Goal: Task Accomplishment & Management: Use online tool/utility

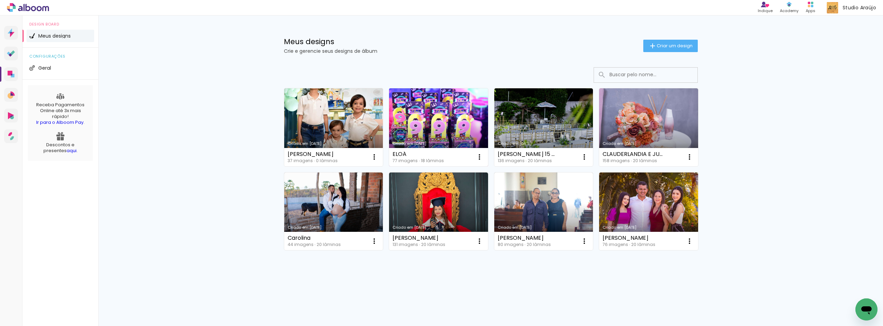
click at [429, 125] on link "Criado em [DATE]" at bounding box center [438, 127] width 99 height 78
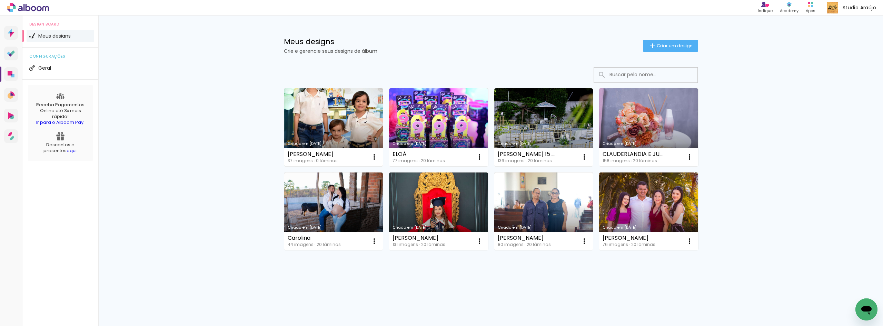
click at [313, 116] on link "Criado em [DATE]" at bounding box center [333, 127] width 99 height 78
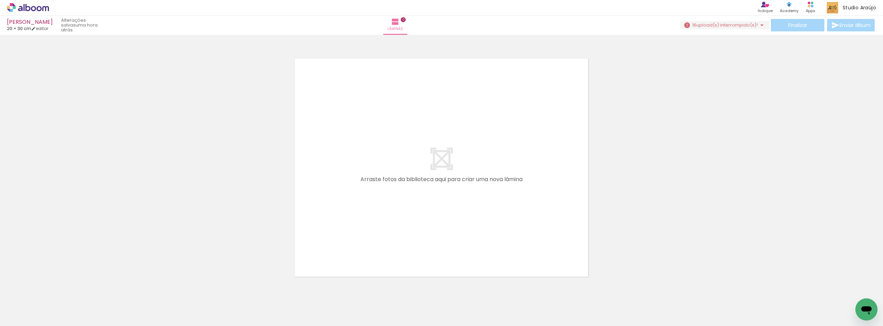
scroll to position [0, 297]
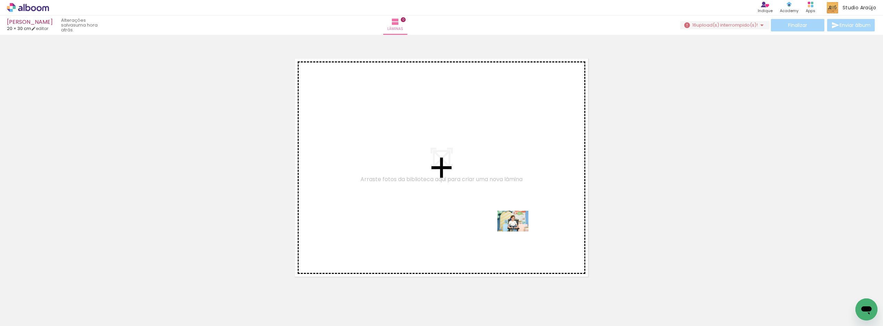
drag, startPoint x: 513, startPoint y: 300, endPoint x: 518, endPoint y: 231, distance: 69.2
click at [518, 231] on quentale-workspace at bounding box center [441, 163] width 883 height 326
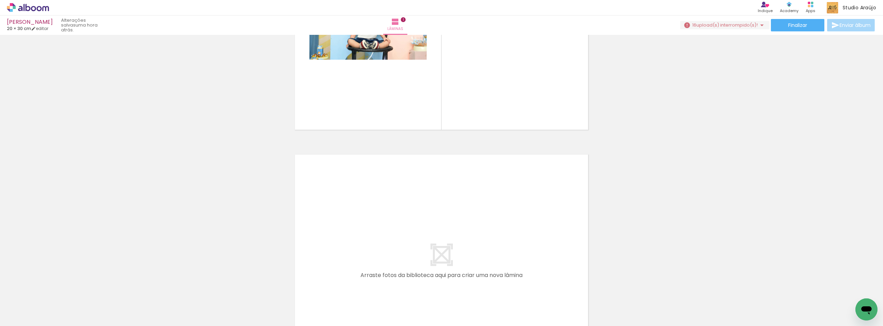
scroll to position [0, 0]
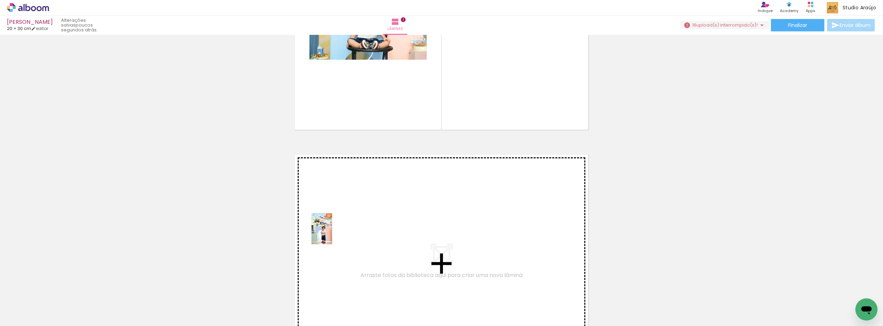
drag, startPoint x: 147, startPoint y: 309, endPoint x: 332, endPoint y: 234, distance: 200.2
click at [332, 234] on quentale-workspace at bounding box center [441, 163] width 883 height 326
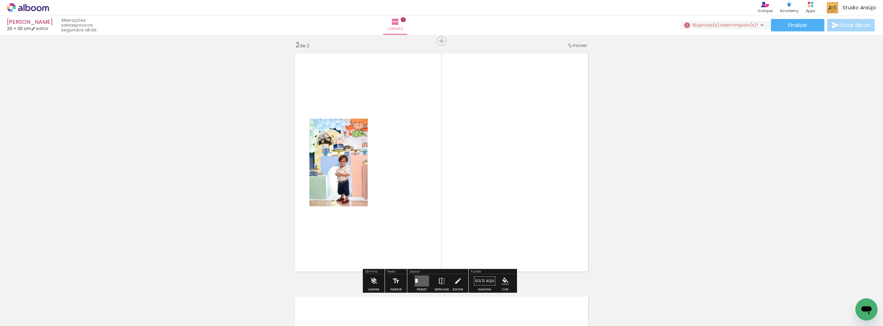
scroll to position [252, 0]
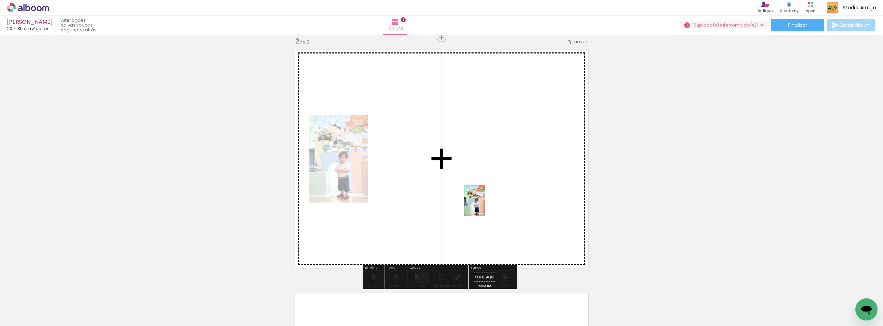
drag, startPoint x: 202, startPoint y: 299, endPoint x: 485, endPoint y: 206, distance: 298.1
click at [485, 206] on quentale-workspace at bounding box center [441, 163] width 883 height 326
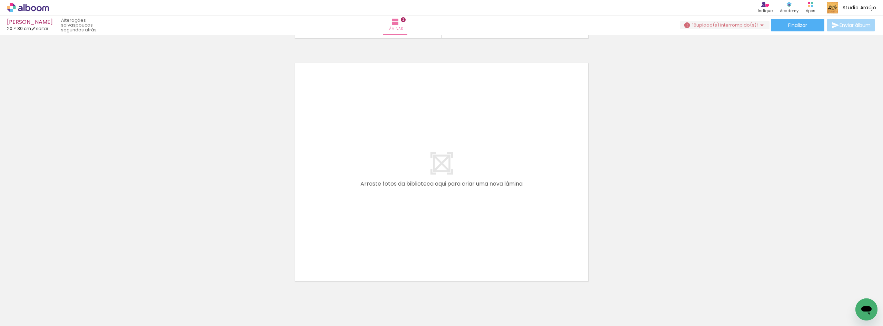
scroll to position [482, 0]
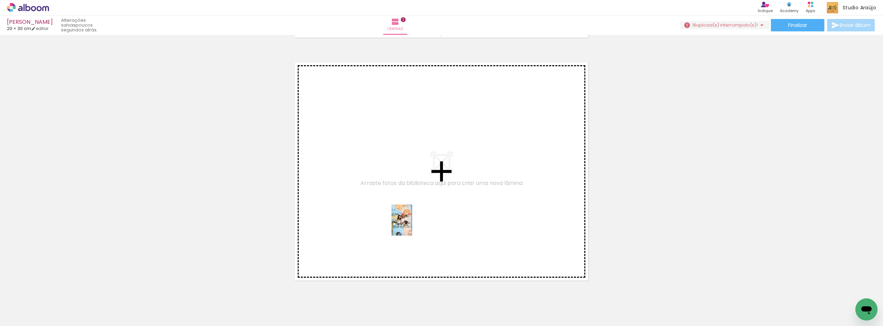
drag, startPoint x: 457, startPoint y: 307, endPoint x: 412, endPoint y: 225, distance: 93.5
click at [412, 225] on quentale-workspace at bounding box center [441, 163] width 883 height 326
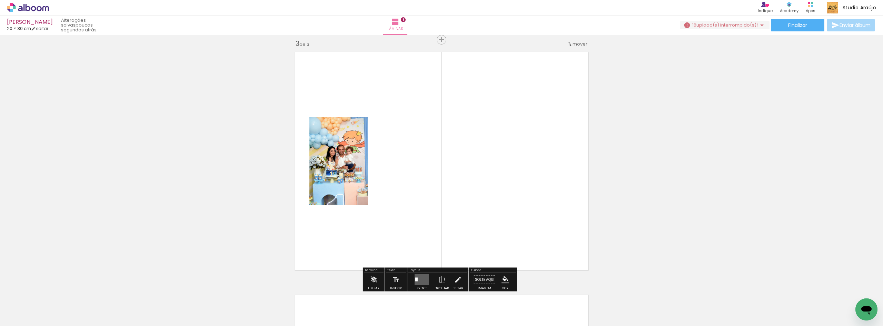
scroll to position [495, 0]
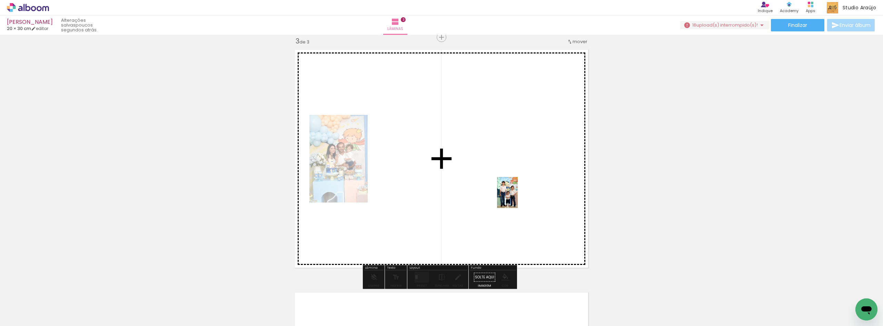
drag, startPoint x: 73, startPoint y: 310, endPoint x: 518, endPoint y: 198, distance: 459.0
click at [518, 198] on quentale-workspace at bounding box center [441, 163] width 883 height 326
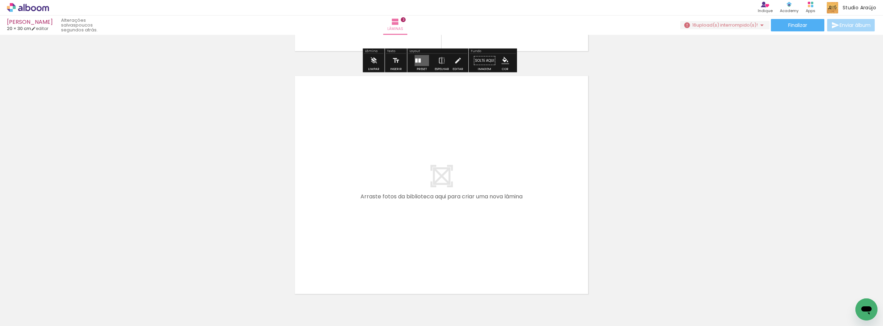
scroll to position [724, 0]
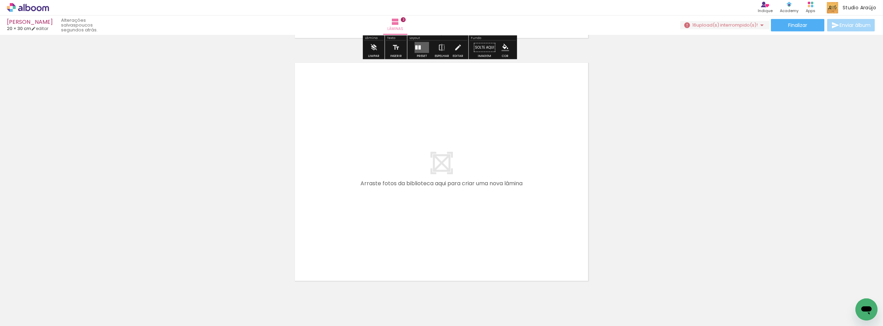
click at [32, 305] on input "Todas as fotos" at bounding box center [19, 305] width 26 height 6
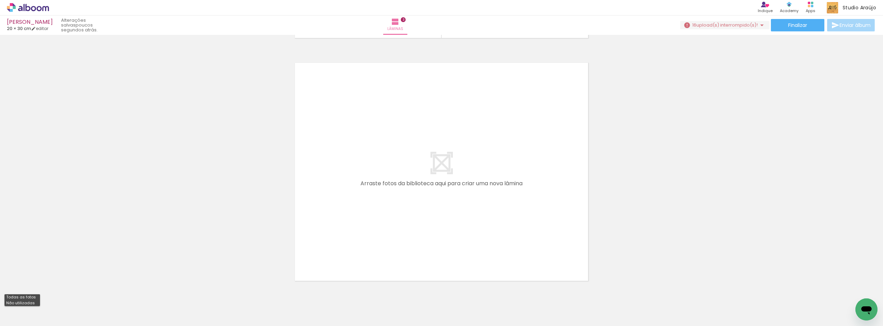
click at [0, 0] on slot "Não utilizadas" at bounding box center [0, 0] width 0 height 0
type input "Não utilizadas"
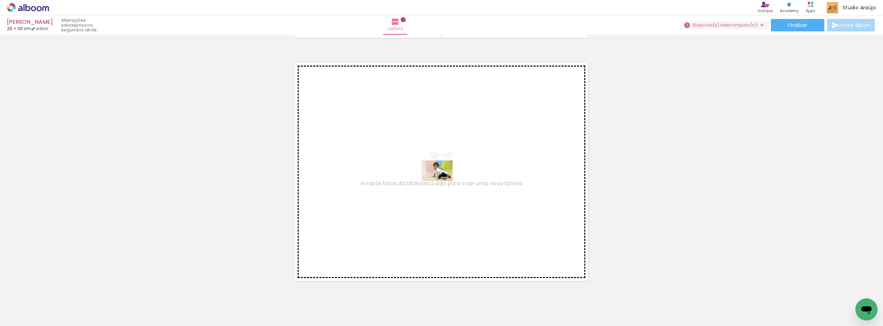
drag, startPoint x: 76, startPoint y: 307, endPoint x: 441, endPoint y: 181, distance: 387.0
click at [441, 181] on quentale-workspace at bounding box center [441, 163] width 883 height 326
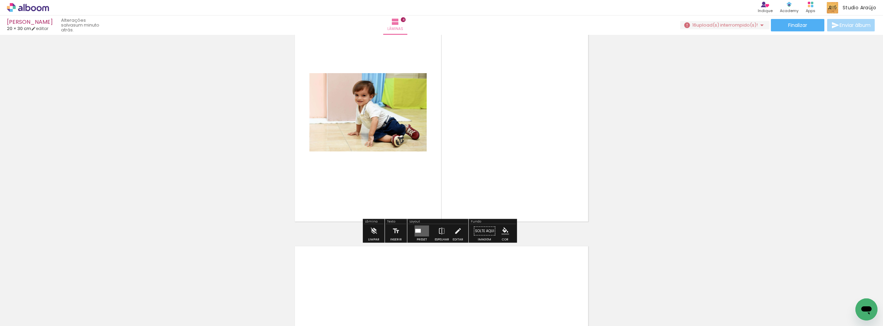
scroll to position [875, 0]
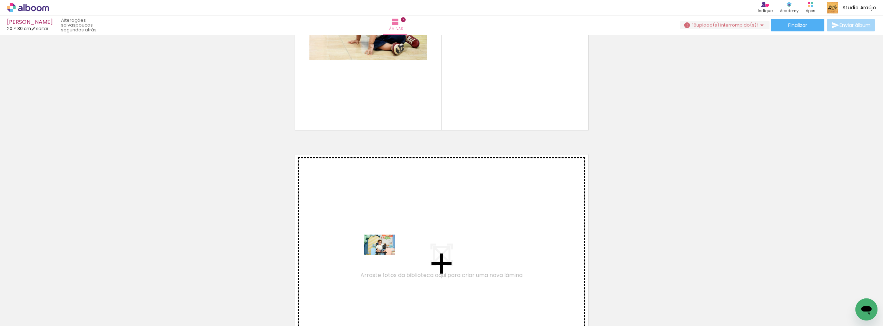
drag, startPoint x: 619, startPoint y: 309, endPoint x: 385, endPoint y: 255, distance: 241.0
click at [385, 255] on quentale-workspace at bounding box center [441, 163] width 883 height 326
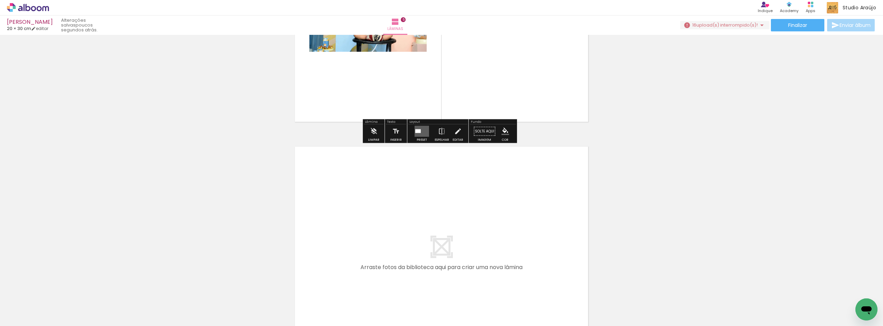
scroll to position [1164, 0]
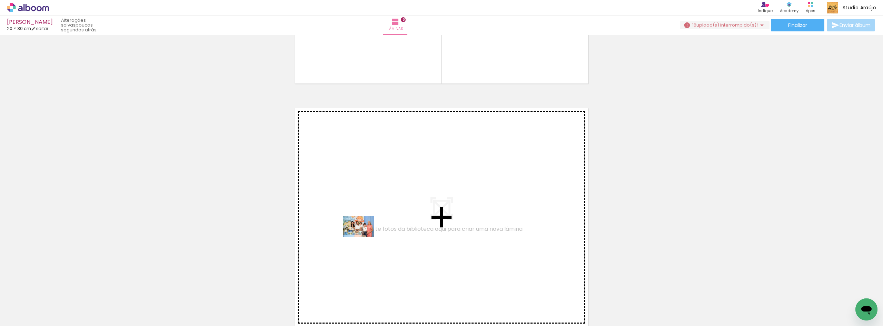
drag, startPoint x: 371, startPoint y: 310, endPoint x: 364, endPoint y: 237, distance: 73.9
click at [364, 237] on quentale-workspace at bounding box center [441, 163] width 883 height 326
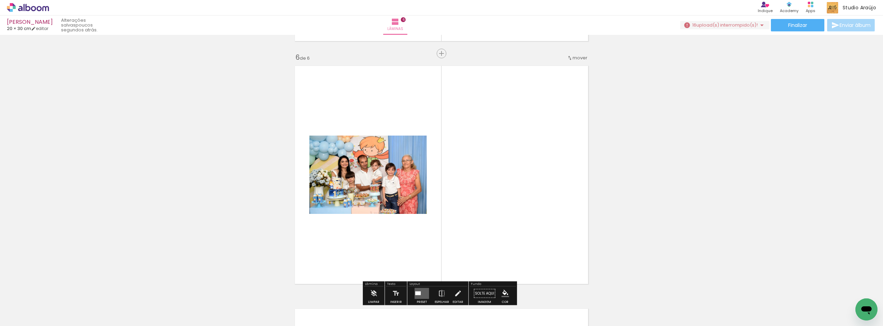
scroll to position [1223, 0]
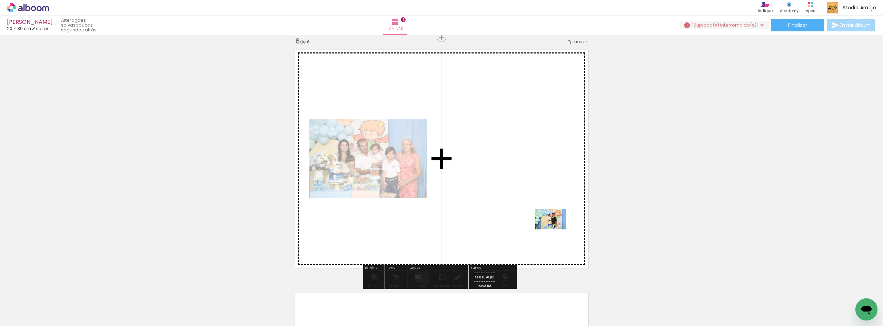
drag, startPoint x: 652, startPoint y: 306, endPoint x: 548, endPoint y: 216, distance: 137.7
click at [548, 216] on quentale-workspace at bounding box center [441, 163] width 883 height 326
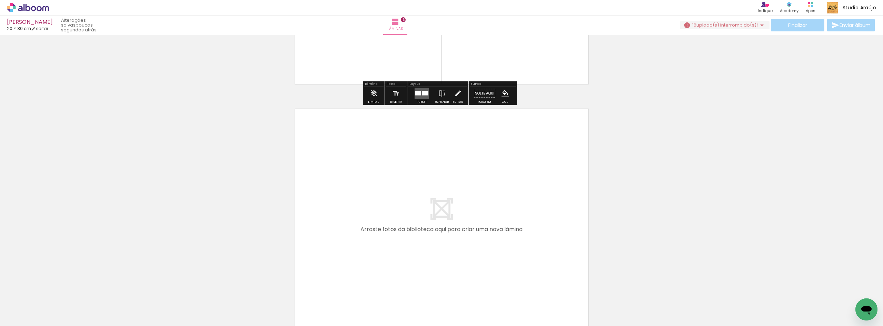
scroll to position [1453, 0]
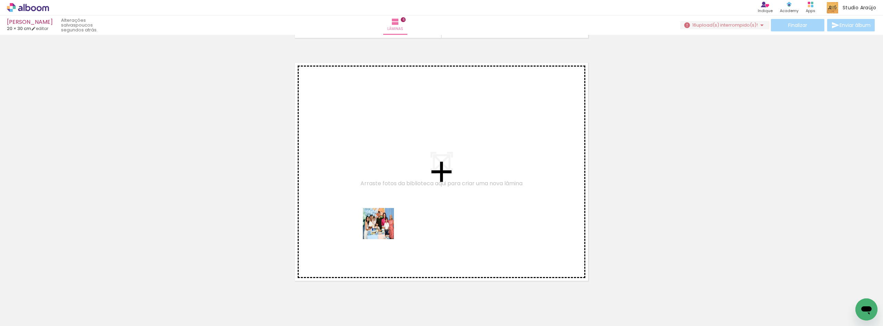
drag, startPoint x: 389, startPoint y: 233, endPoint x: 366, endPoint y: 212, distance: 31.5
click at [366, 212] on quentale-workspace at bounding box center [441, 163] width 883 height 326
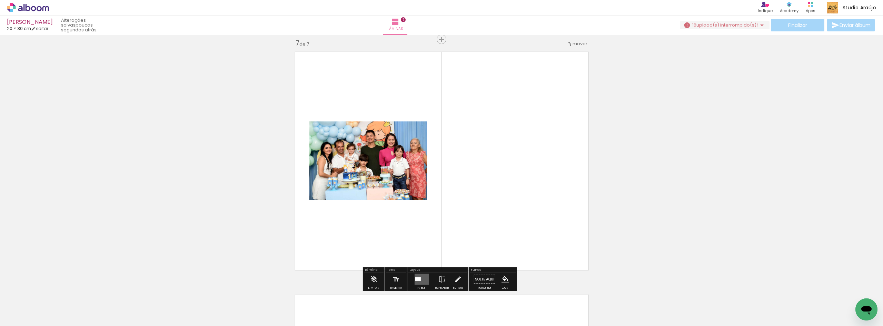
scroll to position [1466, 0]
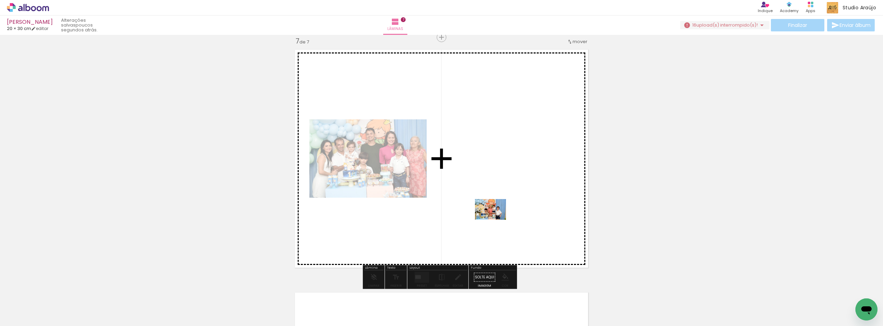
drag, startPoint x: 122, startPoint y: 306, endPoint x: 497, endPoint y: 217, distance: 385.5
click at [497, 217] on quentale-workspace at bounding box center [441, 163] width 883 height 326
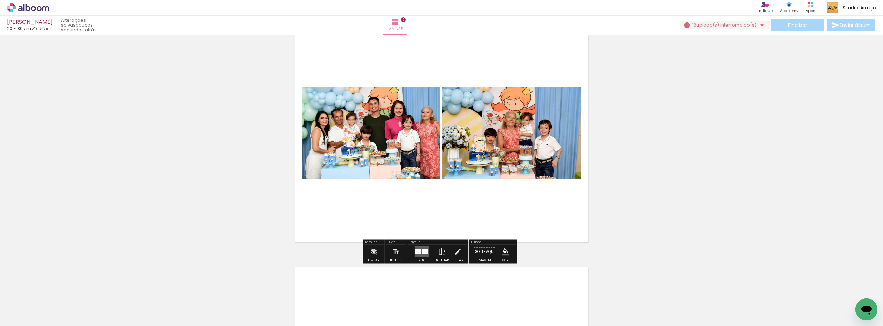
scroll to position [1583, 0]
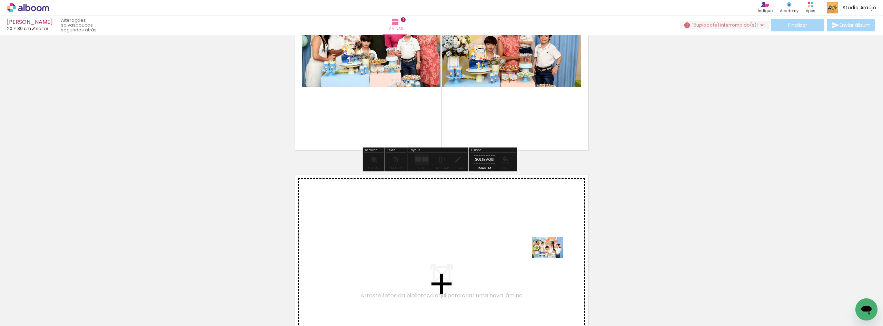
drag, startPoint x: 577, startPoint y: 307, endPoint x: 552, endPoint y: 256, distance: 56.9
click at [552, 256] on quentale-workspace at bounding box center [441, 163] width 883 height 326
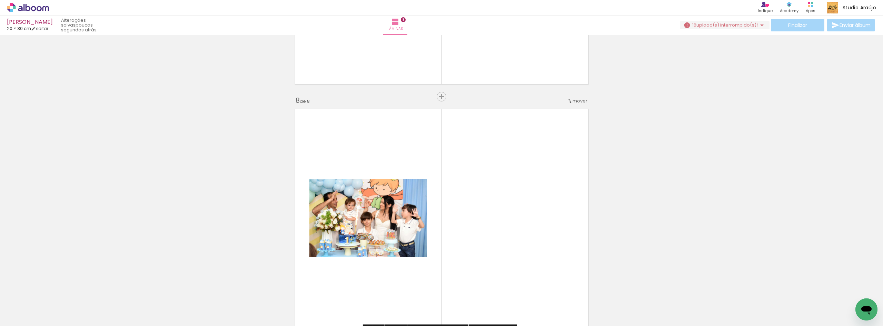
scroll to position [1616, 0]
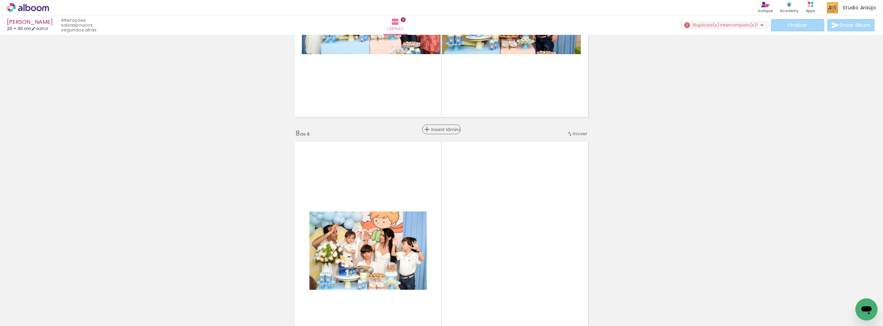
click at [442, 132] on span "Inserir lâmina" at bounding box center [444, 129] width 27 height 4
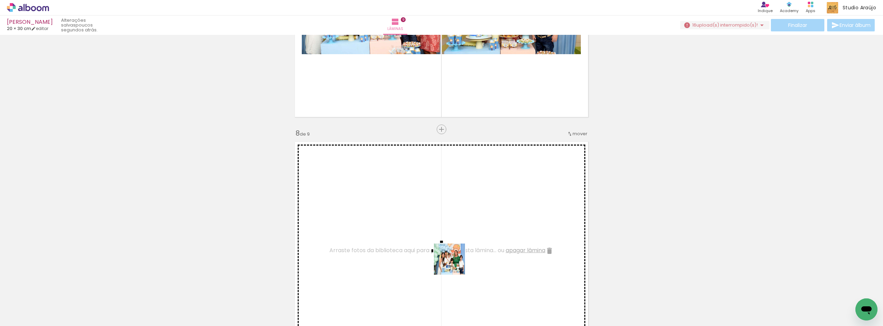
drag, startPoint x: 449, startPoint y: 311, endPoint x: 455, endPoint y: 254, distance: 56.8
click at [455, 254] on quentale-workspace at bounding box center [441, 163] width 883 height 326
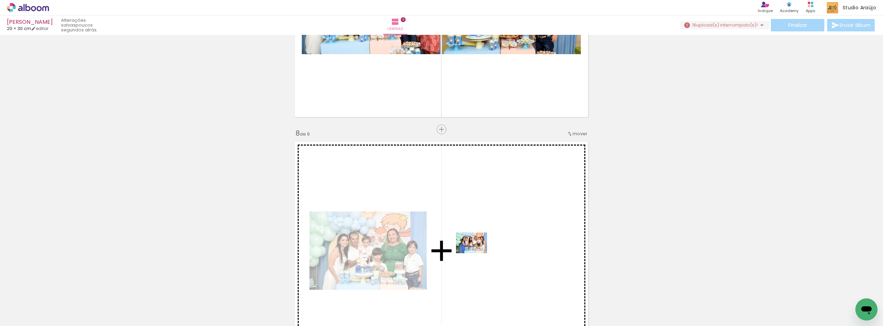
drag, startPoint x: 461, startPoint y: 303, endPoint x: 477, endPoint y: 253, distance: 52.0
click at [477, 253] on quentale-workspace at bounding box center [441, 163] width 883 height 326
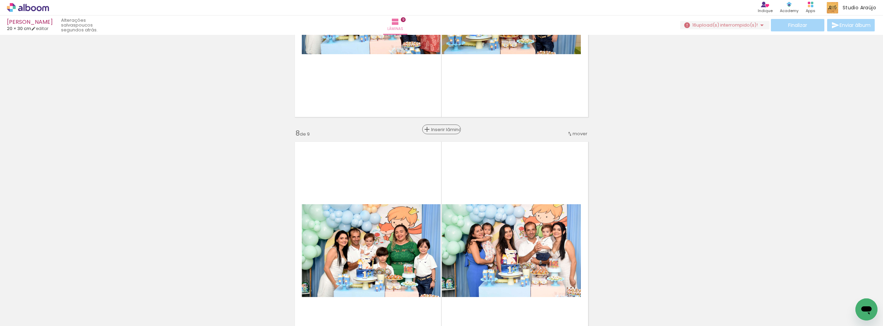
click at [437, 129] on span "Inserir lâmina" at bounding box center [444, 129] width 27 height 4
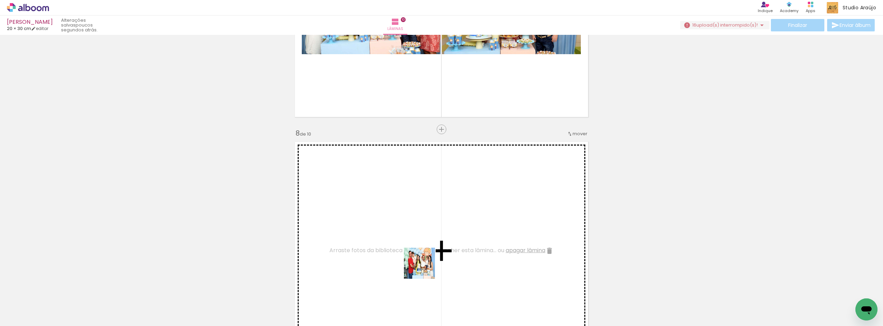
drag, startPoint x: 457, startPoint y: 308, endPoint x: 412, endPoint y: 257, distance: 68.2
click at [412, 257] on quentale-workspace at bounding box center [441, 163] width 883 height 326
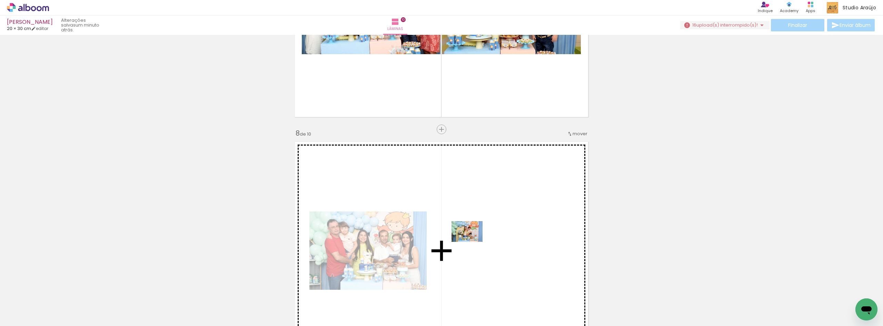
drag, startPoint x: 143, startPoint y: 309, endPoint x: 472, endPoint y: 242, distance: 335.4
click at [472, 242] on quentale-workspace at bounding box center [441, 163] width 883 height 326
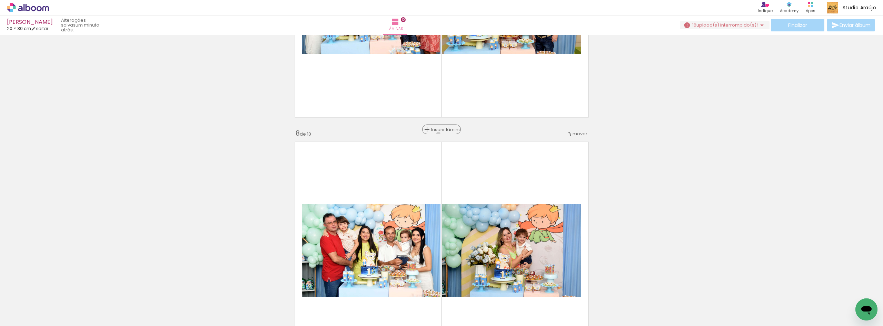
click at [438, 133] on paper-button "Inserir lâmina" at bounding box center [441, 130] width 39 height 10
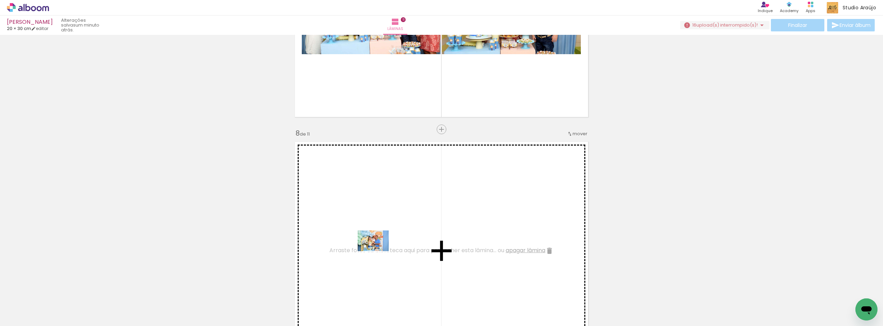
drag, startPoint x: 314, startPoint y: 310, endPoint x: 378, endPoint y: 251, distance: 87.4
click at [378, 251] on quentale-workspace at bounding box center [441, 163] width 883 height 326
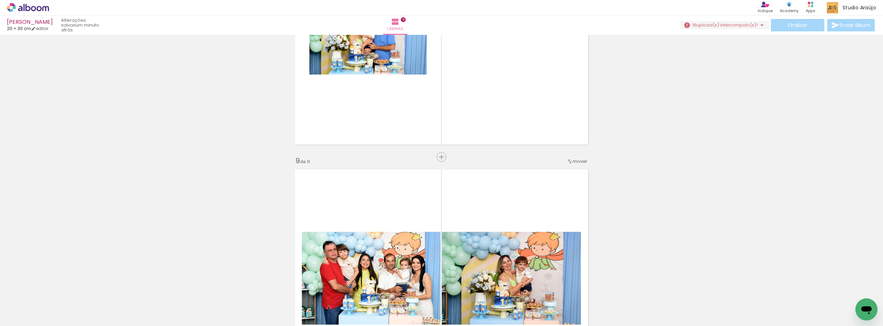
scroll to position [1847, 0]
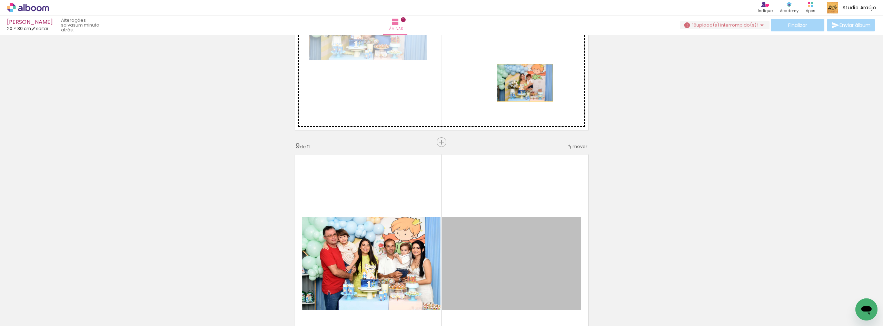
drag, startPoint x: 547, startPoint y: 248, endPoint x: 522, endPoint y: 83, distance: 166.8
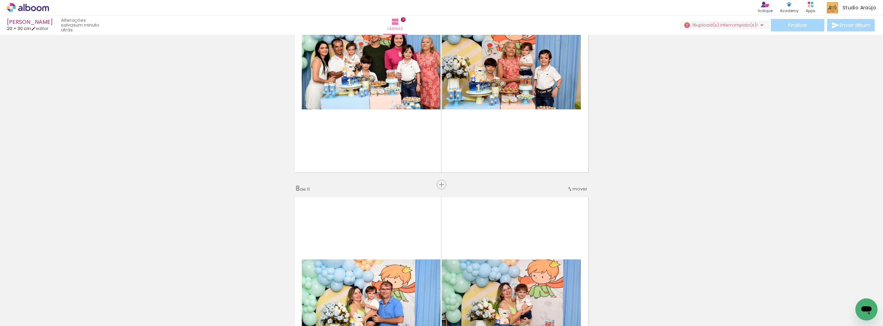
scroll to position [1525, 0]
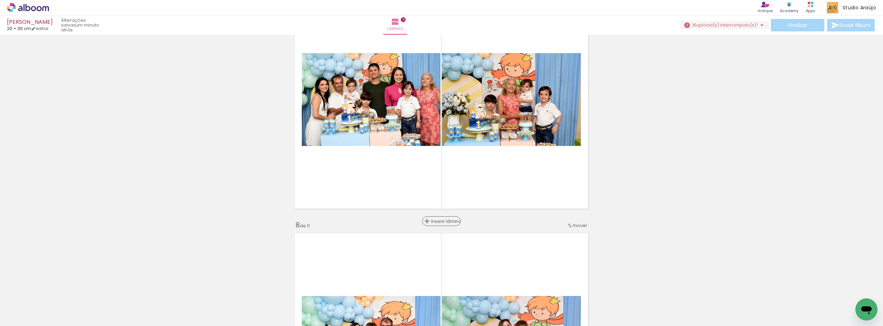
click at [442, 222] on span "Inserir lâmina" at bounding box center [444, 221] width 27 height 4
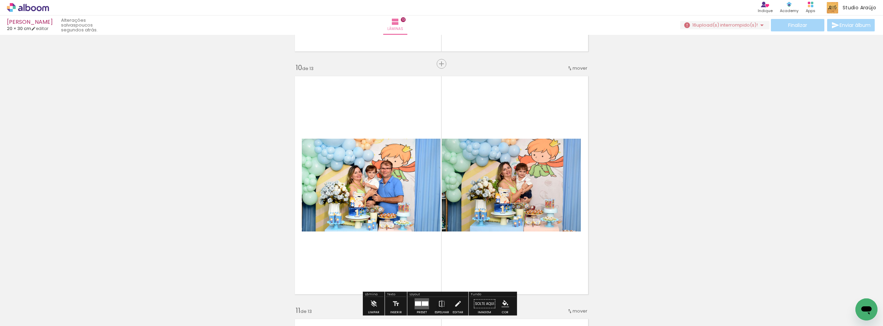
scroll to position [2168, 0]
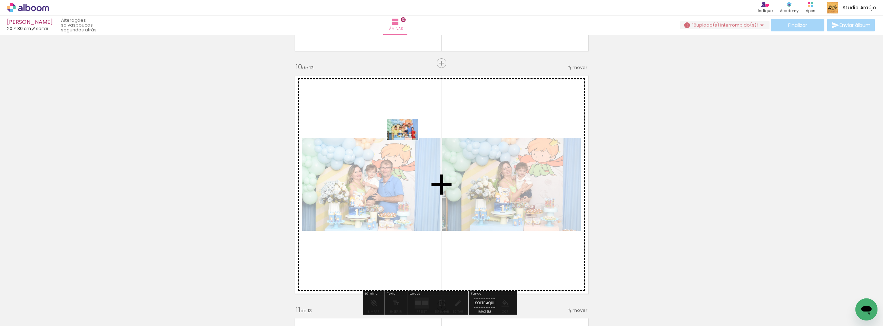
drag, startPoint x: 177, startPoint y: 310, endPoint x: 409, endPoint y: 137, distance: 290.1
click at [409, 137] on quentale-workspace at bounding box center [441, 163] width 883 height 326
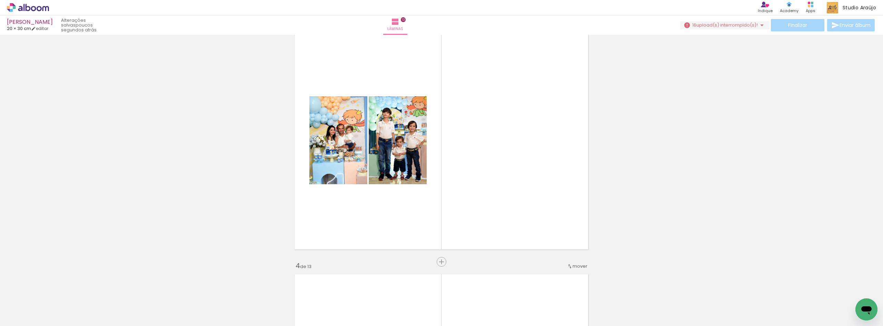
scroll to position [467, 0]
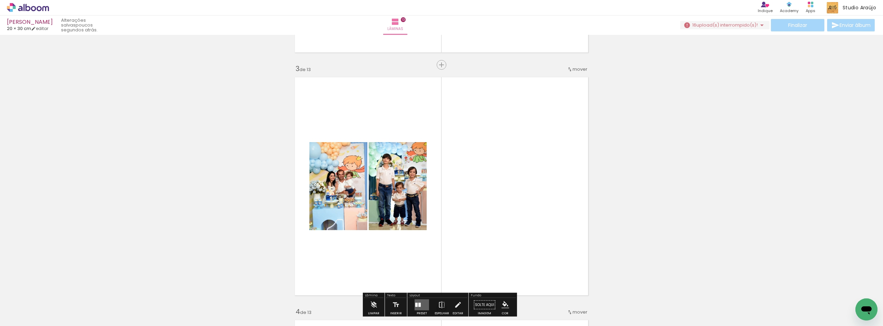
click at [575, 71] on span "mover" at bounding box center [580, 69] width 15 height 7
click at [559, 136] on span "7" at bounding box center [559, 136] width 4 height 11
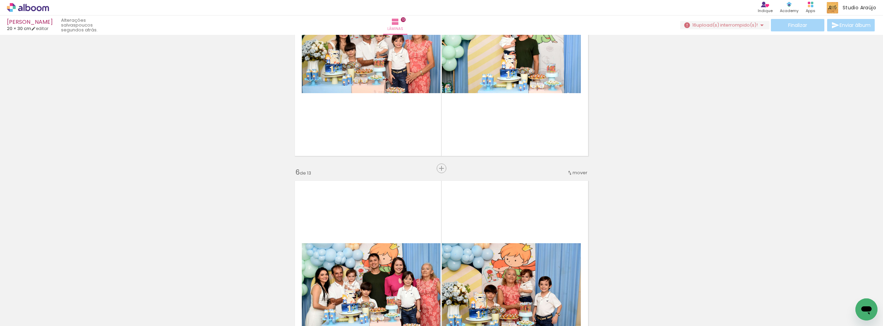
scroll to position [1144, 0]
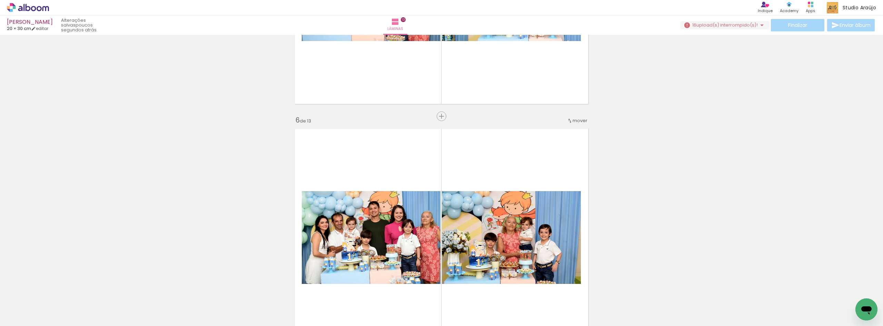
click at [574, 121] on span "mover" at bounding box center [580, 120] width 15 height 7
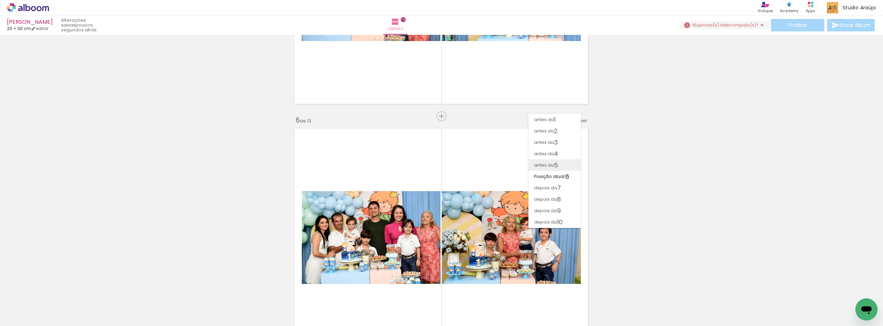
click at [559, 166] on paper-item "antes da 5" at bounding box center [554, 164] width 52 height 11
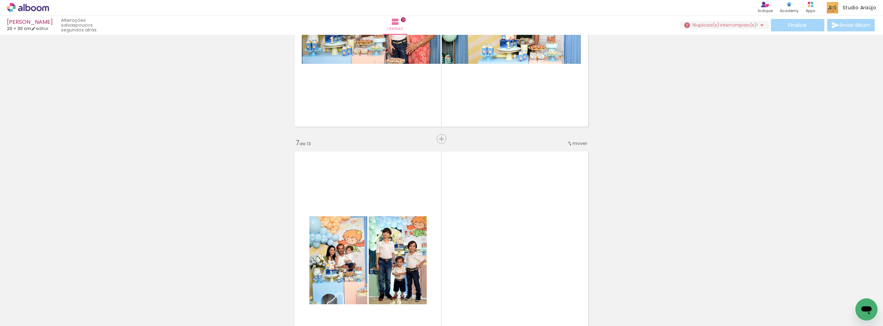
scroll to position [1440, 0]
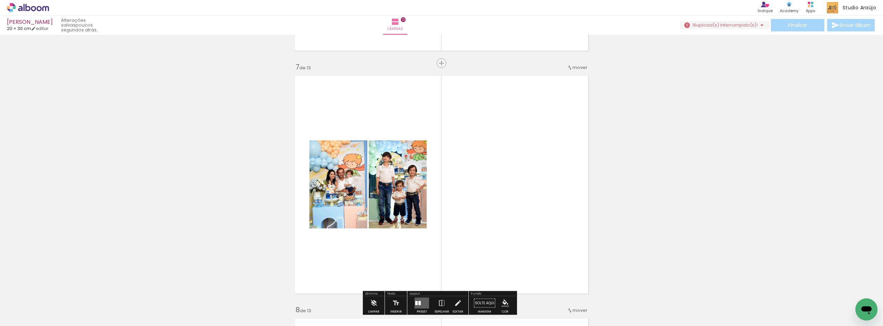
click at [576, 65] on span "mover" at bounding box center [580, 67] width 15 height 7
click at [561, 109] on paper-item "antes da 5" at bounding box center [554, 111] width 52 height 11
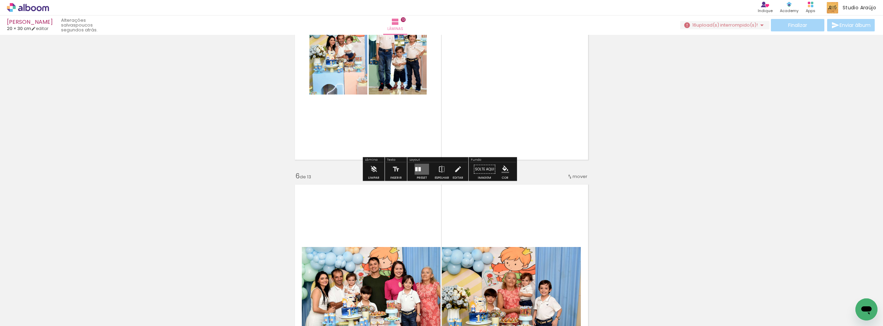
scroll to position [1104, 0]
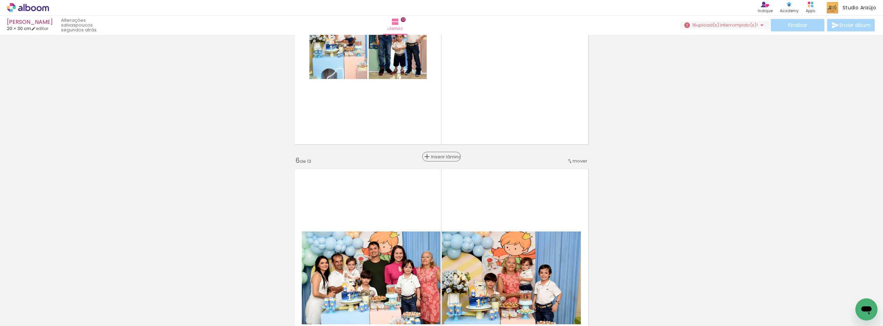
click at [439, 157] on span "Inserir lâmina" at bounding box center [444, 157] width 27 height 4
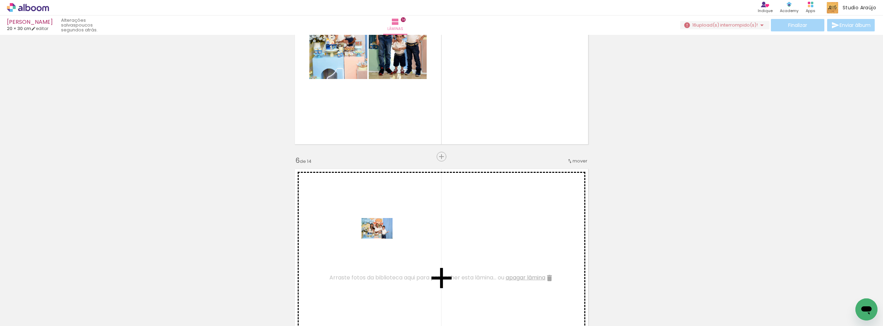
drag, startPoint x: 143, startPoint y: 306, endPoint x: 382, endPoint y: 239, distance: 248.6
click at [382, 239] on quentale-workspace at bounding box center [441, 163] width 883 height 326
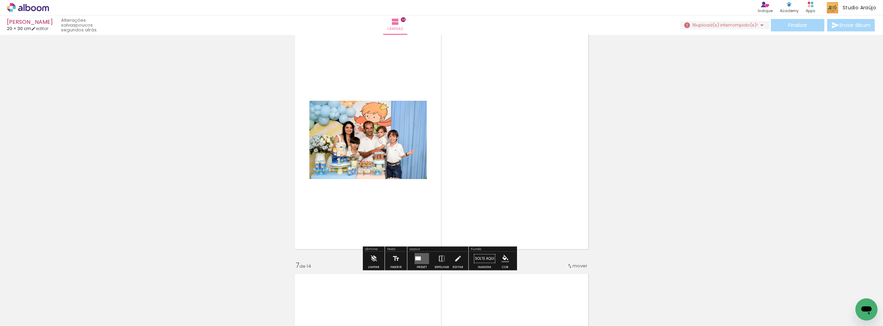
scroll to position [1334, 0]
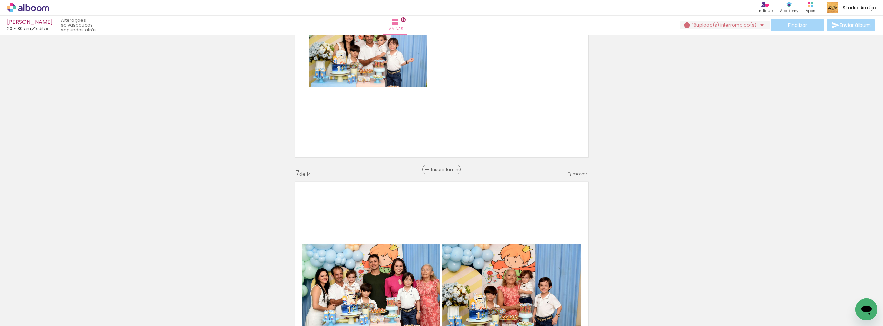
click at [440, 170] on span "Inserir lâmina" at bounding box center [444, 169] width 27 height 4
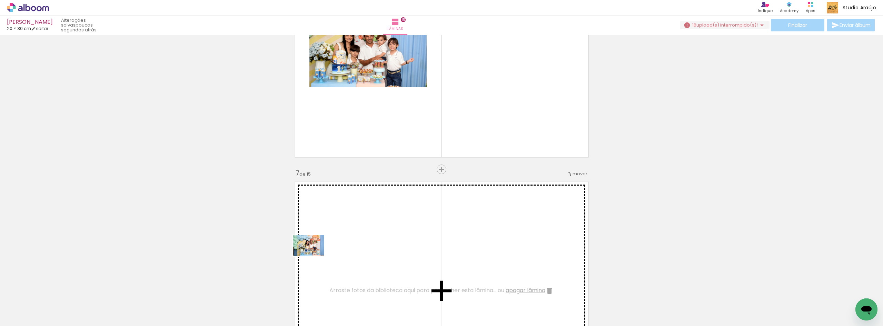
drag, startPoint x: 107, startPoint y: 305, endPoint x: 320, endPoint y: 255, distance: 218.6
click at [320, 255] on quentale-workspace at bounding box center [441, 163] width 883 height 326
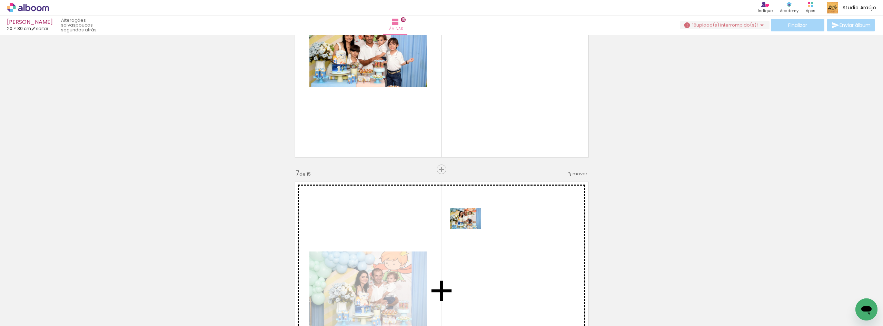
drag, startPoint x: 78, startPoint y: 308, endPoint x: 490, endPoint y: 231, distance: 418.9
click at [488, 229] on quentale-workspace at bounding box center [441, 163] width 883 height 326
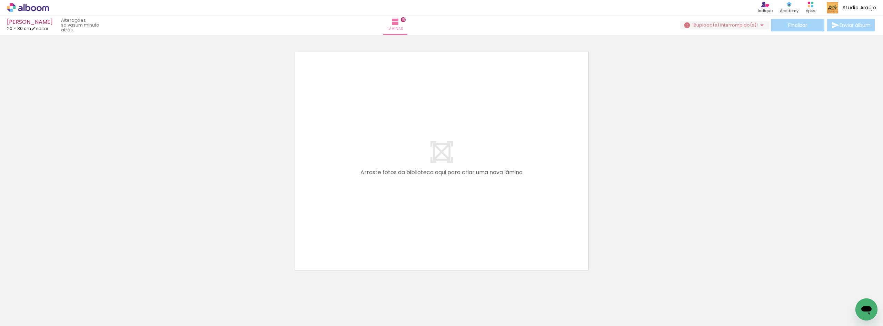
scroll to position [3664, 0]
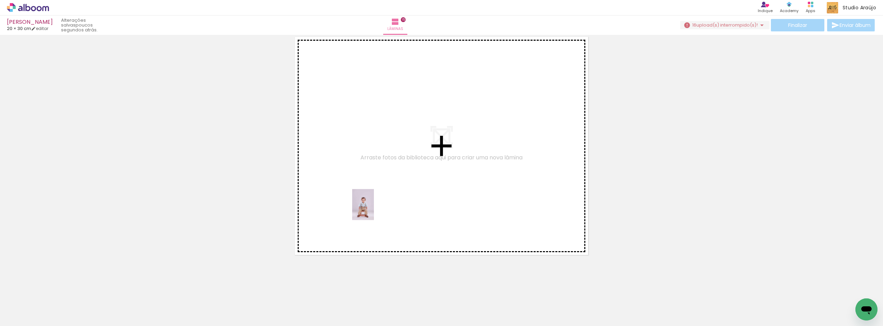
drag, startPoint x: 79, startPoint y: 309, endPoint x: 380, endPoint y: 211, distance: 316.5
click at [380, 211] on quentale-workspace at bounding box center [441, 163] width 883 height 326
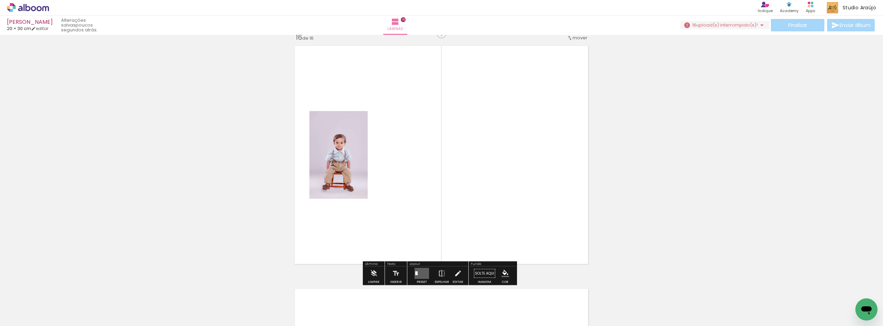
scroll to position [3651, 0]
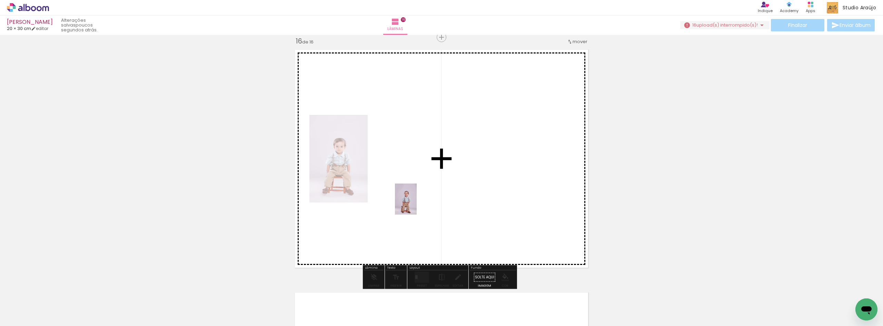
drag, startPoint x: 76, startPoint y: 309, endPoint x: 416, endPoint y: 204, distance: 355.6
click at [416, 204] on quentale-workspace at bounding box center [441, 163] width 883 height 326
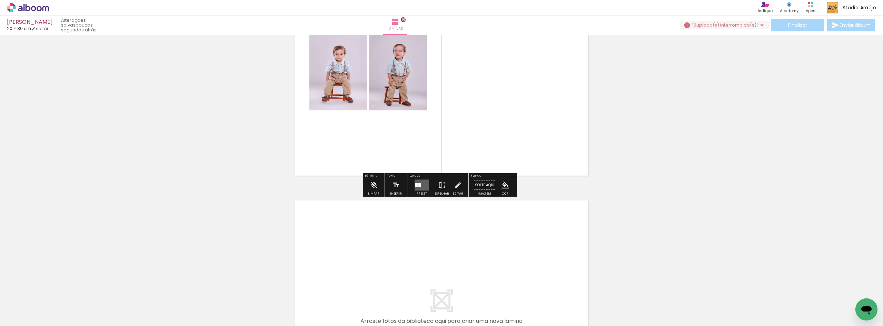
scroll to position [3789, 0]
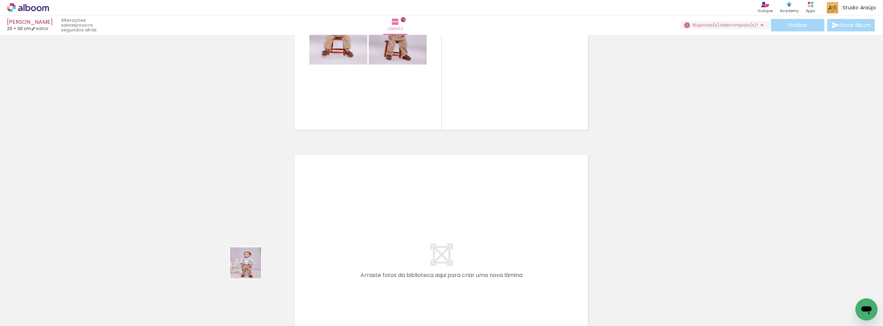
drag, startPoint x: 191, startPoint y: 310, endPoint x: 378, endPoint y: 229, distance: 203.3
click at [378, 229] on quentale-workspace at bounding box center [441, 163] width 883 height 326
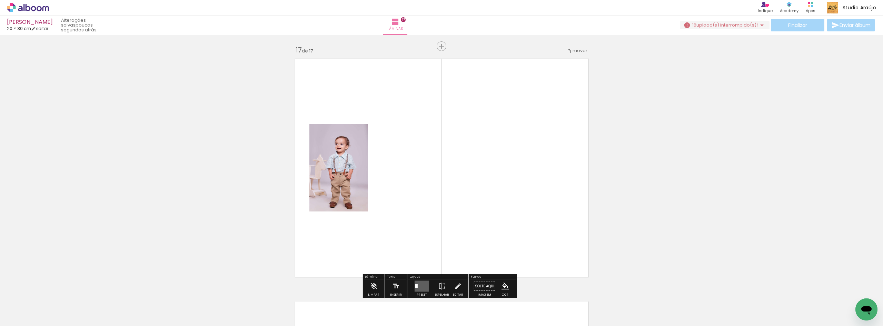
scroll to position [3894, 0]
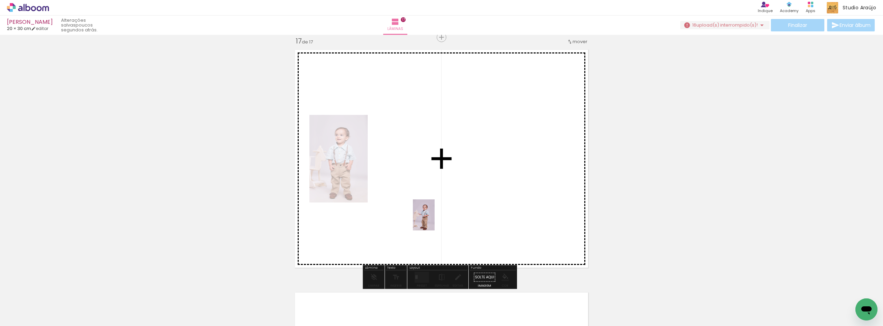
drag, startPoint x: 160, startPoint y: 307, endPoint x: 437, endPoint y: 219, distance: 290.4
click at [436, 219] on quentale-workspace at bounding box center [441, 163] width 883 height 326
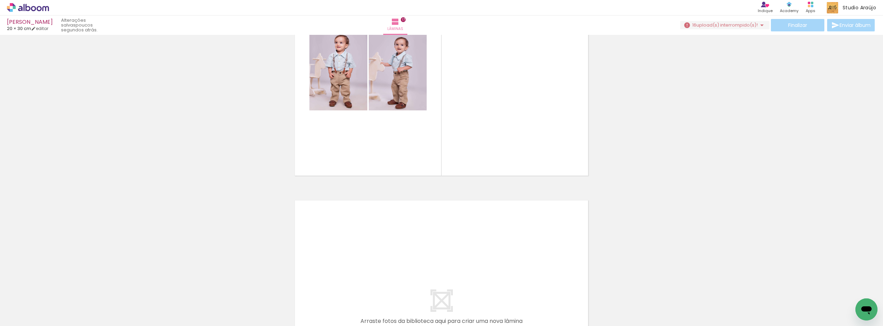
scroll to position [4032, 0]
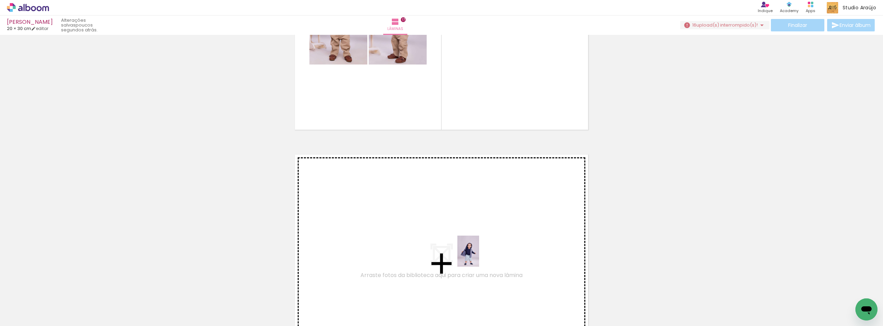
drag, startPoint x: 344, startPoint y: 315, endPoint x: 478, endPoint y: 256, distance: 146.4
click at [478, 256] on quentale-workspace at bounding box center [441, 163] width 883 height 326
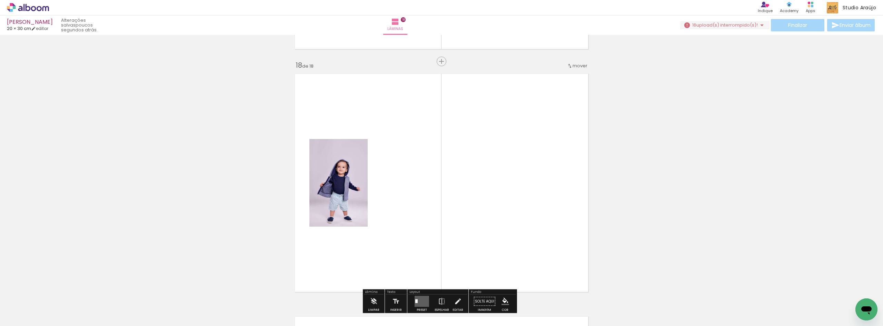
scroll to position [4137, 0]
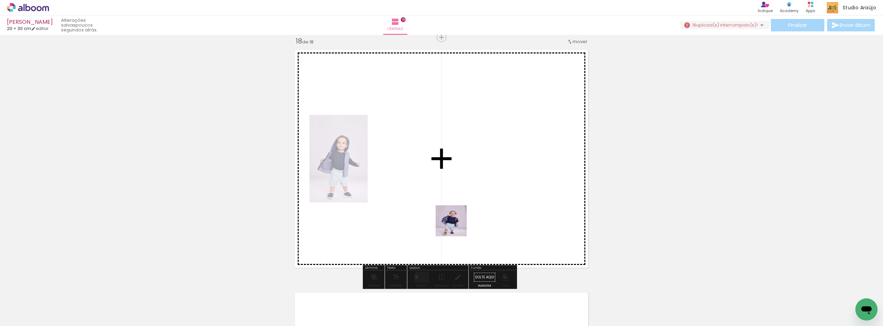
drag, startPoint x: 305, startPoint y: 309, endPoint x: 474, endPoint y: 213, distance: 194.6
click at [505, 200] on quentale-workspace at bounding box center [441, 163] width 883 height 326
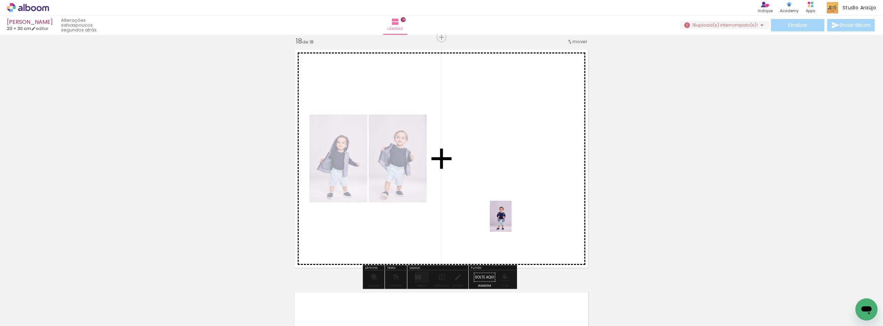
drag, startPoint x: 269, startPoint y: 306, endPoint x: 510, endPoint y: 221, distance: 256.1
click at [510, 221] on quentale-workspace at bounding box center [441, 163] width 883 height 326
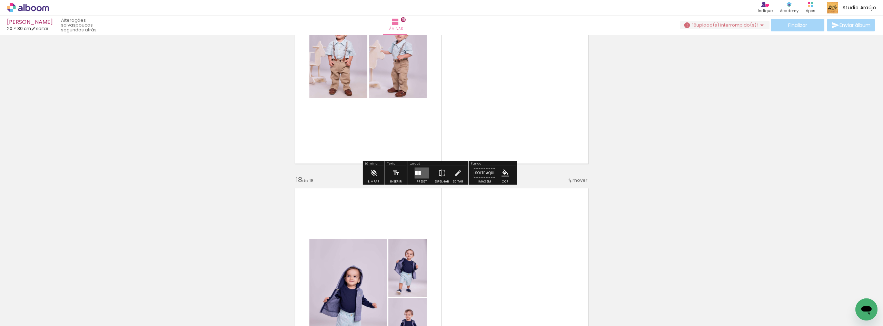
scroll to position [3999, 0]
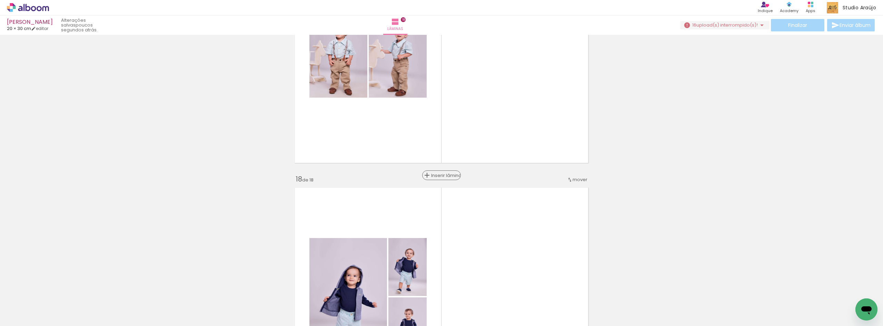
click at [439, 174] on span "Inserir lâmina" at bounding box center [444, 175] width 27 height 4
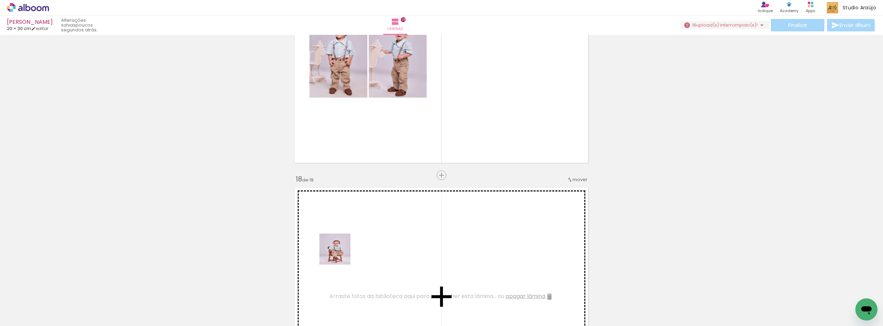
drag, startPoint x: 295, startPoint y: 279, endPoint x: 352, endPoint y: 247, distance: 66.6
click at [352, 247] on quentale-workspace at bounding box center [441, 163] width 883 height 326
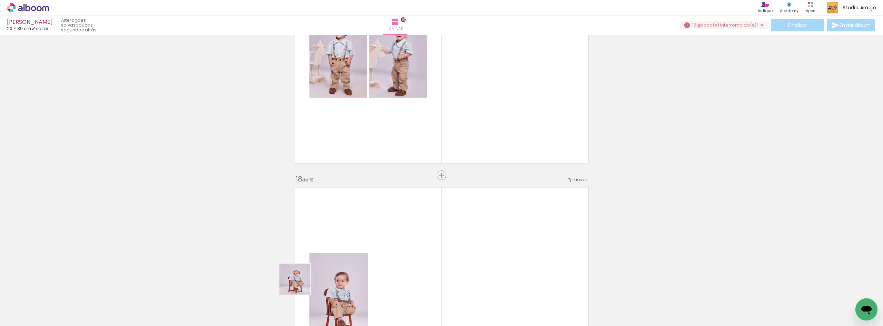
drag, startPoint x: 190, startPoint y: 310, endPoint x: 411, endPoint y: 248, distance: 229.8
click at [411, 248] on quentale-workspace at bounding box center [441, 163] width 883 height 326
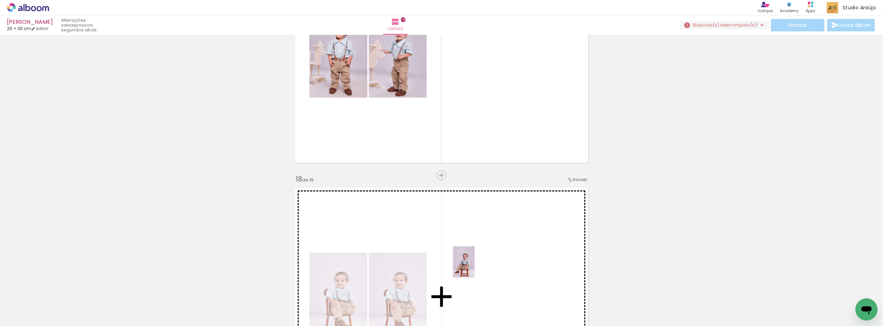
drag, startPoint x: 151, startPoint y: 307, endPoint x: 477, endPoint y: 266, distance: 328.5
click at [477, 266] on quentale-workspace at bounding box center [441, 163] width 883 height 326
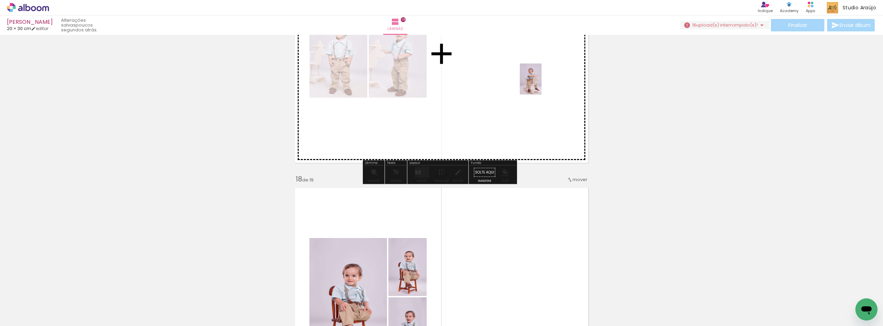
drag, startPoint x: 110, startPoint y: 307, endPoint x: 540, endPoint y: 84, distance: 484.8
click at [540, 84] on quentale-workspace at bounding box center [441, 163] width 883 height 326
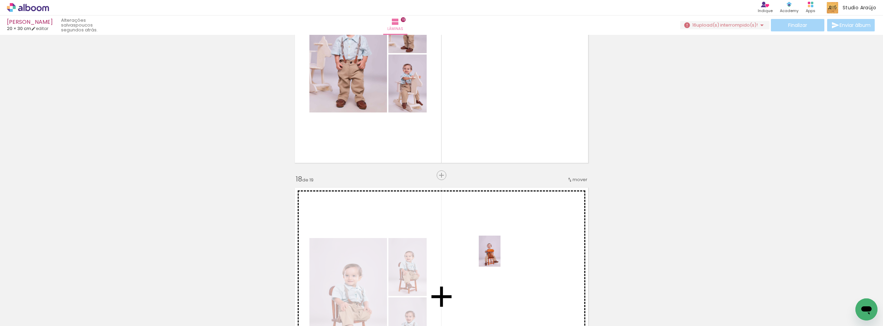
drag, startPoint x: 65, startPoint y: 305, endPoint x: 518, endPoint y: 252, distance: 456.6
click at [518, 252] on quentale-workspace at bounding box center [441, 163] width 883 height 326
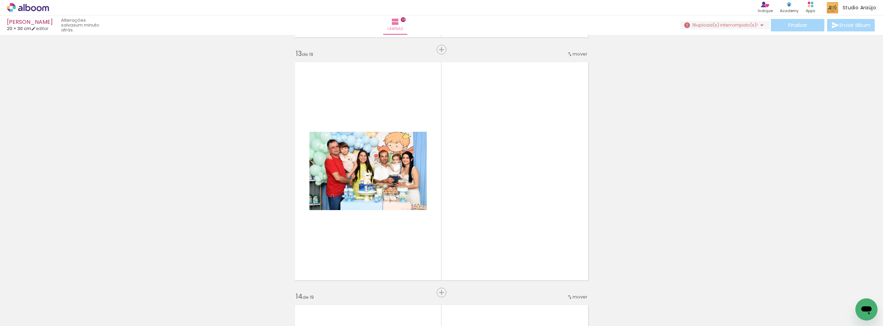
scroll to position [2849, 0]
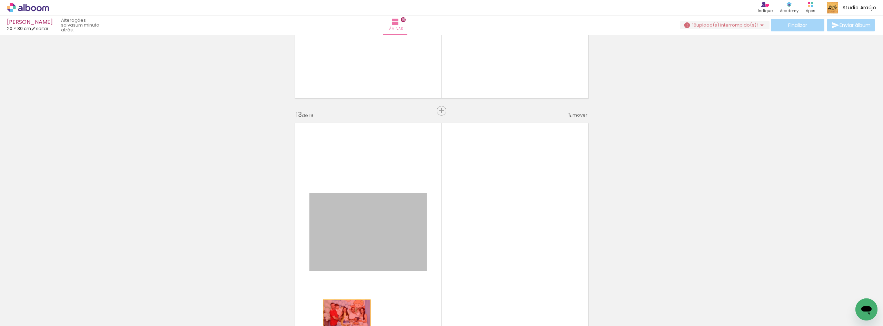
drag, startPoint x: 408, startPoint y: 228, endPoint x: 342, endPoint y: 316, distance: 110.4
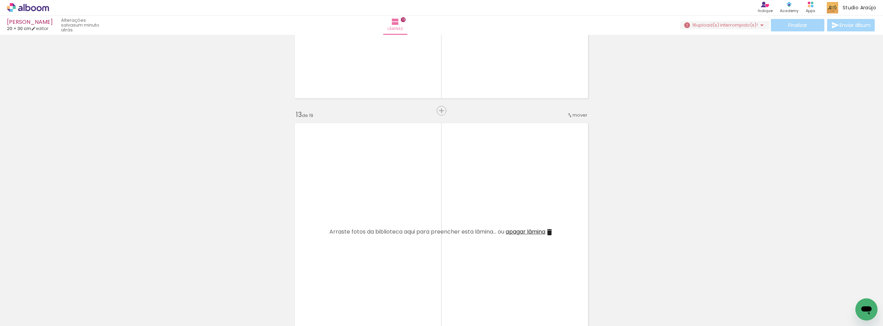
click iron-icon
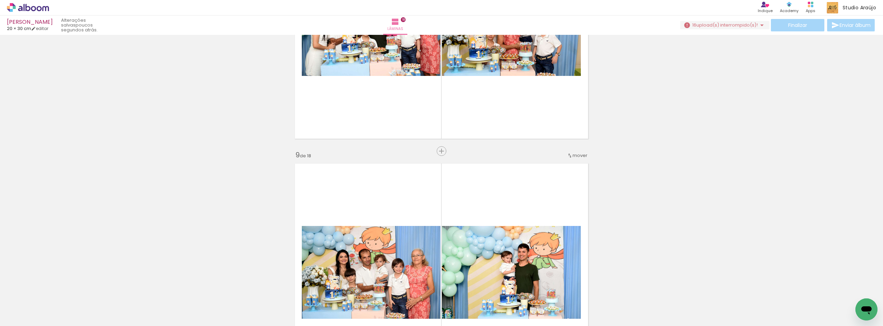
scroll to position [1837, 0]
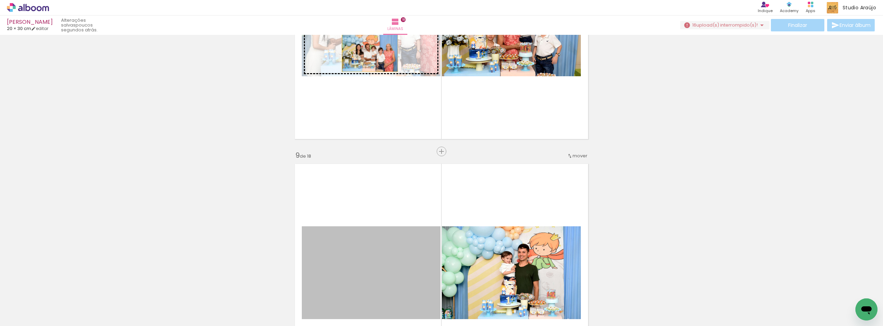
drag, startPoint x: 396, startPoint y: 257, endPoint x: 367, endPoint y: 53, distance: 205.4
click div "Inserir lâmina 1 de 18 Inserir lâmina 2 de 18 Inserir lâmina 3 de 18 Inserir lâ…"
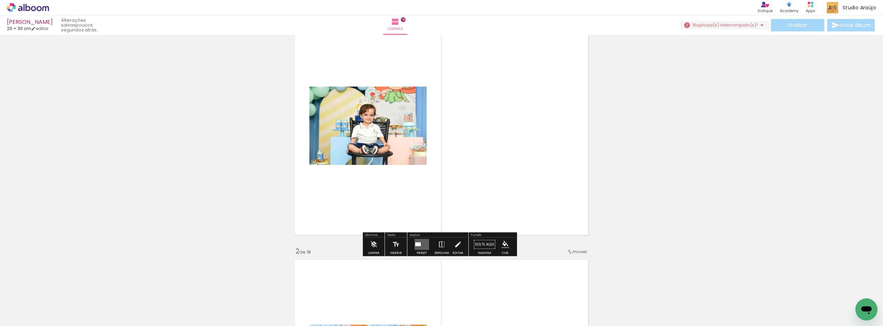
scroll to position [92, 0]
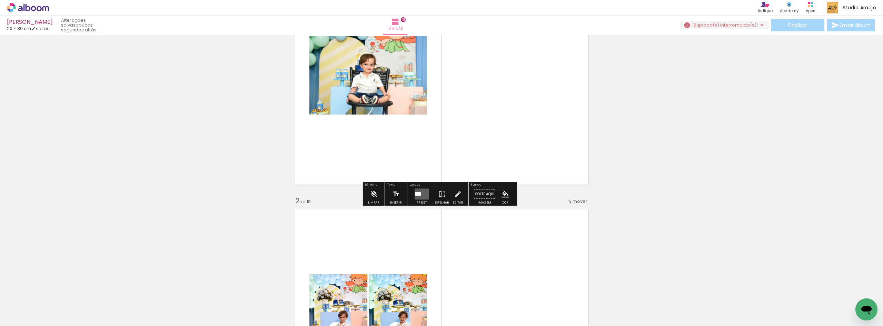
click quentale-layouter
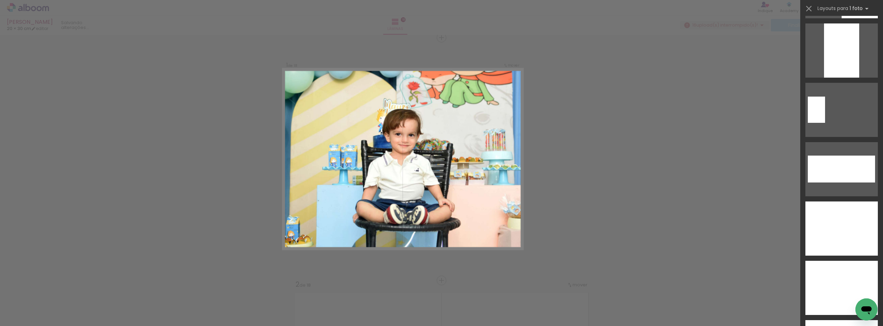
scroll to position [2851, 0]
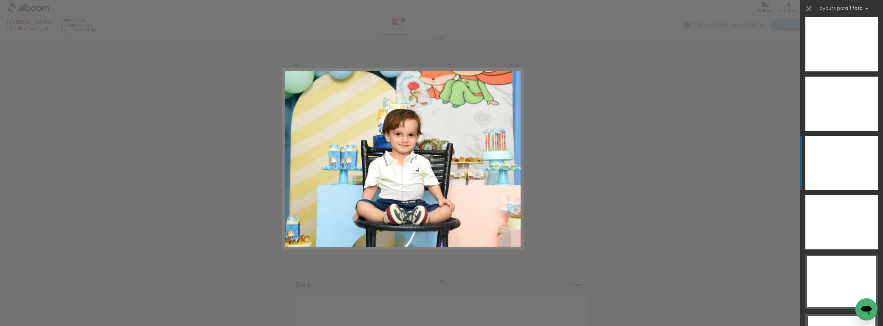
click div
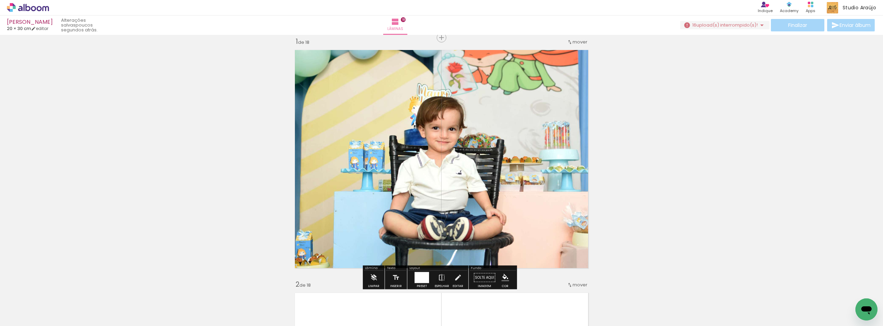
scroll to position [2851, 0]
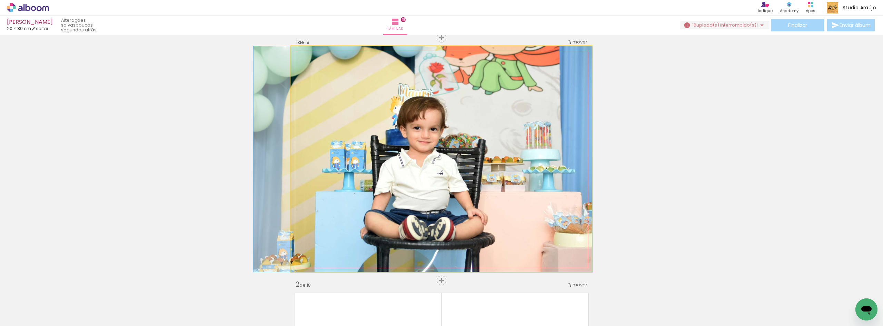
drag, startPoint x: 481, startPoint y: 200, endPoint x: 445, endPoint y: 208, distance: 36.9
drag, startPoint x: 479, startPoint y: 179, endPoint x: 462, endPoint y: 184, distance: 17.0
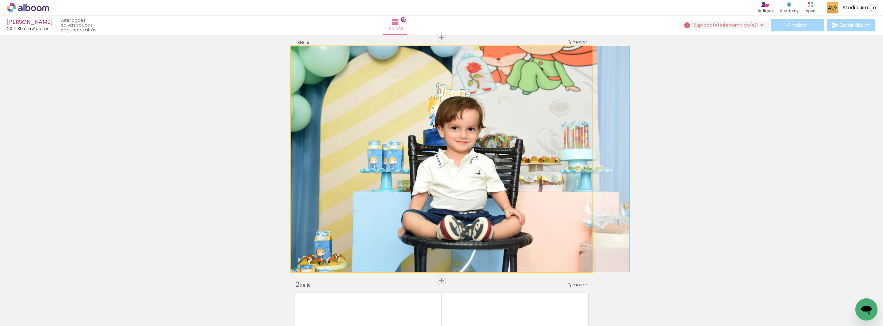
drag, startPoint x: 462, startPoint y: 184, endPoint x: 571, endPoint y: 182, distance: 109.3
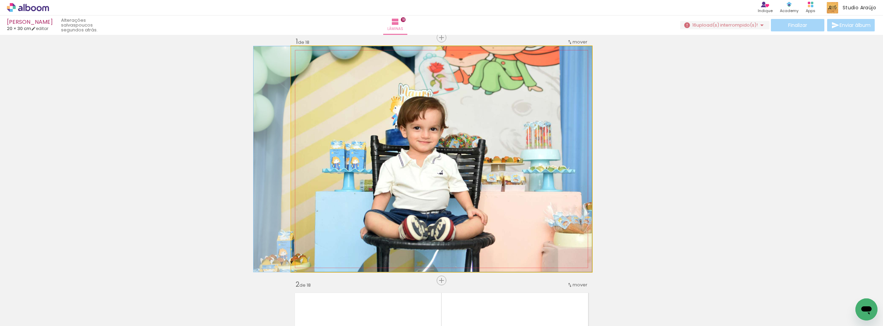
drag, startPoint x: 549, startPoint y: 177, endPoint x: 432, endPoint y: 177, distance: 116.6
drag, startPoint x: 470, startPoint y: 160, endPoint x: 461, endPoint y: 185, distance: 26.5
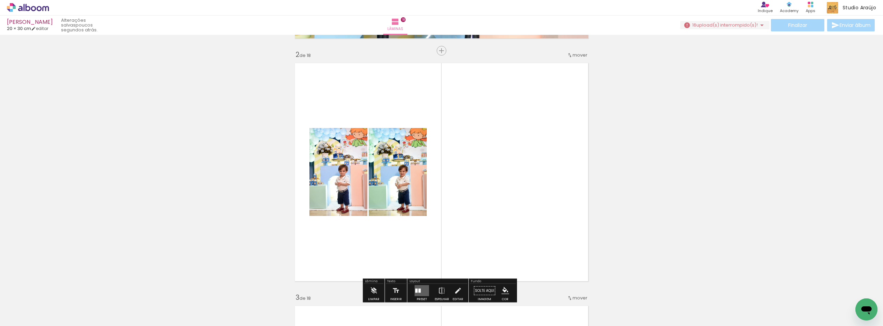
scroll to position [330, 0]
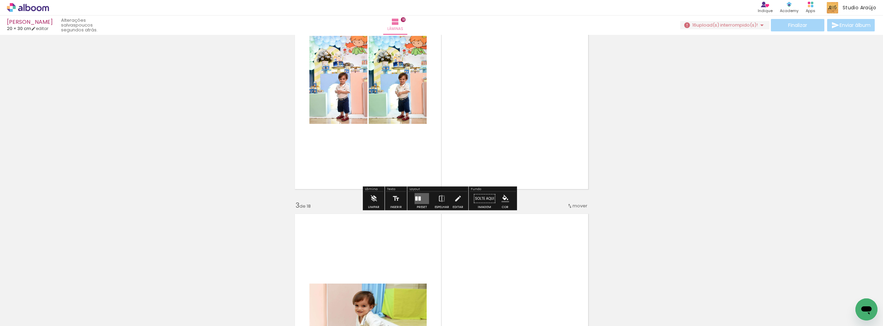
click at [416, 202] on quentale-layouter at bounding box center [422, 198] width 14 height 11
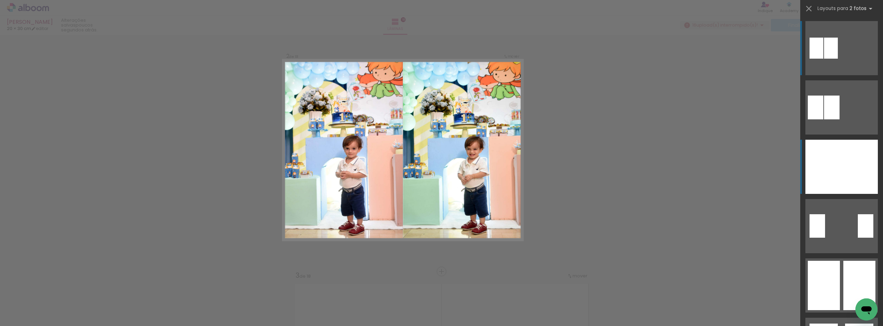
scroll to position [252, 0]
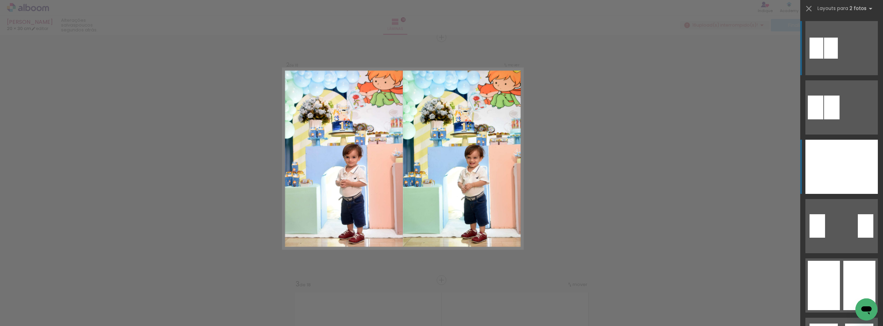
click at [866, 176] on div at bounding box center [860, 167] width 36 height 54
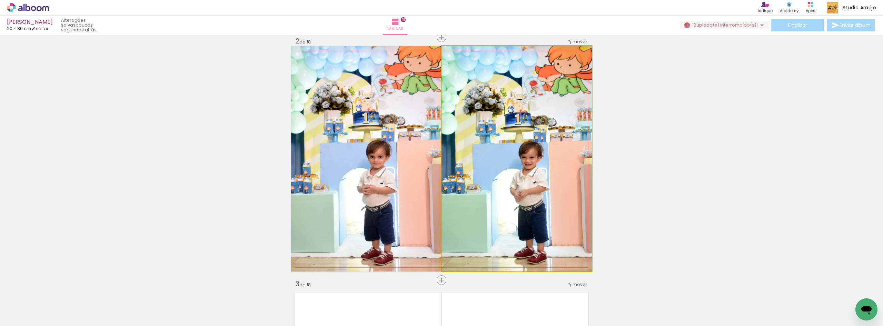
drag, startPoint x: 547, startPoint y: 202, endPoint x: 542, endPoint y: 200, distance: 4.8
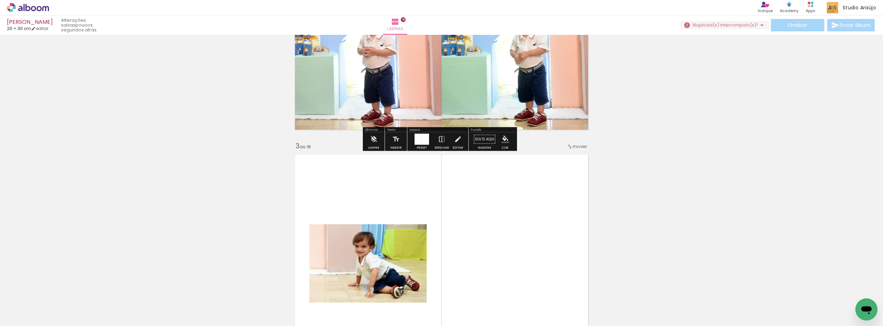
scroll to position [528, 0]
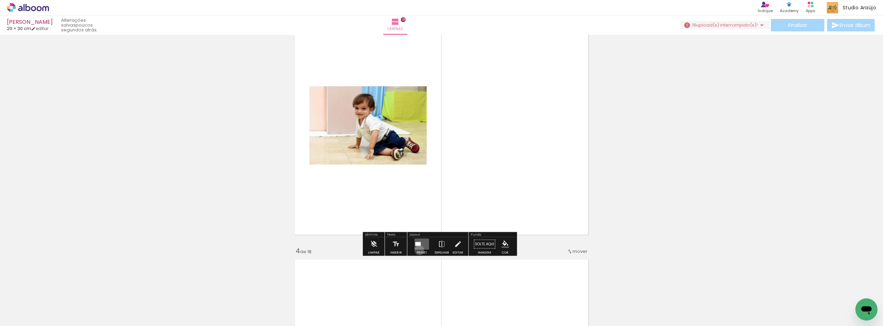
click at [418, 250] on div at bounding box center [421, 244] width 19 height 14
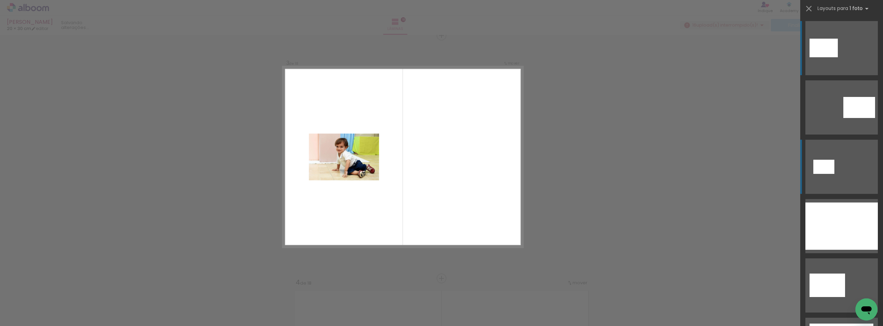
scroll to position [495, 0]
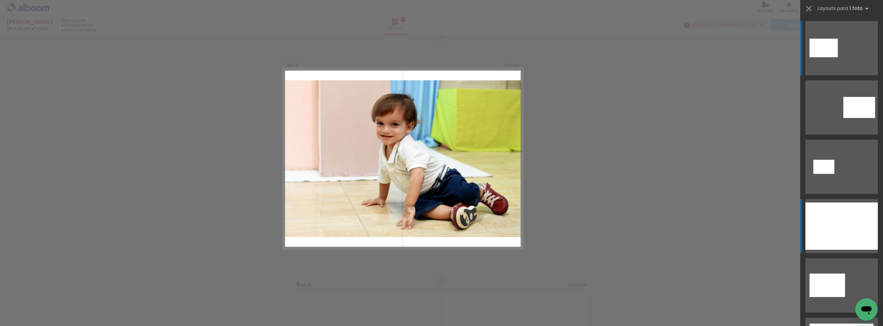
click at [828, 216] on div at bounding box center [841, 225] width 72 height 47
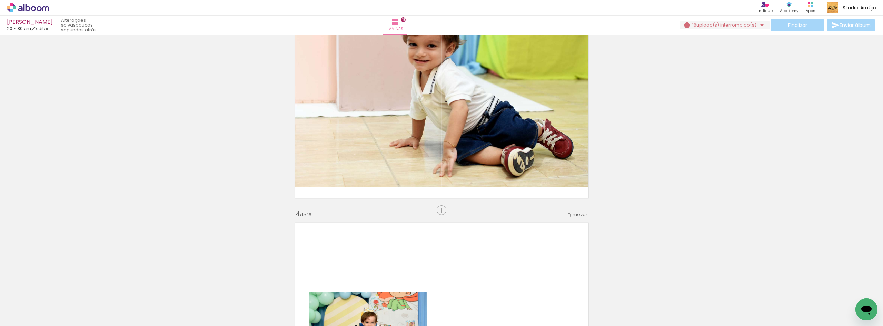
scroll to position [587, 0]
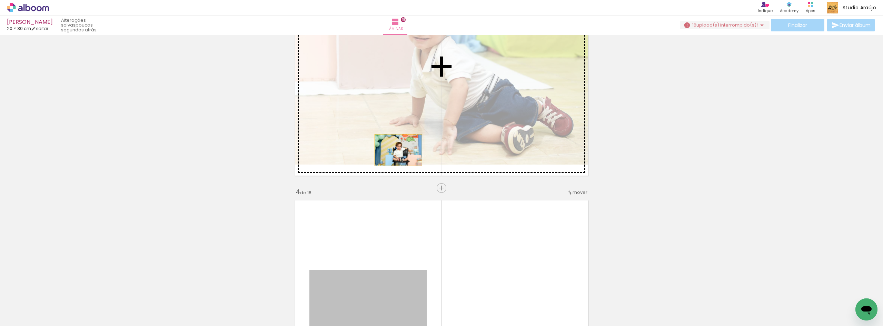
drag, startPoint x: 394, startPoint y: 279, endPoint x: 394, endPoint y: 134, distance: 144.5
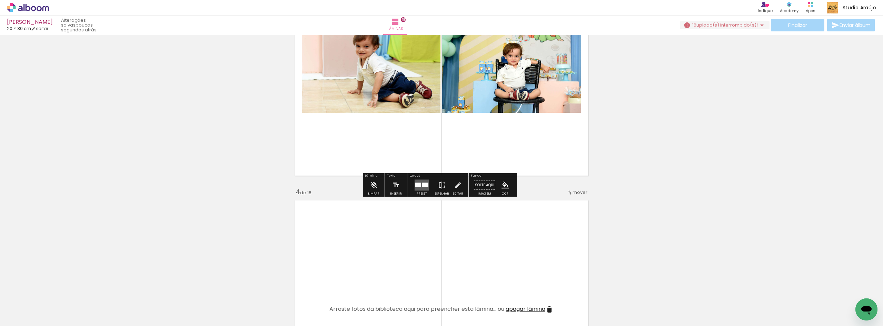
drag, startPoint x: 425, startPoint y: 187, endPoint x: 506, endPoint y: 166, distance: 84.2
click at [424, 187] on div at bounding box center [425, 185] width 7 height 4
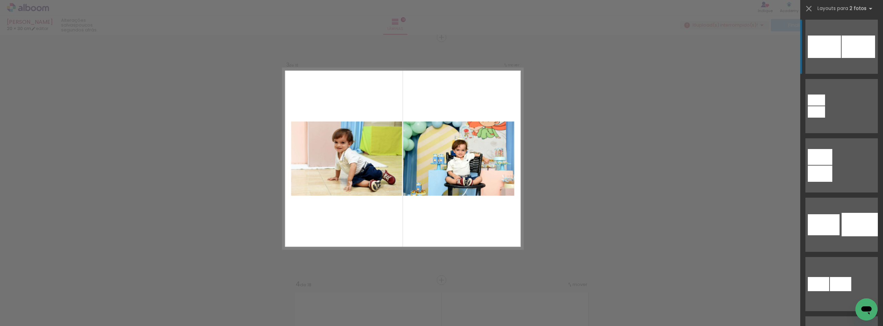
scroll to position [0, 0]
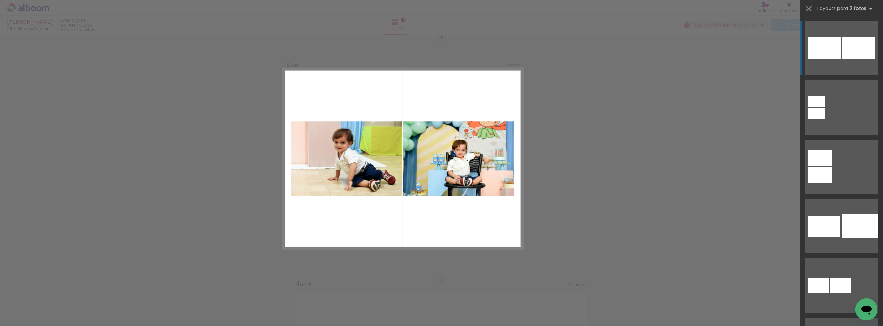
click at [825, 108] on div at bounding box center [816, 113] width 17 height 11
click at [454, 179] on quentale-photo at bounding box center [458, 158] width 111 height 74
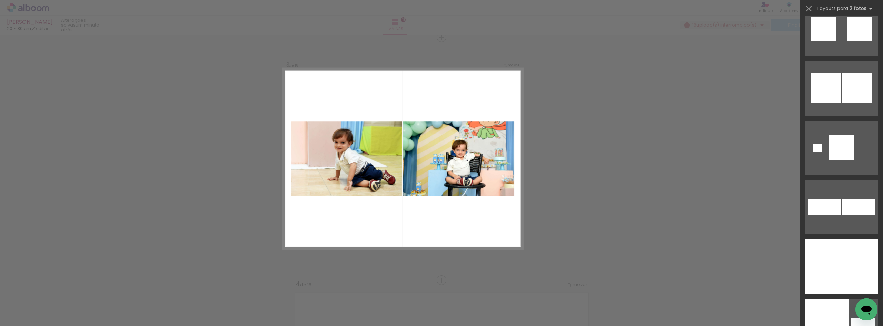
scroll to position [3798, 0]
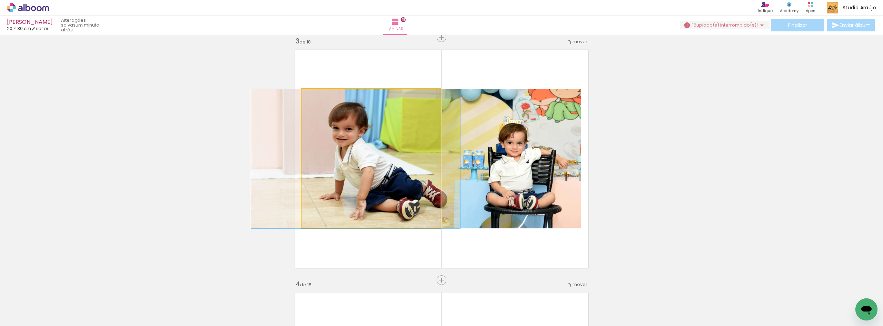
drag, startPoint x: 423, startPoint y: 182, endPoint x: 408, endPoint y: 182, distance: 15.5
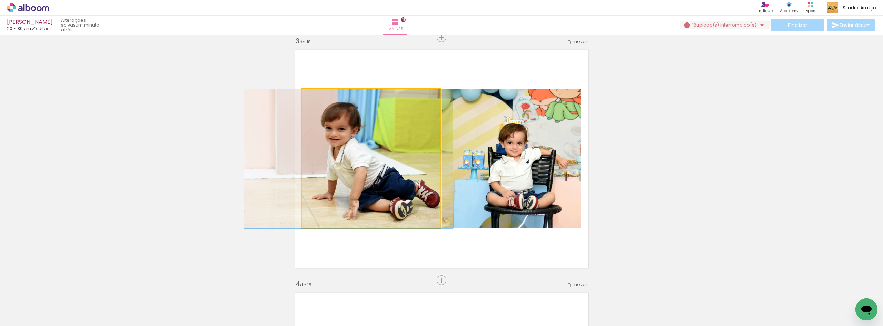
drag, startPoint x: 408, startPoint y: 182, endPoint x: 400, endPoint y: 184, distance: 7.4
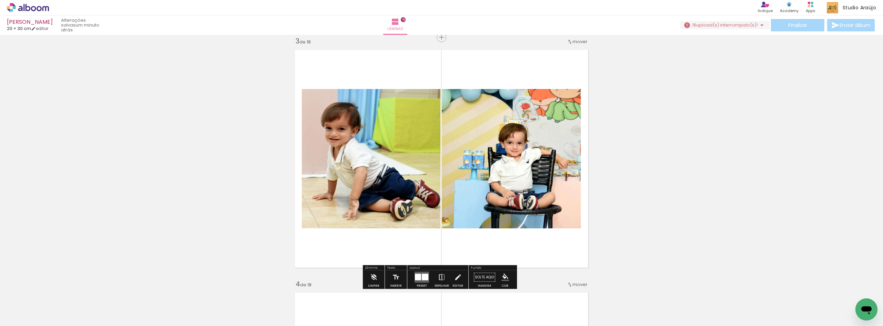
click at [440, 273] on iron-icon at bounding box center [442, 277] width 8 height 14
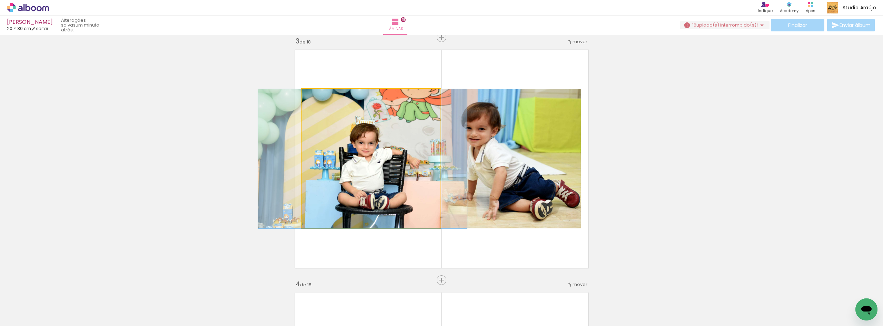
drag, startPoint x: 389, startPoint y: 183, endPoint x: 386, endPoint y: 183, distance: 3.8
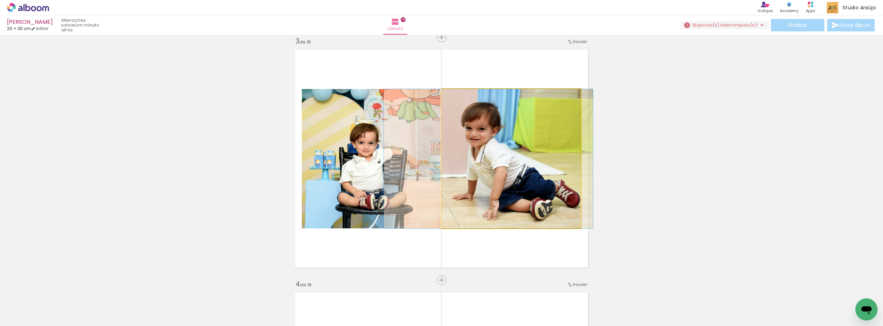
click at [477, 180] on quentale-photo at bounding box center [511, 158] width 139 height 139
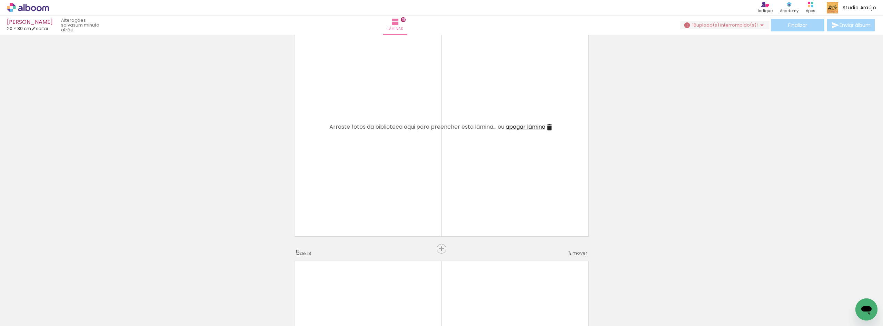
scroll to position [770, 0]
click at [550, 126] on iron-icon at bounding box center [549, 125] width 8 height 8
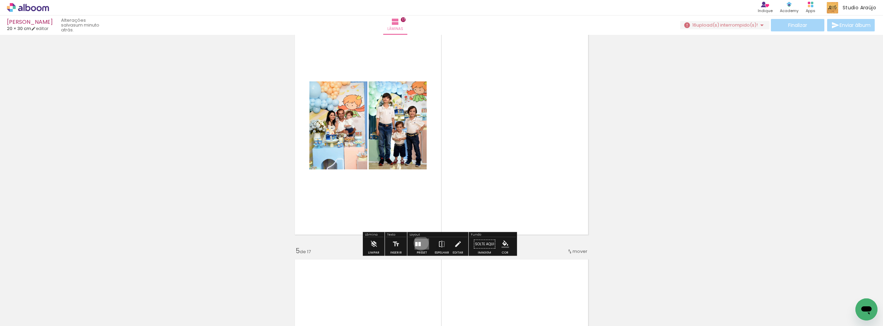
click at [419, 243] on quentale-layouter at bounding box center [422, 244] width 14 height 11
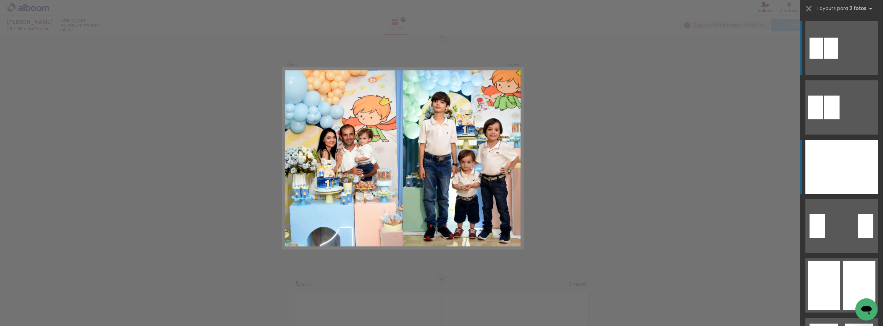
scroll to position [737, 0]
click at [828, 157] on div at bounding box center [823, 167] width 36 height 54
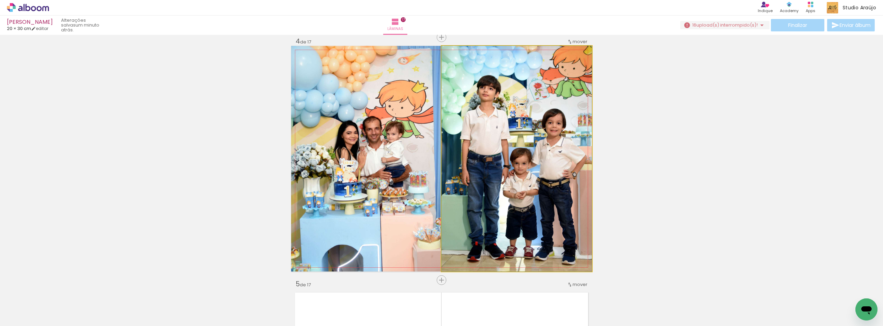
drag, startPoint x: 553, startPoint y: 158, endPoint x: 546, endPoint y: 159, distance: 7.4
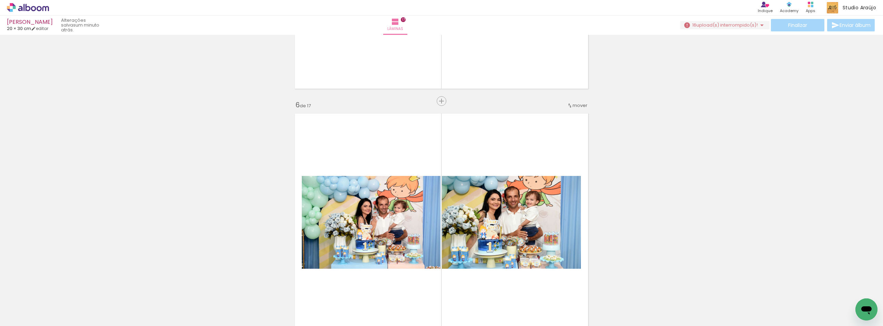
scroll to position [1105, 0]
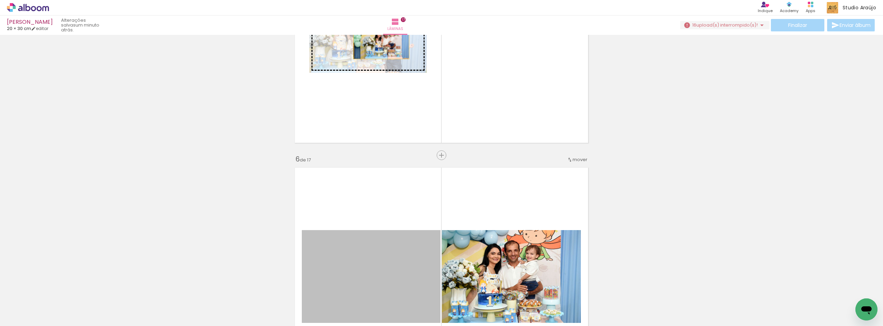
drag, startPoint x: 389, startPoint y: 265, endPoint x: 378, endPoint y: 40, distance: 224.5
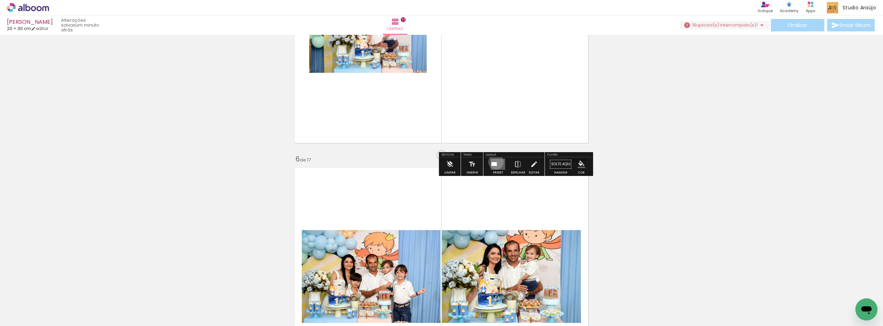
click at [494, 162] on quentale-layouter at bounding box center [498, 164] width 14 height 11
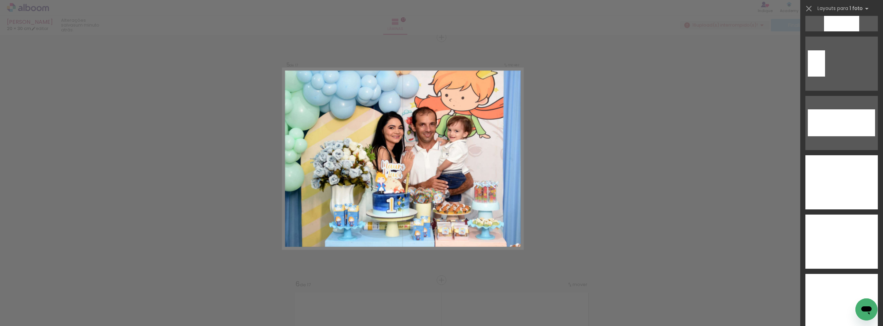
scroll to position [2851, 0]
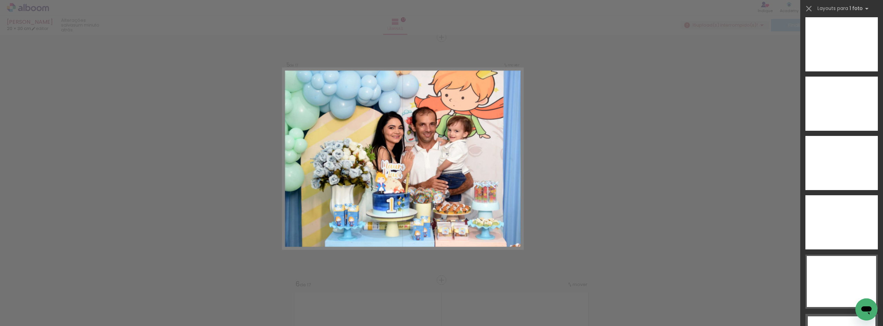
click at [861, 131] on div at bounding box center [841, 104] width 72 height 54
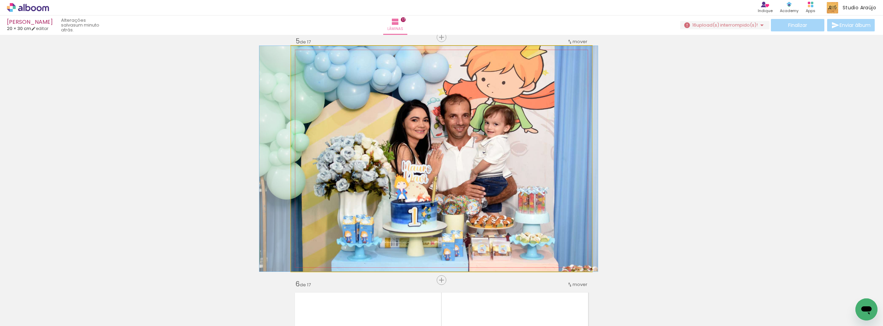
drag, startPoint x: 460, startPoint y: 210, endPoint x: 448, endPoint y: 210, distance: 12.8
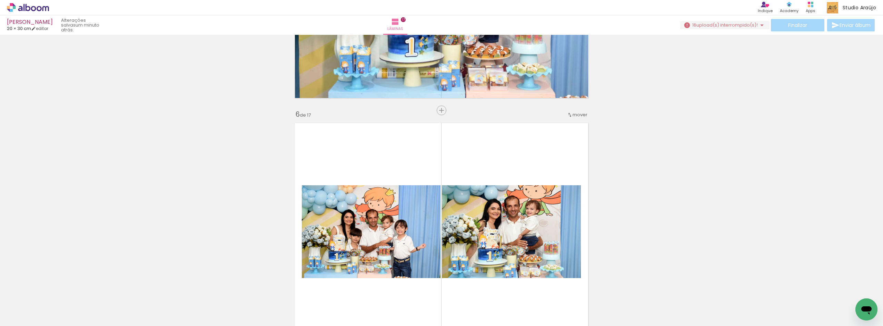
scroll to position [1118, 0]
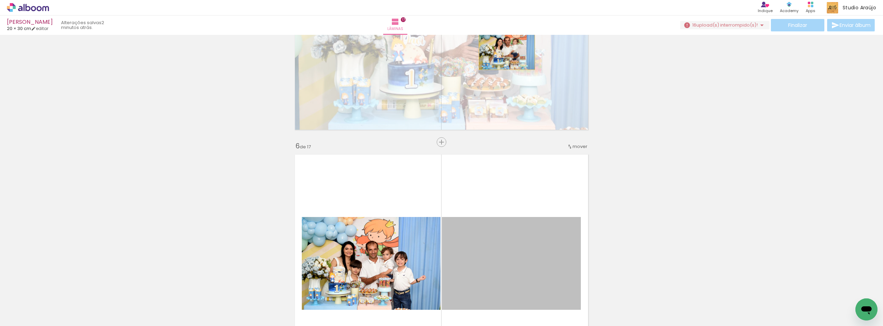
drag, startPoint x: 543, startPoint y: 235, endPoint x: 499, endPoint y: 53, distance: 187.2
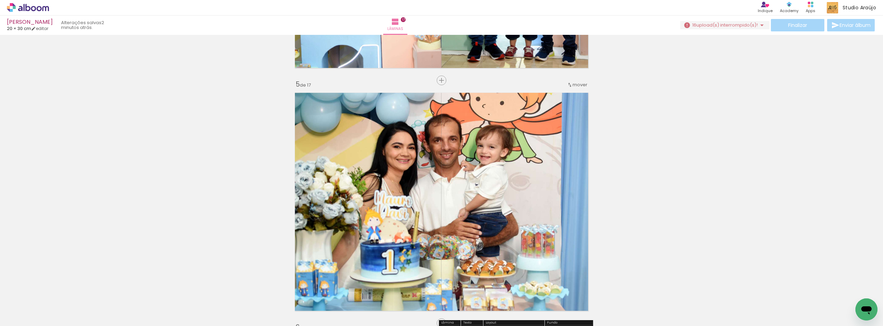
scroll to position [934, 0]
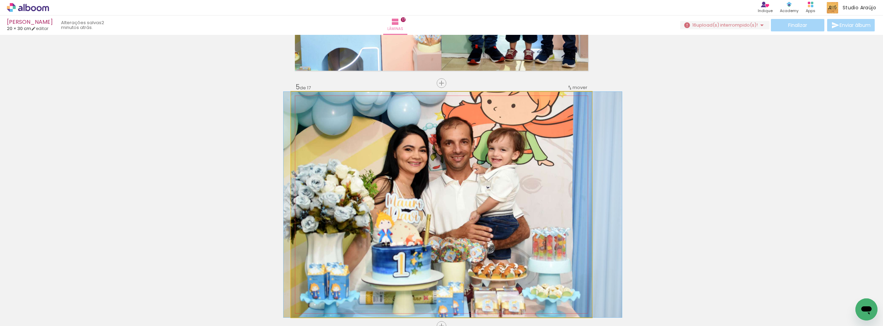
drag, startPoint x: 512, startPoint y: 146, endPoint x: 524, endPoint y: 145, distance: 11.7
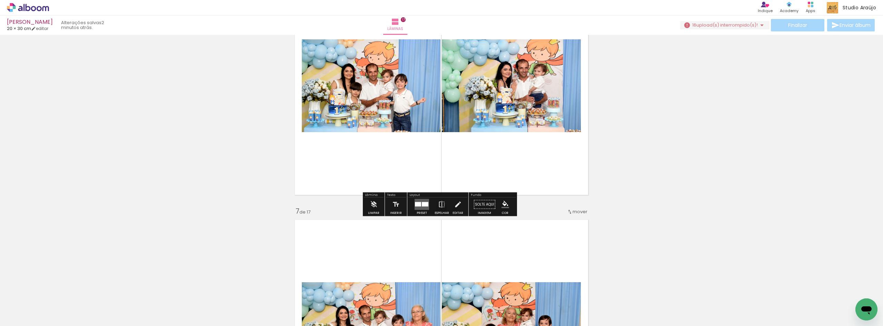
scroll to position [1394, 0]
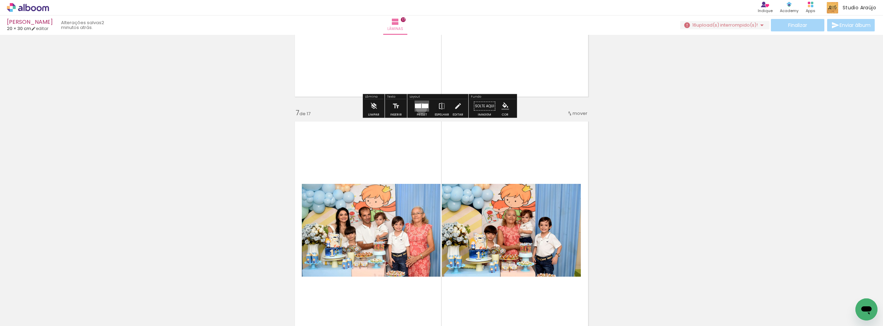
click at [420, 108] on quentale-layouter at bounding box center [422, 106] width 14 height 11
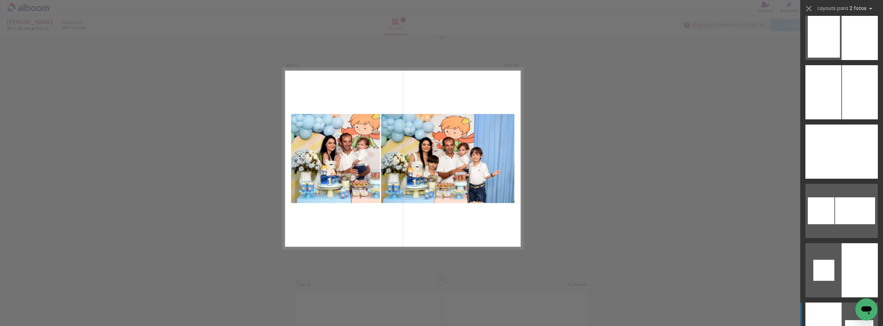
scroll to position [1885, 0]
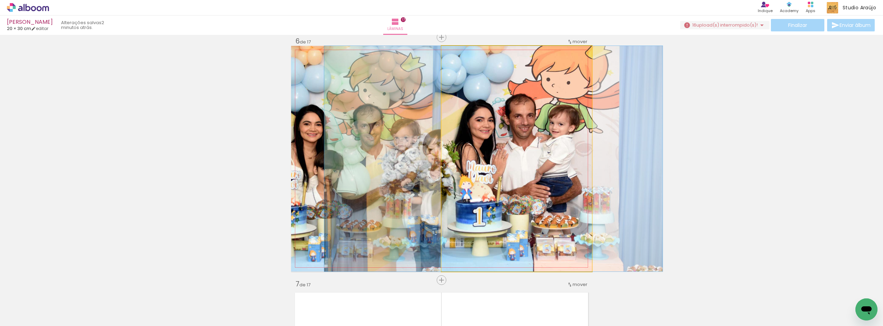
drag, startPoint x: 572, startPoint y: 159, endPoint x: 550, endPoint y: 166, distance: 22.9
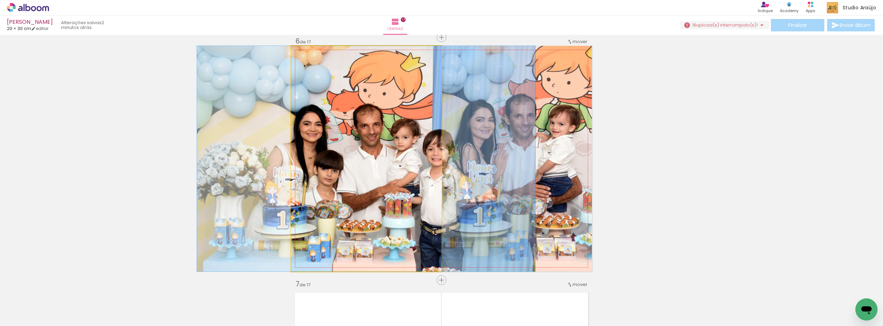
click at [402, 175] on quentale-photo at bounding box center [366, 159] width 150 height 226
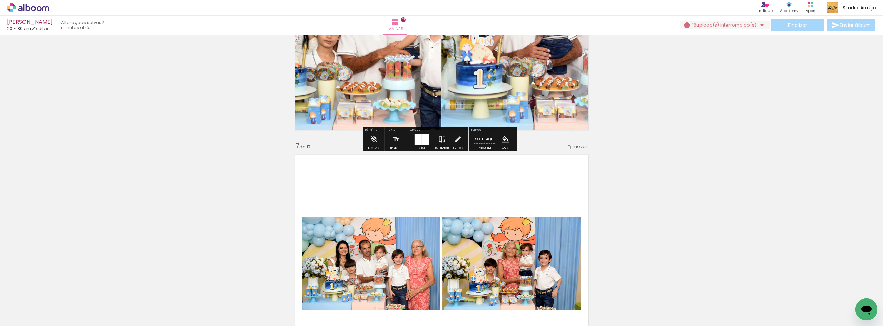
scroll to position [1453, 0]
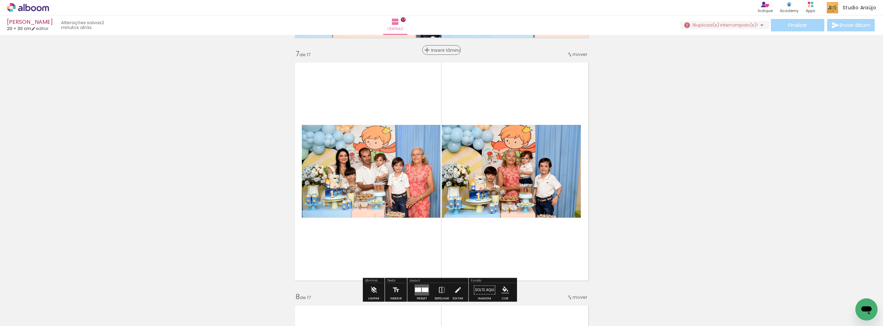
click at [439, 54] on paper-button "Inserir lâmina" at bounding box center [441, 50] width 39 height 10
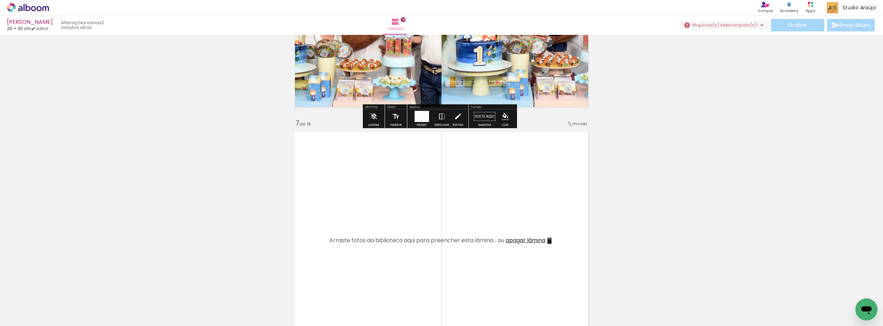
scroll to position [1315, 0]
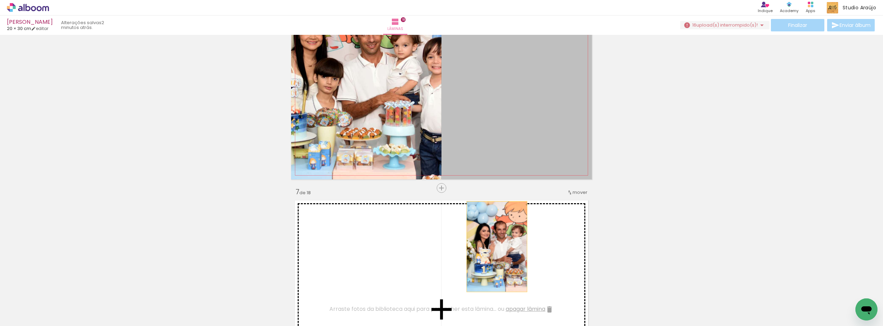
drag, startPoint x: 512, startPoint y: 112, endPoint x: 491, endPoint y: 217, distance: 106.2
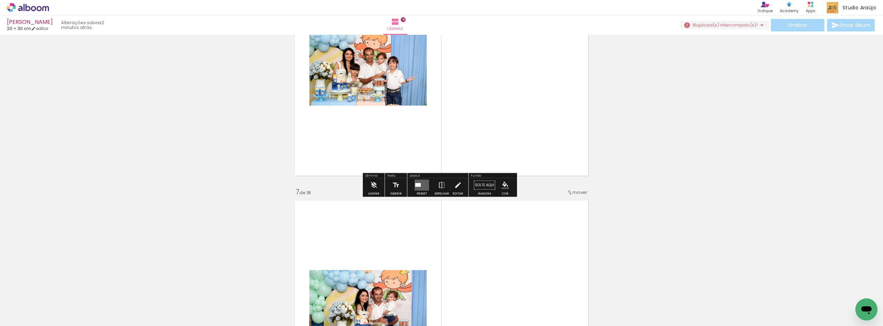
drag, startPoint x: 420, startPoint y: 185, endPoint x: 496, endPoint y: 182, distance: 76.6
click at [421, 185] on quentale-layouter at bounding box center [422, 185] width 14 height 11
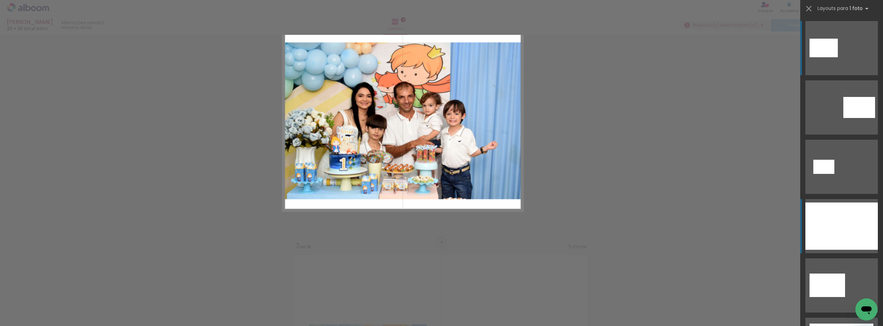
scroll to position [1223, 0]
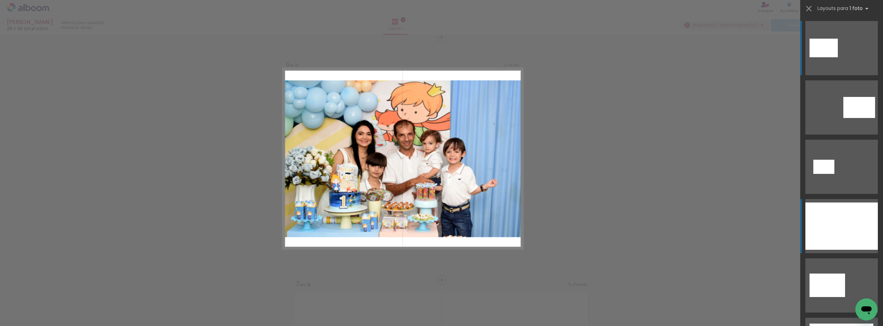
click at [831, 210] on div at bounding box center [841, 225] width 72 height 47
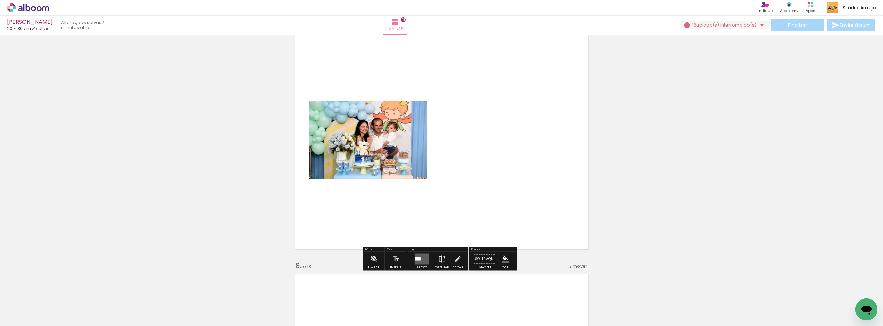
scroll to position [1499, 0]
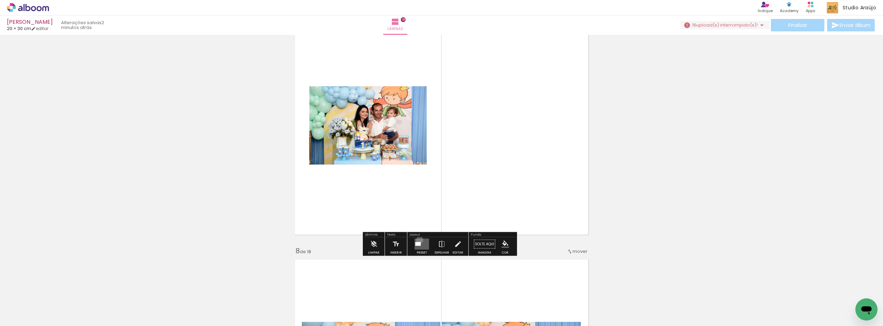
click at [418, 240] on quentale-layouter at bounding box center [422, 244] width 14 height 11
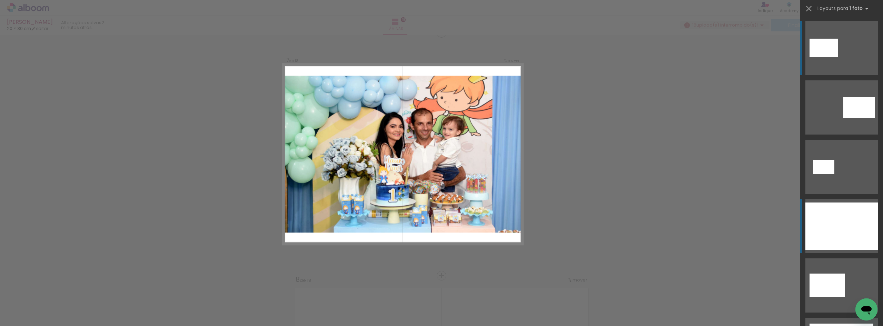
click at [844, 224] on div at bounding box center [841, 225] width 72 height 47
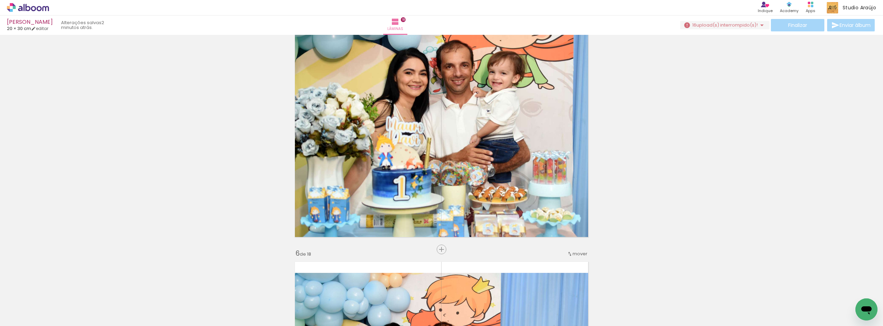
scroll to position [1006, 0]
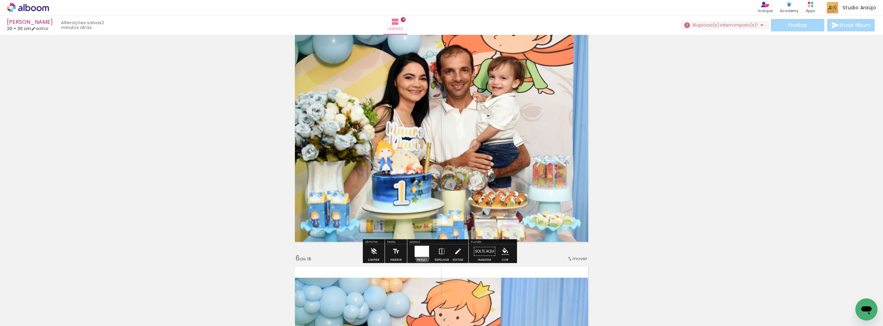
drag, startPoint x: 421, startPoint y: 258, endPoint x: 531, endPoint y: 251, distance: 110.9
click at [421, 258] on div at bounding box center [421, 252] width 19 height 14
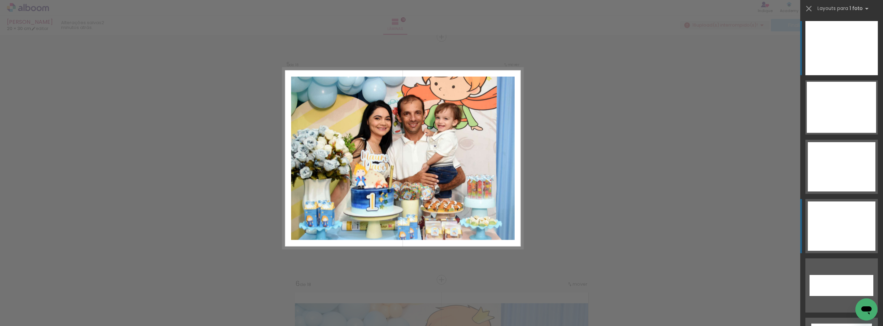
scroll to position [980, 0]
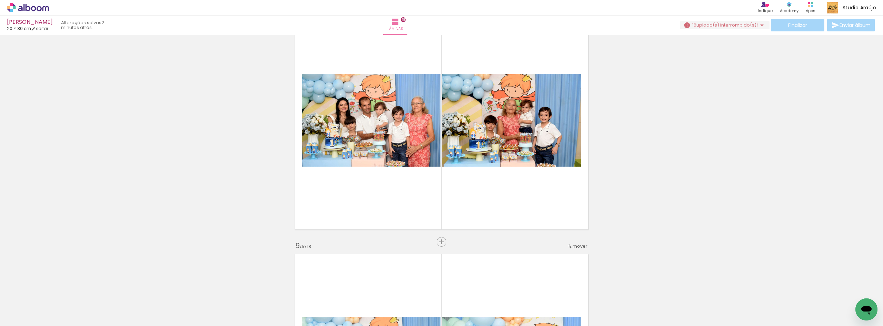
scroll to position [1762, 0]
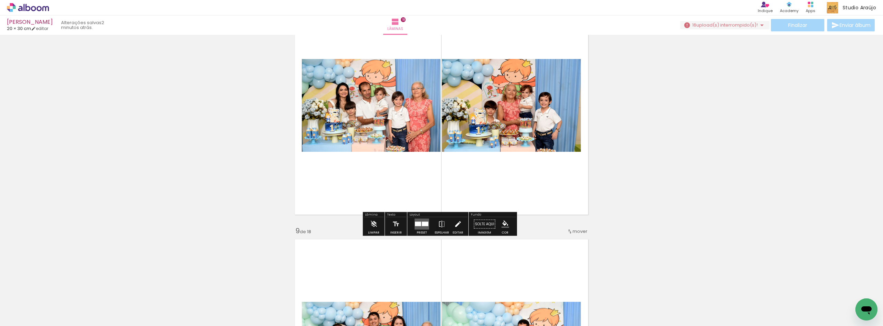
click at [458, 225] on iron-icon at bounding box center [458, 224] width 8 height 14
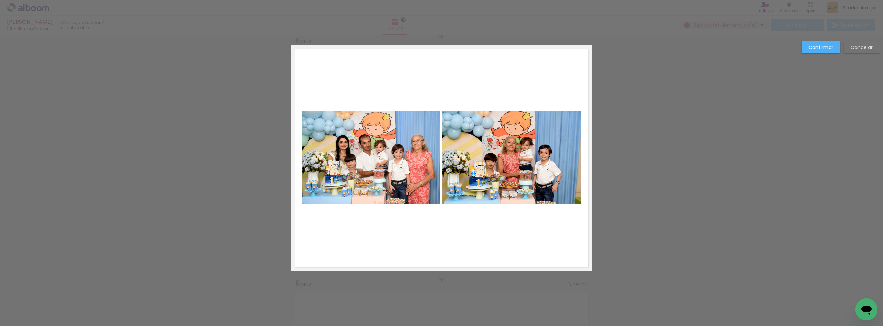
scroll to position [1709, 0]
click at [506, 136] on quentale-photo at bounding box center [511, 158] width 139 height 93
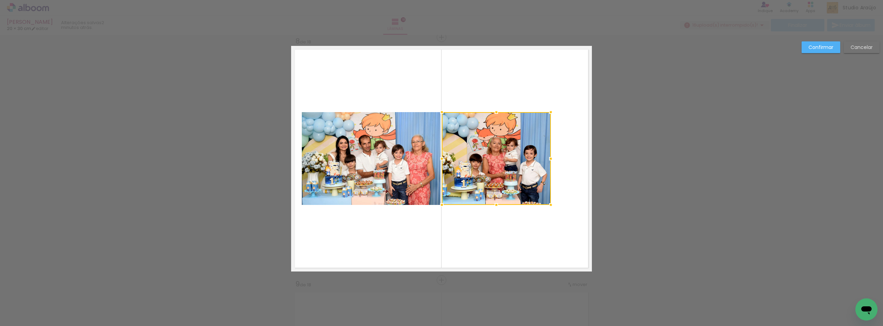
drag, startPoint x: 578, startPoint y: 156, endPoint x: 547, endPoint y: 158, distance: 30.7
click at [547, 158] on div at bounding box center [551, 159] width 14 height 14
click at [328, 164] on quentale-photo at bounding box center [371, 158] width 139 height 93
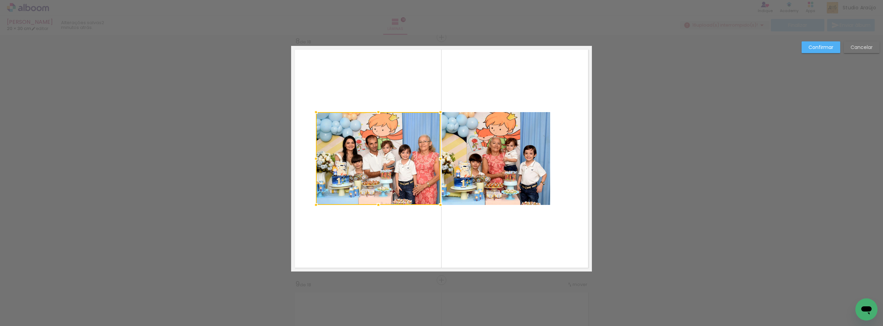
drag, startPoint x: 299, startPoint y: 160, endPoint x: 317, endPoint y: 160, distance: 18.6
click at [313, 160] on div at bounding box center [316, 159] width 14 height 14
click at [336, 158] on quentale-photo at bounding box center [378, 158] width 124 height 93
click at [517, 158] on quentale-photo at bounding box center [496, 158] width 108 height 93
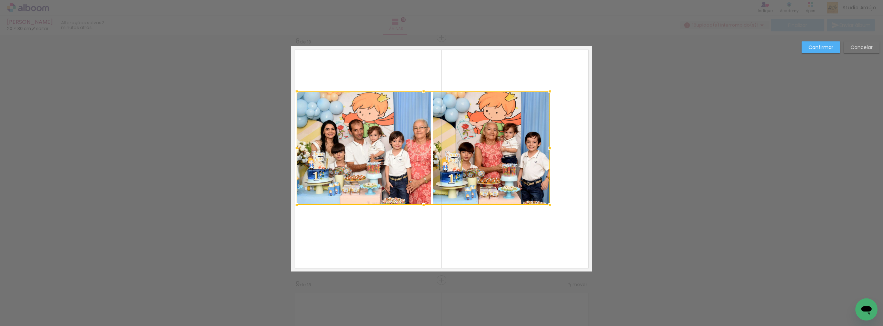
drag, startPoint x: 315, startPoint y: 112, endPoint x: 295, endPoint y: 92, distance: 28.8
click at [295, 92] on div at bounding box center [297, 91] width 14 height 14
click at [340, 117] on div at bounding box center [363, 147] width 135 height 113
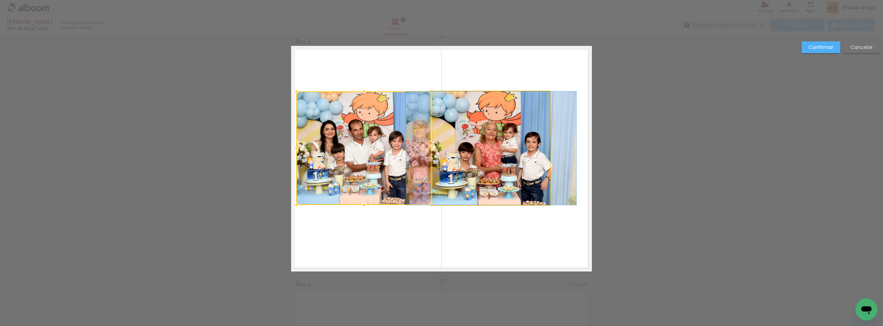
click at [486, 146] on quentale-photo at bounding box center [491, 147] width 118 height 113
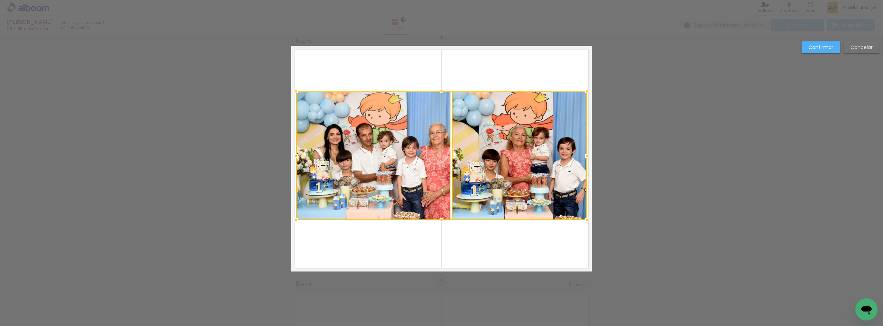
drag, startPoint x: 547, startPoint y: 205, endPoint x: 584, endPoint y: 219, distance: 39.0
click at [584, 219] on div at bounding box center [587, 220] width 14 height 14
click at [808, 48] on paper-button "Confirmar" at bounding box center [821, 47] width 39 height 12
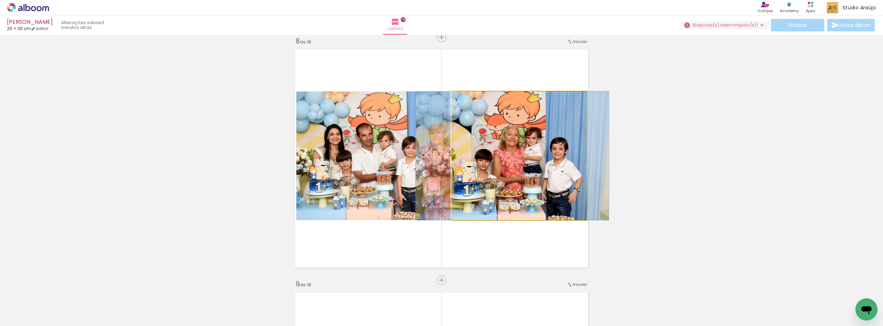
drag, startPoint x: 539, startPoint y: 137, endPoint x: 533, endPoint y: 137, distance: 6.9
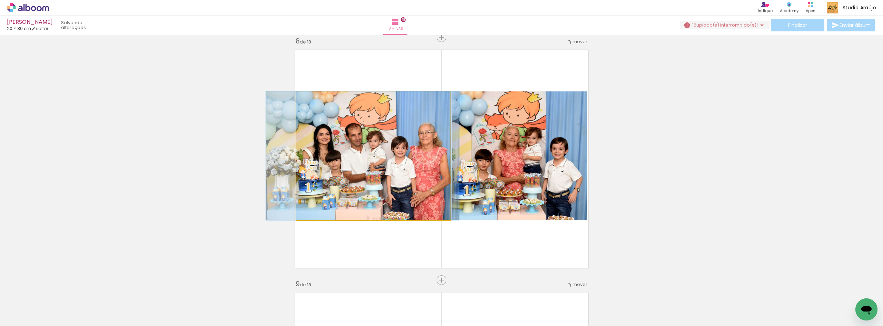
drag, startPoint x: 380, startPoint y: 170, endPoint x: 369, endPoint y: 170, distance: 10.7
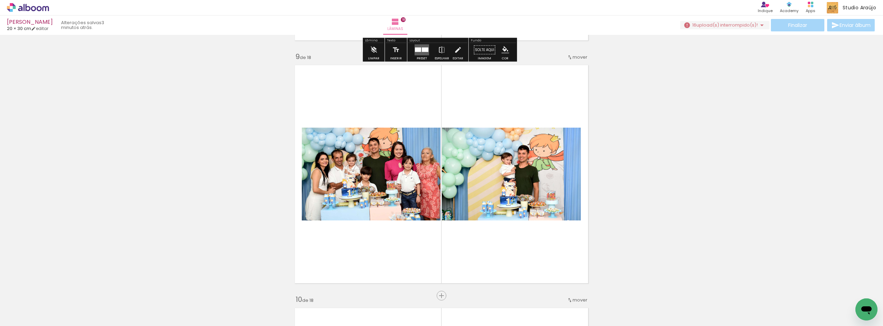
scroll to position [1939, 0]
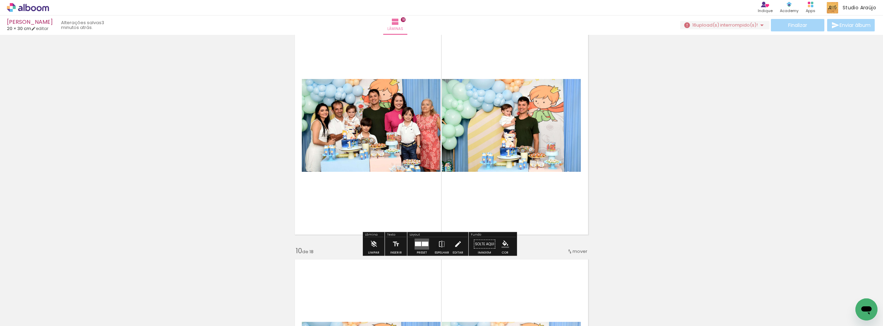
click at [456, 247] on iron-icon at bounding box center [458, 244] width 8 height 14
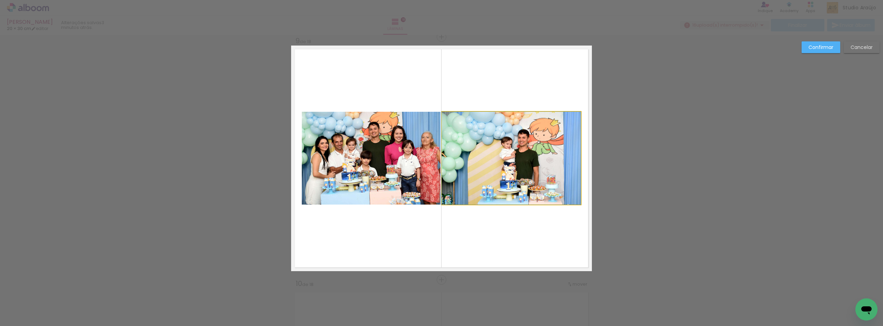
click at [512, 154] on quentale-photo at bounding box center [511, 158] width 139 height 93
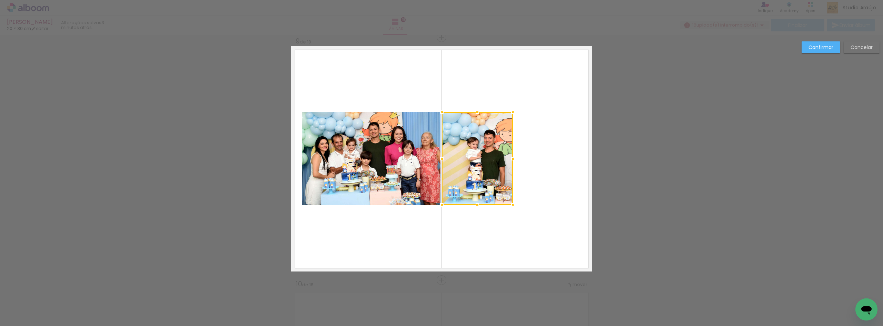
drag, startPoint x: 572, startPoint y: 155, endPoint x: 510, endPoint y: 153, distance: 61.8
click at [510, 153] on div at bounding box center [513, 159] width 14 height 14
click at [395, 152] on quentale-photo at bounding box center [371, 158] width 139 height 93
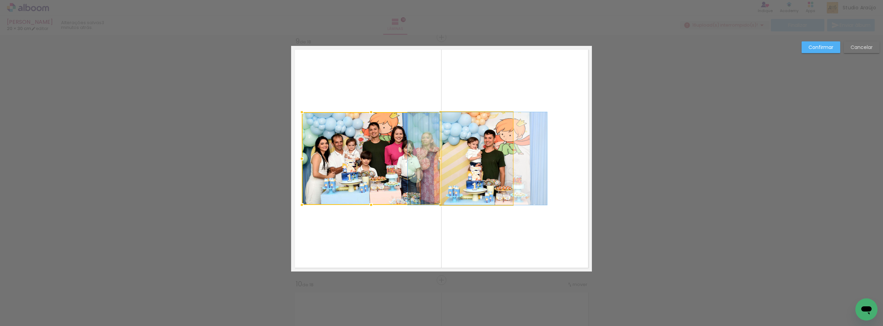
click at [480, 157] on quentale-photo at bounding box center [477, 158] width 71 height 93
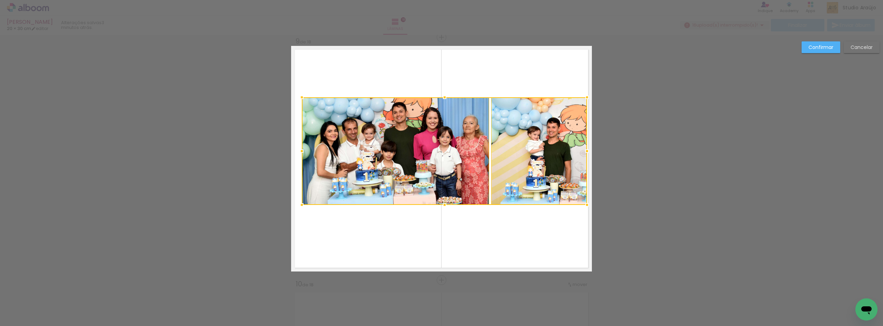
drag, startPoint x: 511, startPoint y: 112, endPoint x: 584, endPoint y: 98, distance: 73.9
click at [584, 98] on div at bounding box center [587, 97] width 14 height 14
click at [567, 126] on div at bounding box center [539, 151] width 96 height 108
click at [423, 176] on quentale-photo at bounding box center [396, 151] width 188 height 108
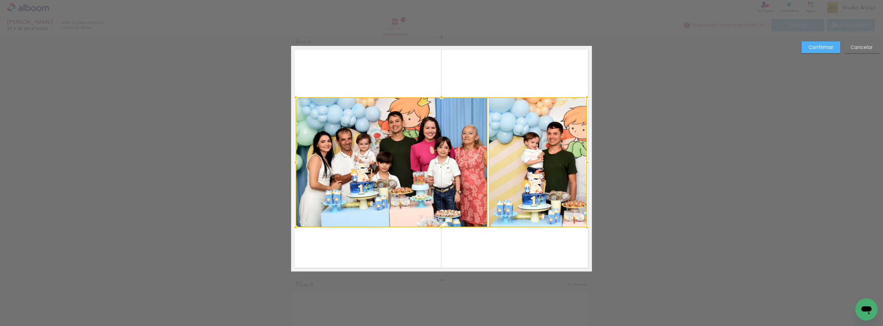
drag, startPoint x: 299, startPoint y: 206, endPoint x: 293, endPoint y: 228, distance: 23.3
click at [293, 228] on div at bounding box center [296, 227] width 14 height 14
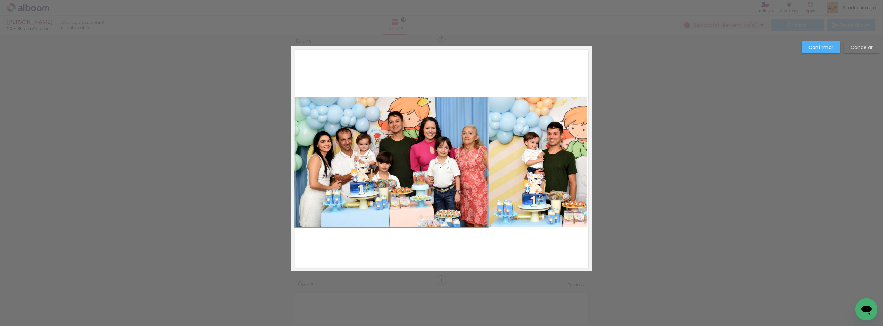
click at [352, 190] on quentale-photo at bounding box center [392, 162] width 192 height 130
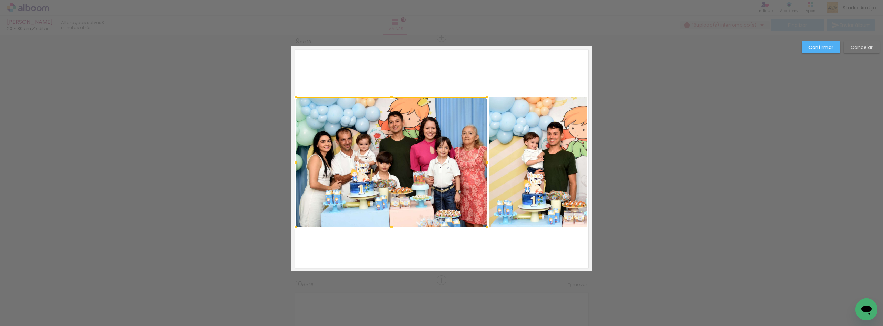
click at [481, 188] on div at bounding box center [392, 162] width 192 height 130
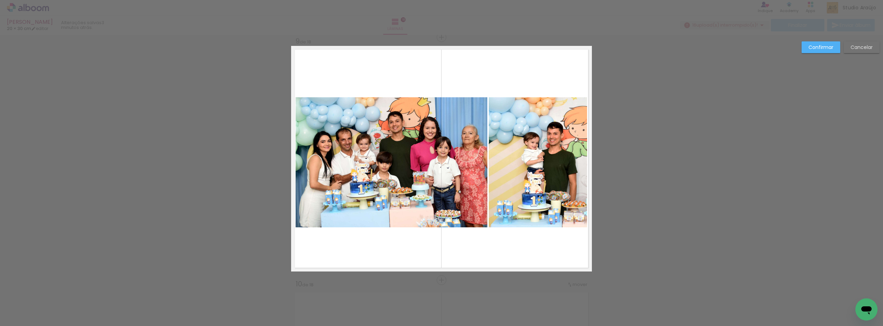
click at [508, 182] on quentale-photo at bounding box center [538, 162] width 98 height 130
click at [458, 183] on quentale-photo at bounding box center [392, 162] width 192 height 130
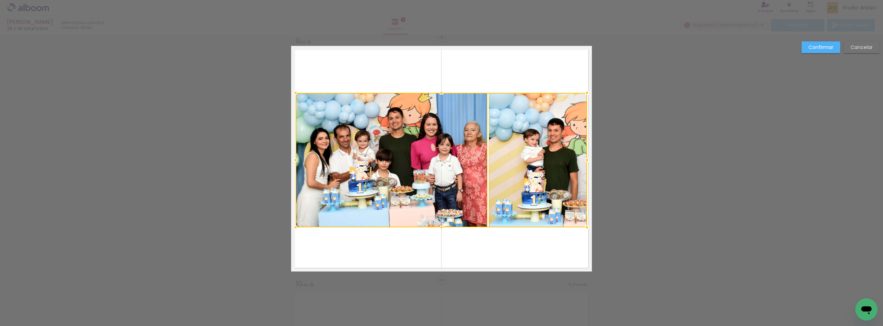
drag, startPoint x: 438, startPoint y: 97, endPoint x: 438, endPoint y: 92, distance: 4.8
click at [438, 92] on div at bounding box center [442, 93] width 14 height 14
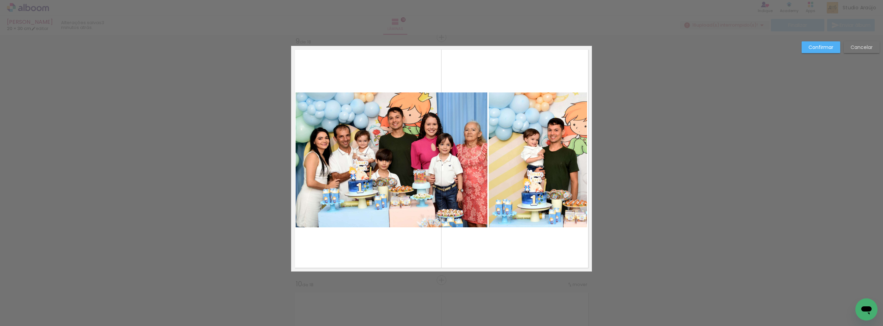
click at [0, 0] on slot "Confirmar" at bounding box center [0, 0] width 0 height 0
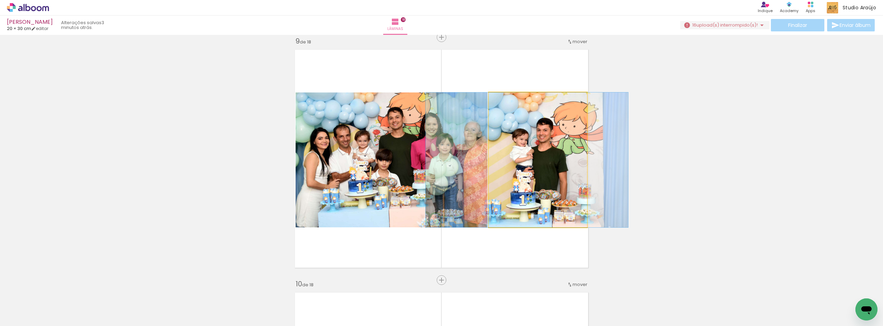
drag, startPoint x: 567, startPoint y: 180, endPoint x: 558, endPoint y: 181, distance: 9.1
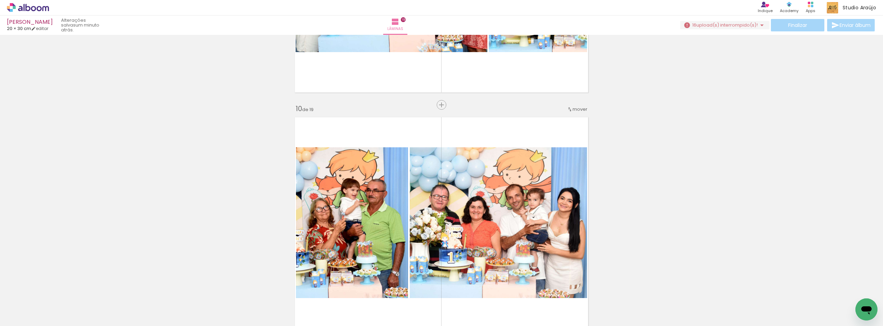
scroll to position [2126, 0]
click at [442, 108] on span "Inserir lâmina" at bounding box center [444, 105] width 27 height 4
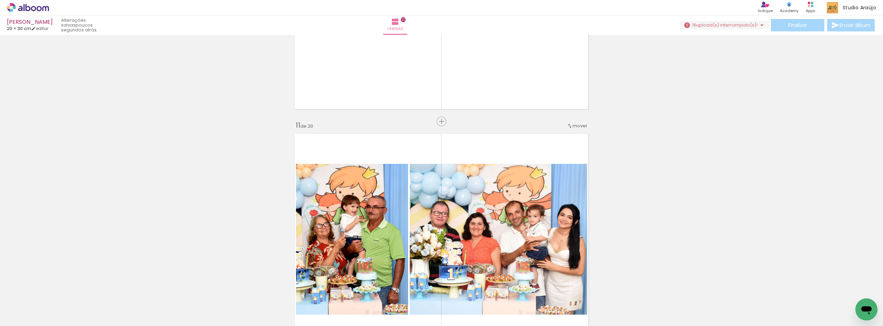
scroll to position [2402, 0]
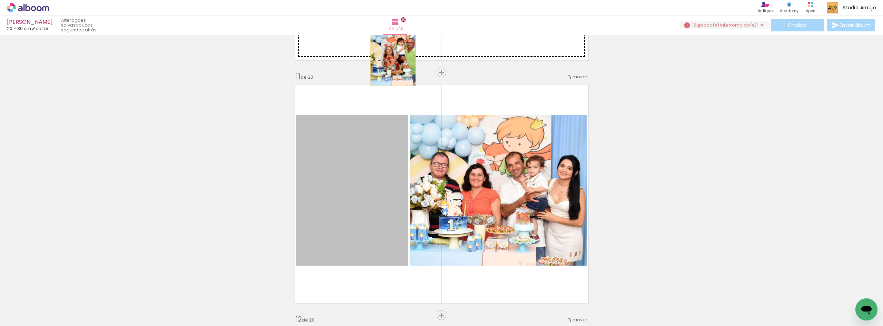
drag, startPoint x: 368, startPoint y: 180, endPoint x: 390, endPoint y: 56, distance: 126.5
click at [390, 56] on div "Inserir lâmina 1 de 20 Inserir lâmina 2 de 20 Inserir lâmina 3 de 20 Inserir lâ…" at bounding box center [441, 184] width 883 height 5099
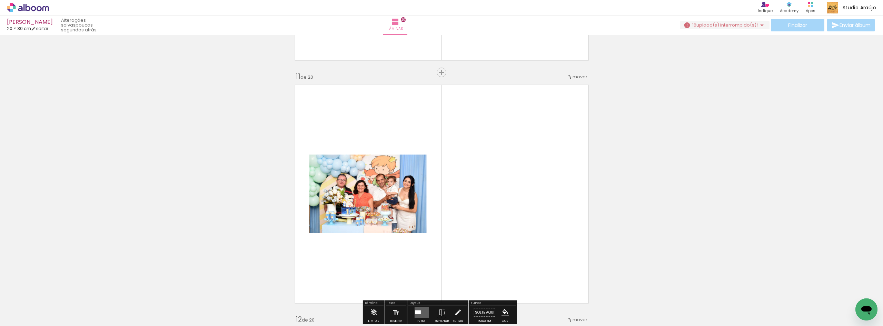
scroll to position [2494, 0]
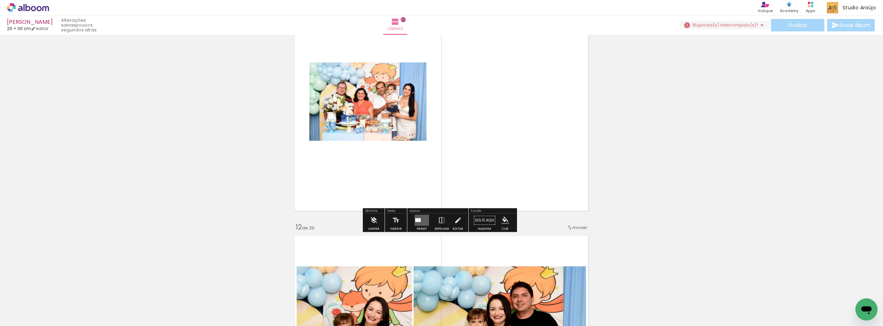
click at [419, 222] on quentale-layouter at bounding box center [422, 220] width 14 height 11
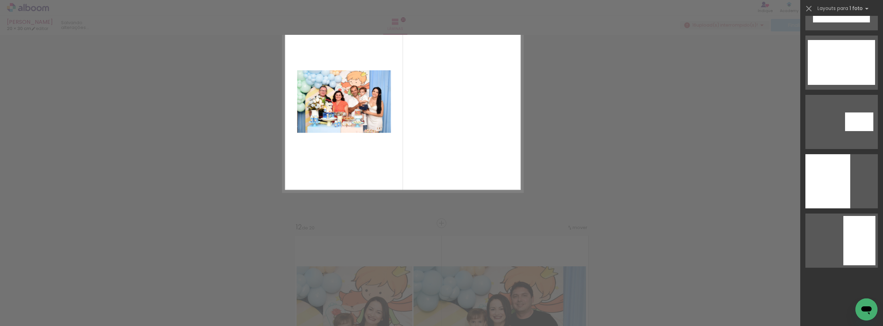
scroll to position [0, 0]
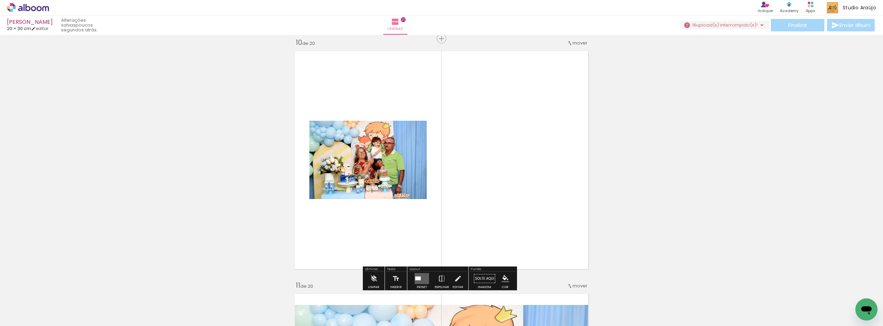
scroll to position [2207, 0]
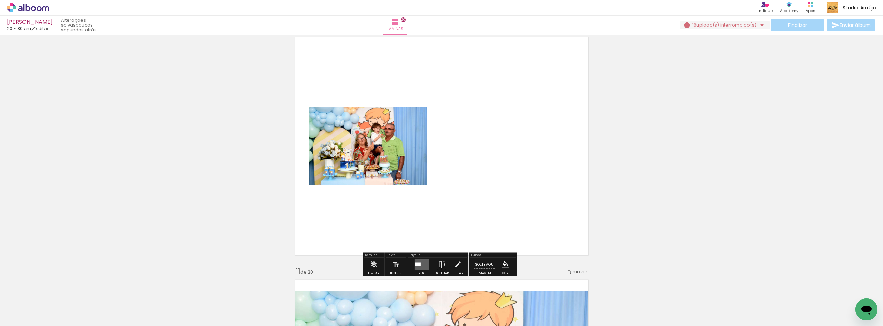
click at [419, 263] on div at bounding box center [418, 264] width 6 height 4
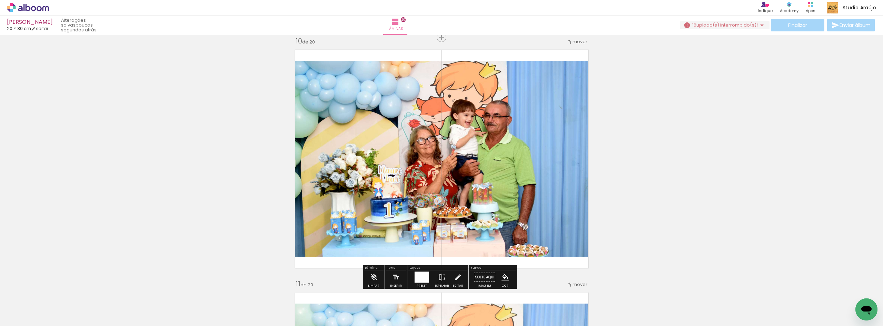
scroll to position [2332, 0]
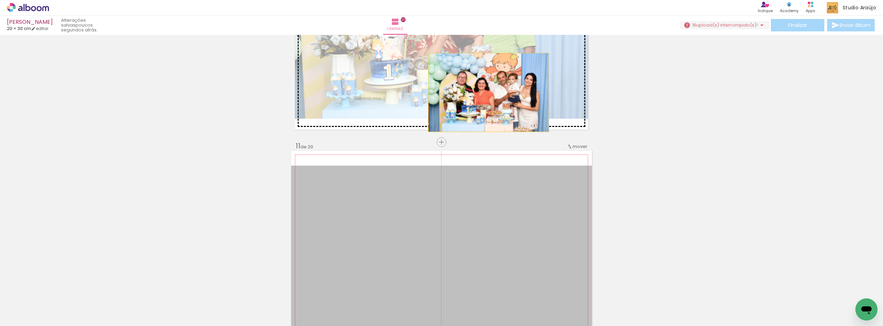
drag, startPoint x: 485, startPoint y: 236, endPoint x: 486, endPoint y: 92, distance: 143.5
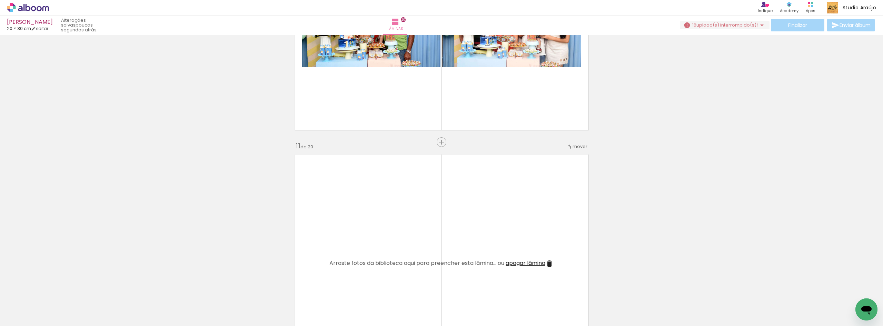
click at [551, 266] on iron-icon at bounding box center [549, 263] width 8 height 8
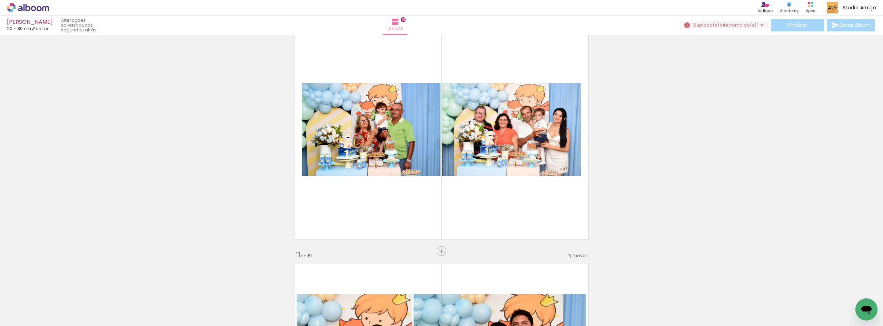
scroll to position [2194, 0]
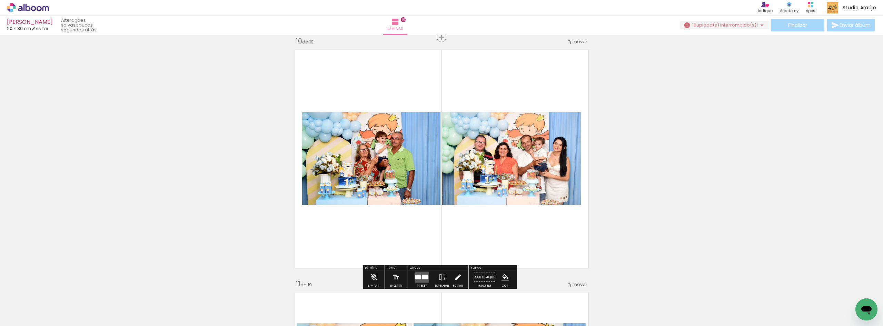
click at [461, 277] on paper-button "Editar" at bounding box center [458, 279] width 14 height 18
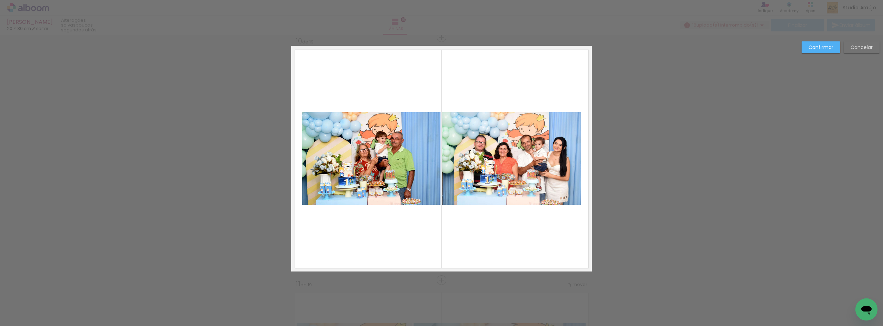
click at [319, 181] on quentale-photo at bounding box center [371, 158] width 139 height 93
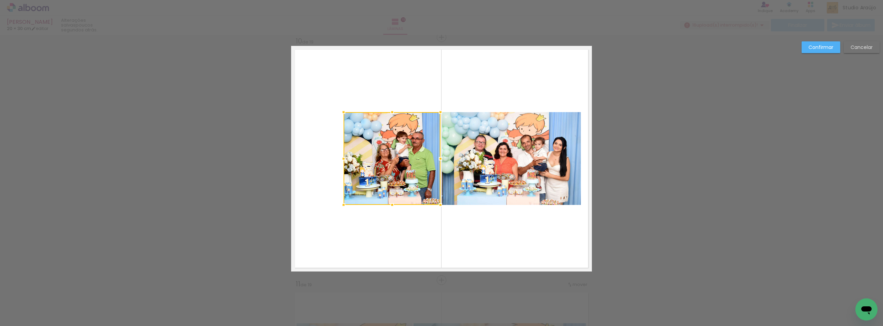
drag, startPoint x: 299, startPoint y: 158, endPoint x: 342, endPoint y: 160, distance: 42.8
click at [342, 160] on div at bounding box center [344, 159] width 14 height 14
click at [515, 172] on quentale-photo at bounding box center [511, 158] width 139 height 93
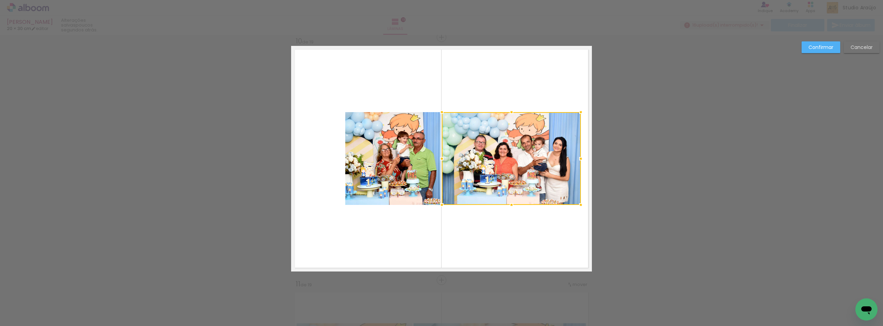
click at [379, 165] on quentale-photo at bounding box center [392, 158] width 95 height 93
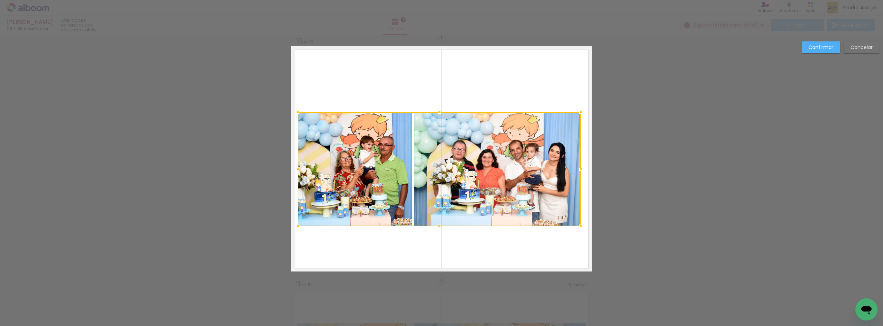
drag, startPoint x: 344, startPoint y: 207, endPoint x: 296, endPoint y: 228, distance: 52.2
click at [296, 228] on div at bounding box center [298, 226] width 14 height 14
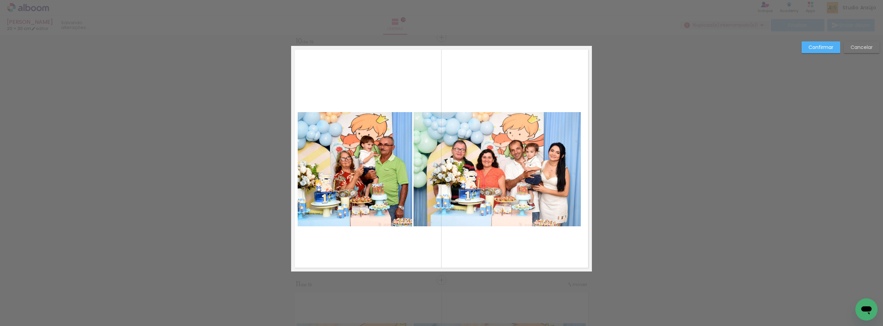
click at [323, 206] on quentale-photo at bounding box center [355, 169] width 115 height 114
click at [470, 178] on quentale-photo at bounding box center [497, 169] width 167 height 114
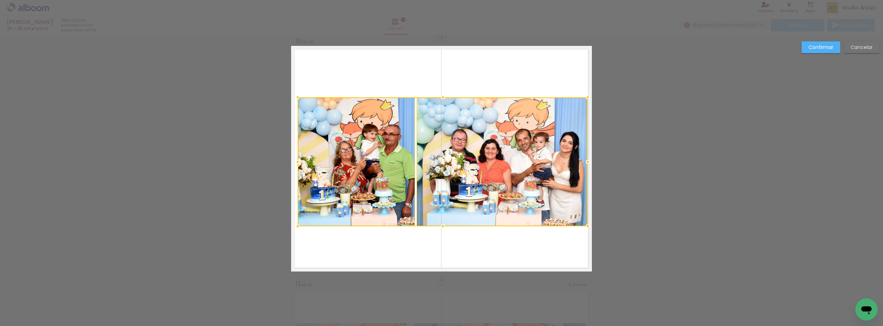
drag, startPoint x: 579, startPoint y: 112, endPoint x: 585, endPoint y: 98, distance: 15.4
click at [585, 98] on div at bounding box center [588, 97] width 14 height 14
click at [0, 0] on slot "Confirmar" at bounding box center [0, 0] width 0 height 0
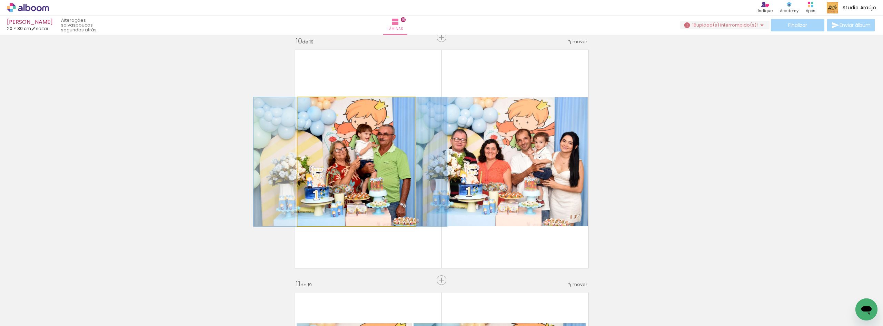
drag, startPoint x: 380, startPoint y: 189, endPoint x: 372, endPoint y: 189, distance: 7.2
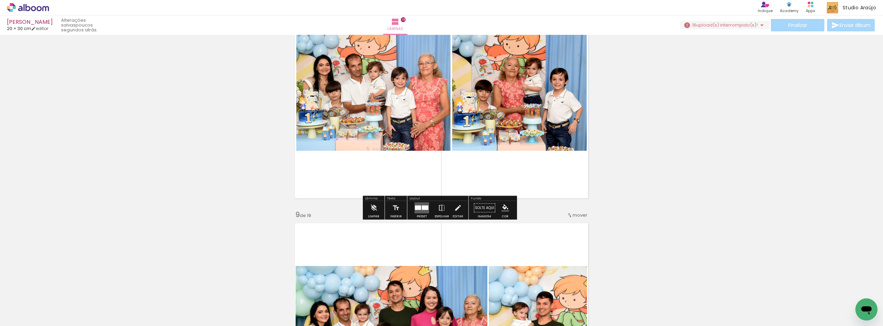
scroll to position [1827, 0]
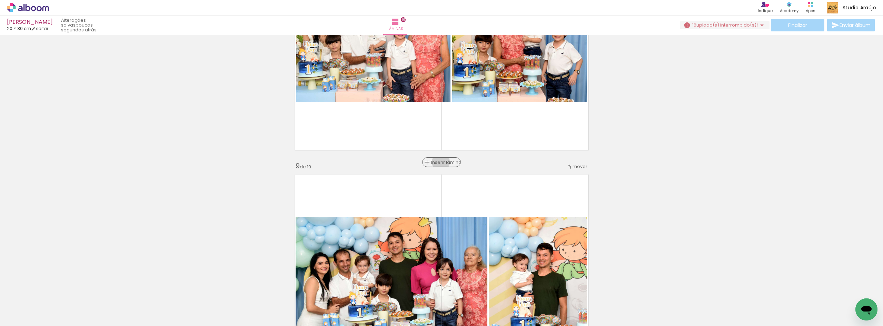
click at [440, 162] on span "Inserir lâmina" at bounding box center [444, 162] width 27 height 4
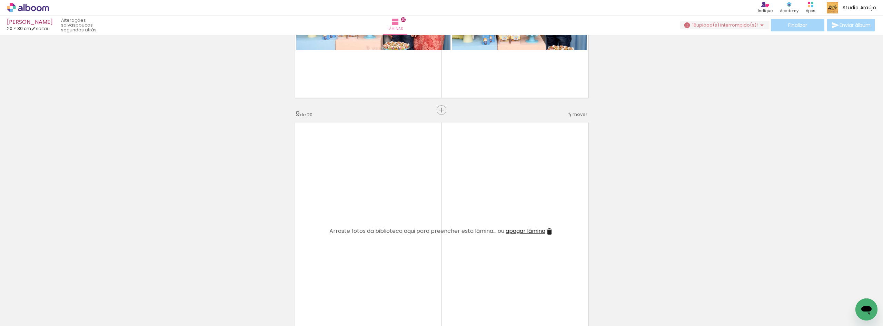
scroll to position [1780, 0]
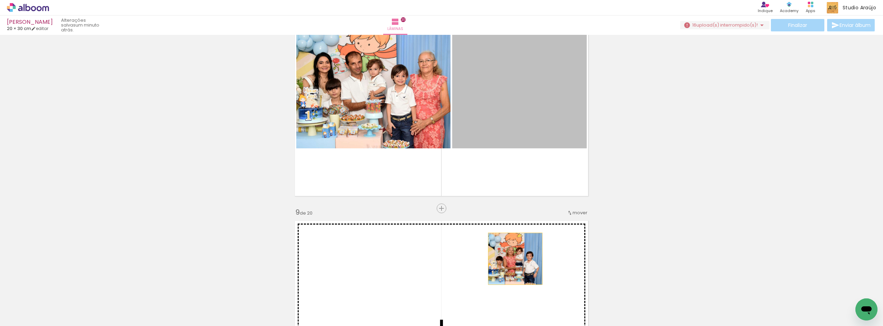
drag, startPoint x: 532, startPoint y: 97, endPoint x: 513, endPoint y: 259, distance: 163.2
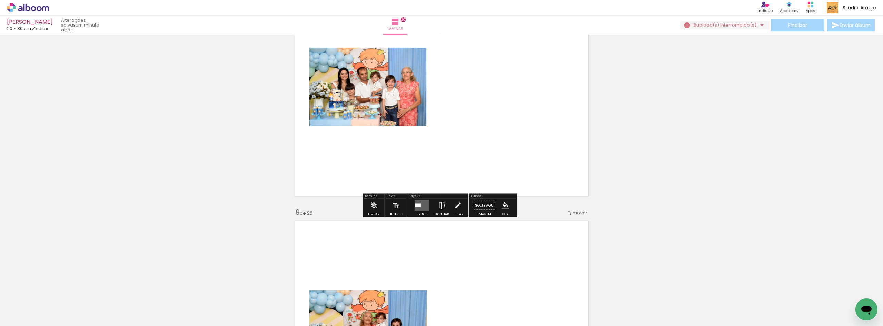
click at [418, 209] on quentale-layouter at bounding box center [422, 205] width 14 height 11
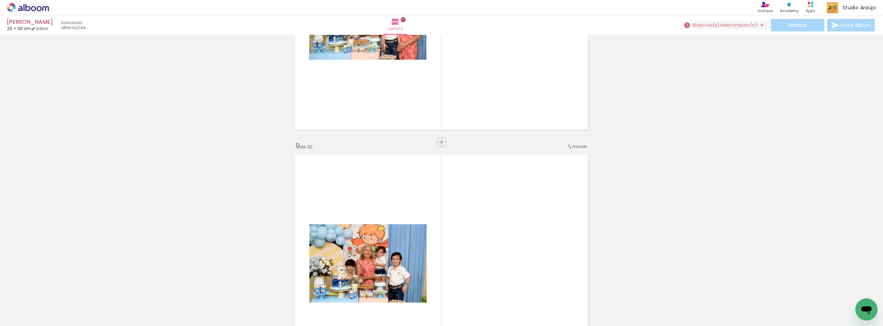
scroll to position [1984, 0]
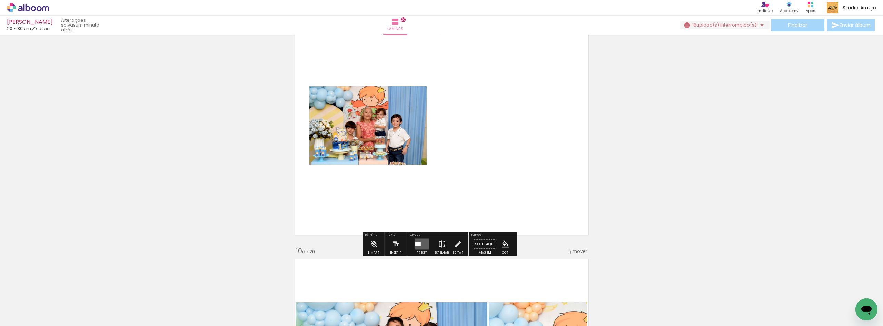
click at [419, 245] on div at bounding box center [418, 244] width 6 height 4
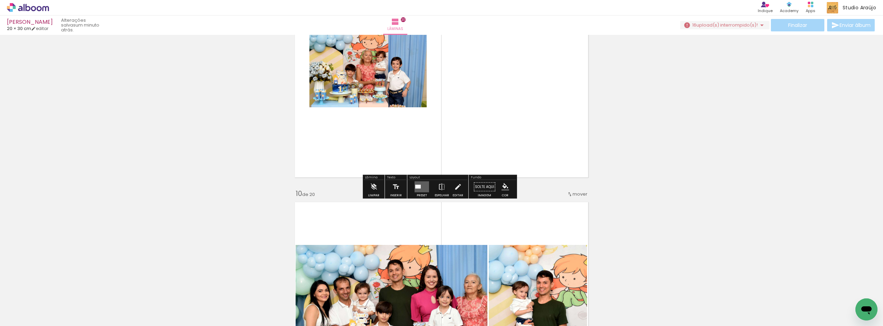
scroll to position [2089, 0]
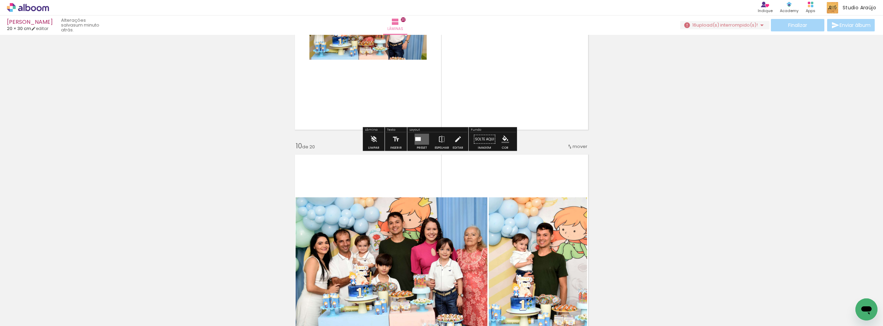
click at [415, 138] on div at bounding box center [418, 139] width 6 height 4
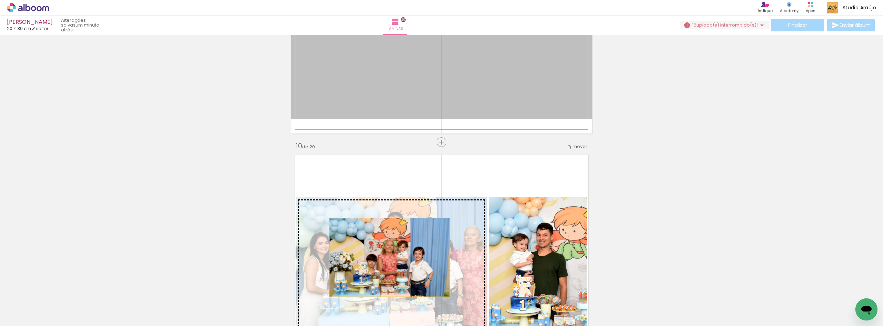
drag, startPoint x: 439, startPoint y: 81, endPoint x: 388, endPoint y: 253, distance: 179.7
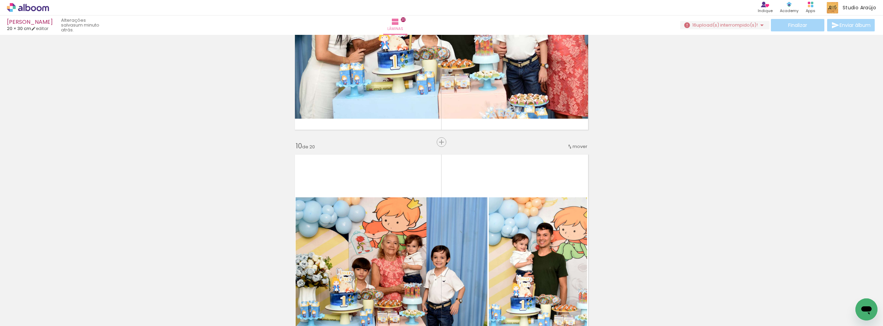
scroll to position [1951, 0]
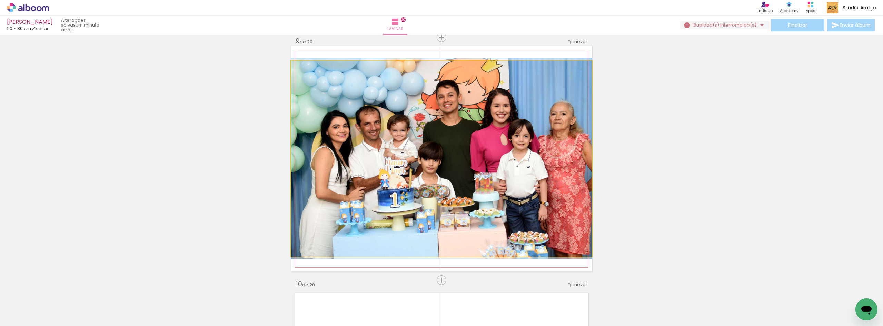
drag, startPoint x: 514, startPoint y: 187, endPoint x: 508, endPoint y: 187, distance: 6.2
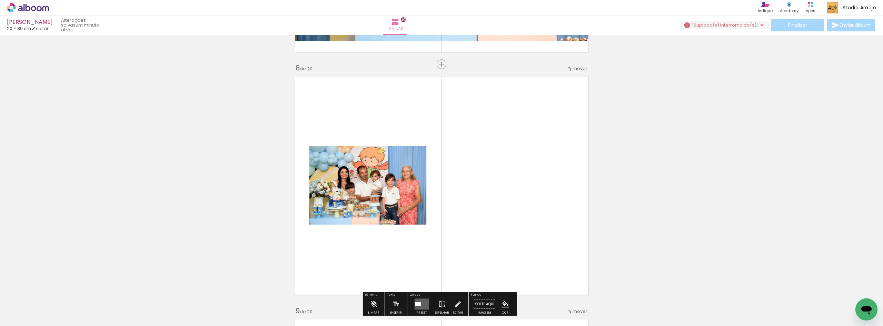
scroll to position [1722, 0]
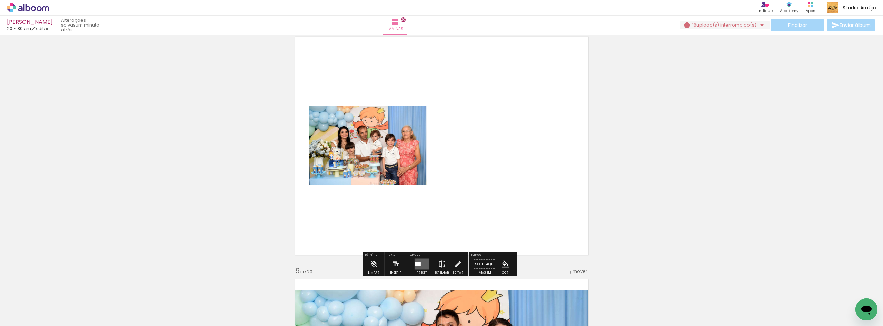
click at [417, 263] on div at bounding box center [418, 264] width 6 height 4
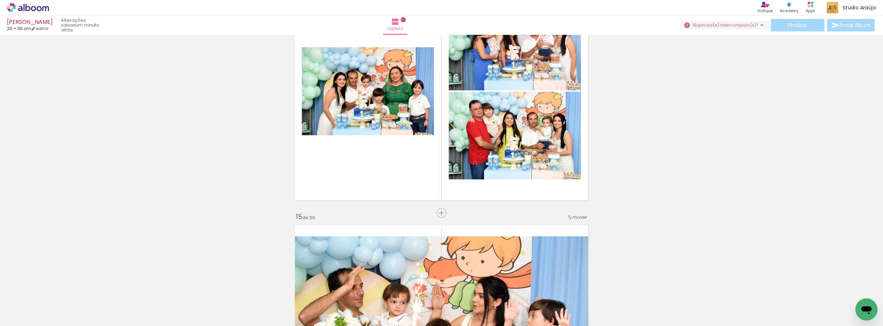
scroll to position [3180, 0]
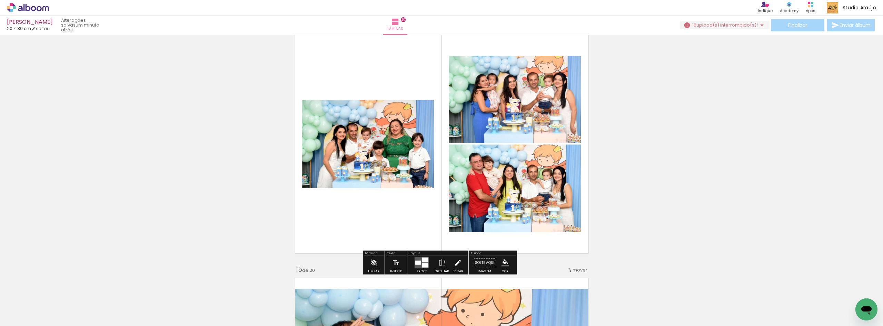
click at [458, 268] on iron-icon at bounding box center [458, 263] width 8 height 14
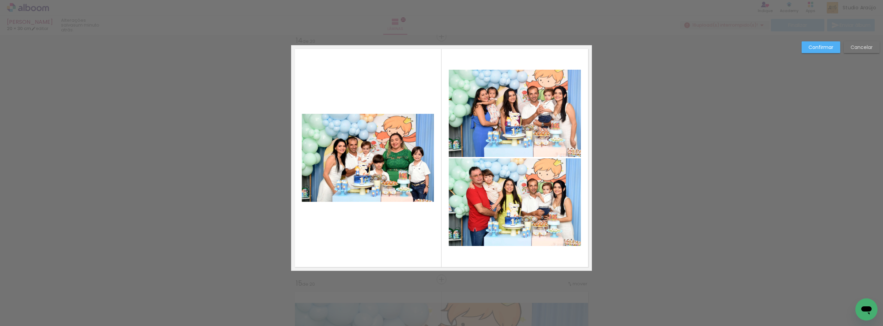
scroll to position [3165, 0]
click at [354, 194] on quentale-photo at bounding box center [368, 159] width 132 height 88
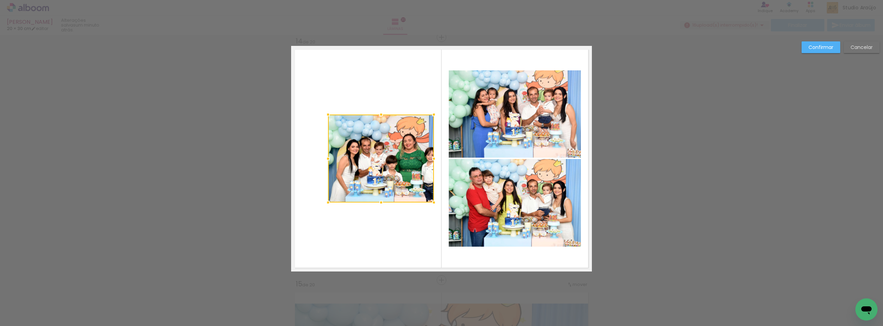
drag, startPoint x: 300, startPoint y: 157, endPoint x: 326, endPoint y: 161, distance: 26.5
click at [326, 161] on div at bounding box center [328, 159] width 14 height 14
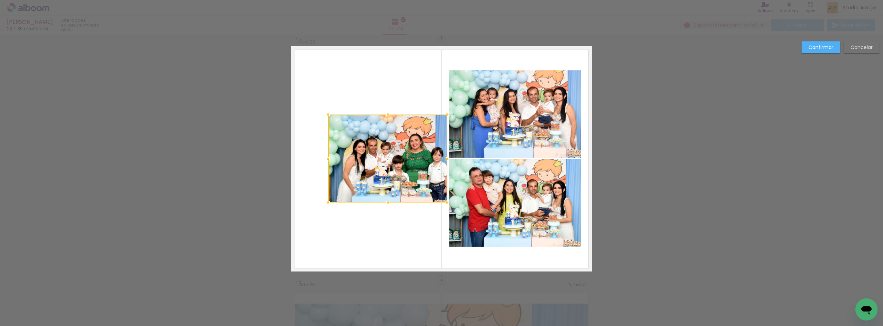
drag, startPoint x: 435, startPoint y: 159, endPoint x: 449, endPoint y: 159, distance: 13.5
click at [449, 159] on div at bounding box center [447, 159] width 14 height 14
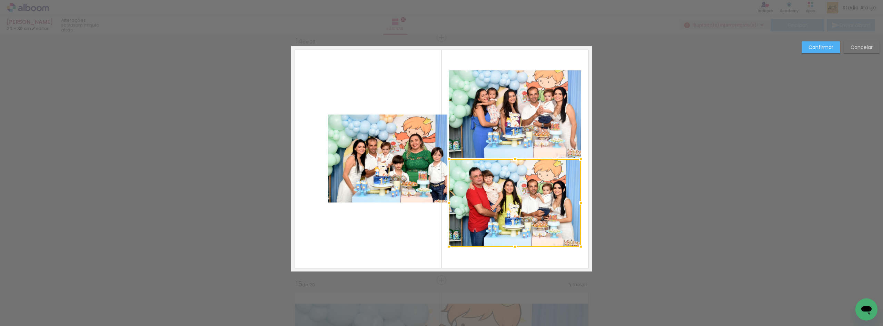
click at [342, 199] on quentale-photo at bounding box center [387, 159] width 119 height 88
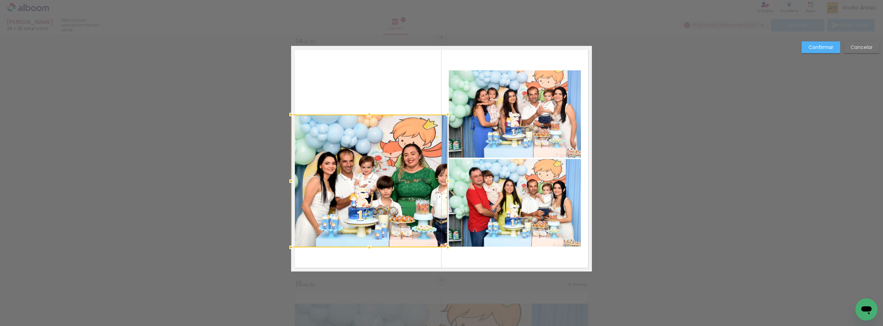
drag, startPoint x: 324, startPoint y: 202, endPoint x: 288, endPoint y: 246, distance: 56.1
click at [288, 246] on div at bounding box center [291, 247] width 14 height 14
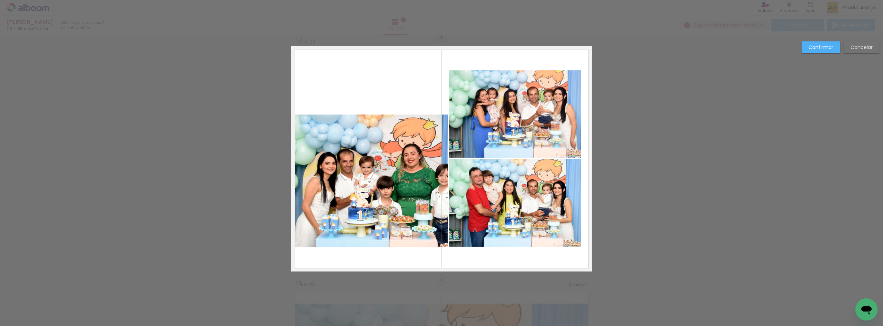
click at [0, 0] on slot "Confirmar" at bounding box center [0, 0] width 0 height 0
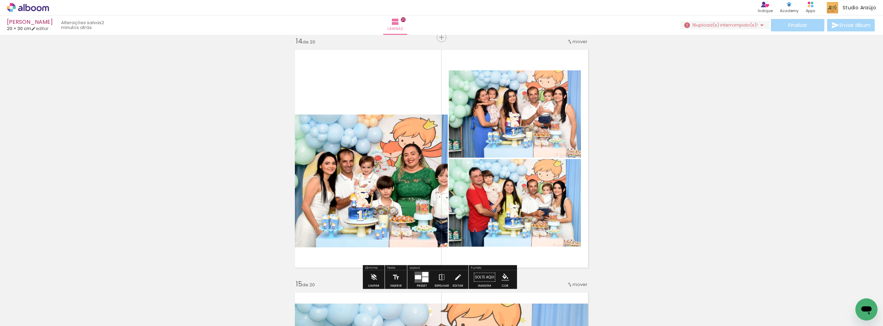
click at [402, 189] on quentale-photo at bounding box center [369, 181] width 157 height 133
click at [420, 279] on quentale-layouter at bounding box center [422, 277] width 14 height 11
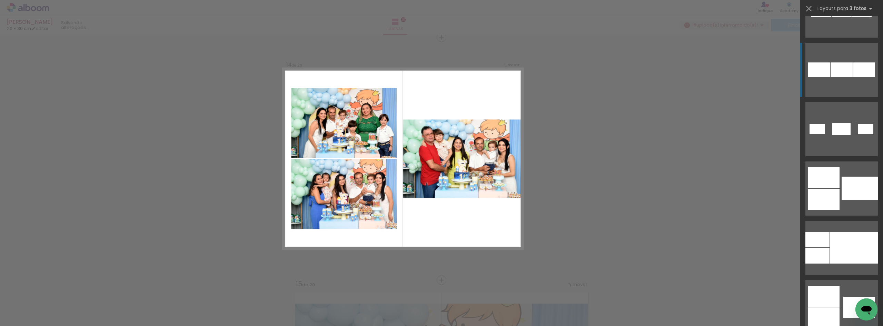
scroll to position [586, 0]
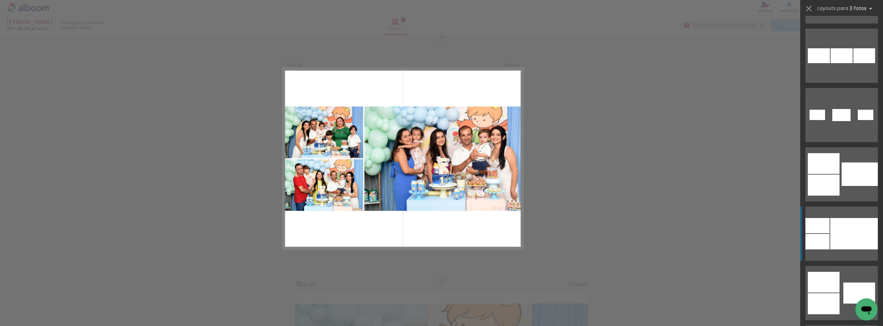
click at [833, 221] on div at bounding box center [854, 233] width 48 height 31
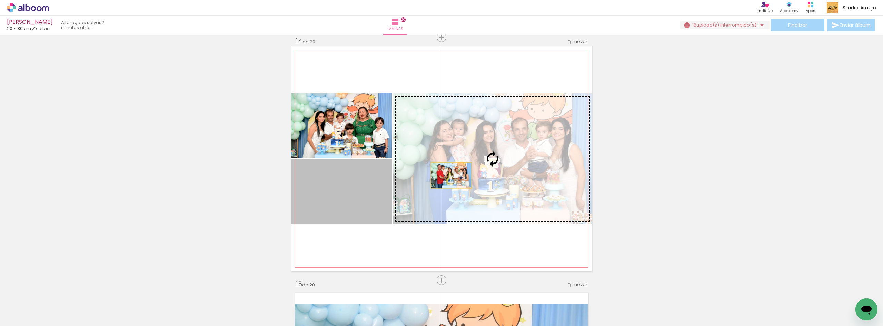
drag, startPoint x: 376, startPoint y: 191, endPoint x: 449, endPoint y: 176, distance: 74.8
click at [0, 0] on slot at bounding box center [0, 0] width 0 height 0
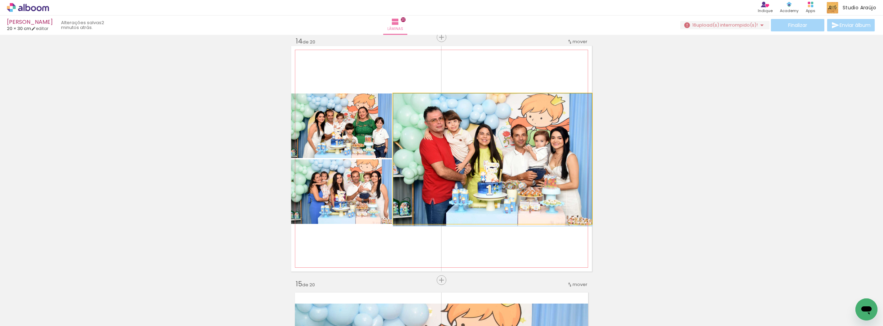
drag, startPoint x: 477, startPoint y: 136, endPoint x: 462, endPoint y: 139, distance: 15.2
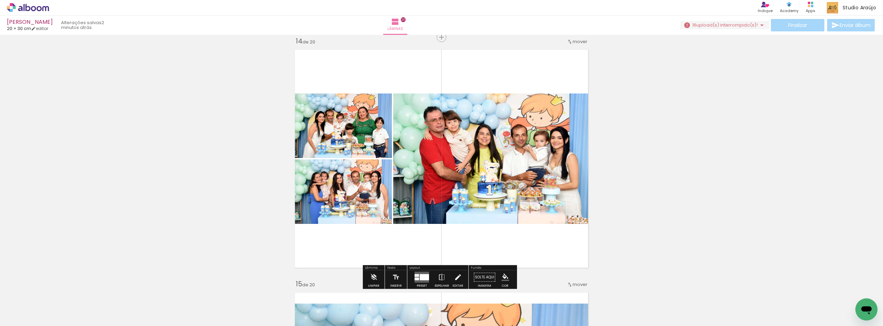
click at [459, 276] on iron-icon at bounding box center [458, 277] width 8 height 14
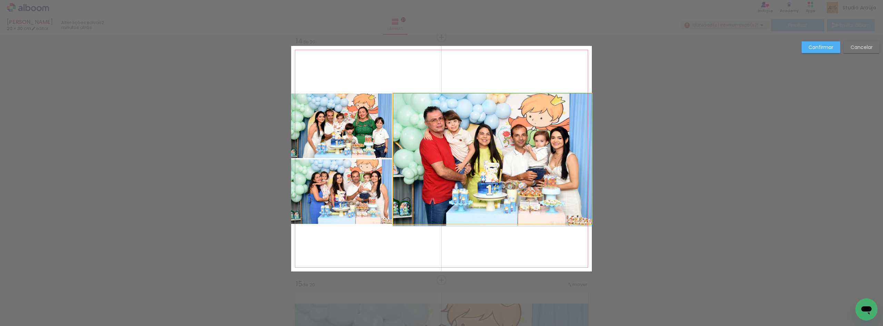
click at [474, 188] on quentale-photo at bounding box center [492, 158] width 199 height 130
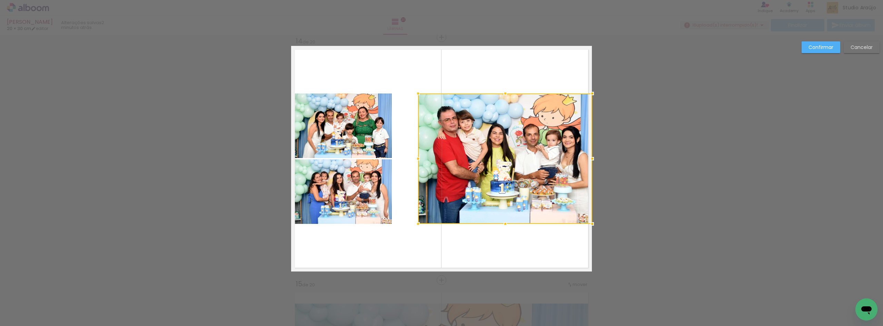
drag, startPoint x: 392, startPoint y: 162, endPoint x: 417, endPoint y: 163, distance: 25.2
click at [417, 163] on div at bounding box center [418, 159] width 14 height 14
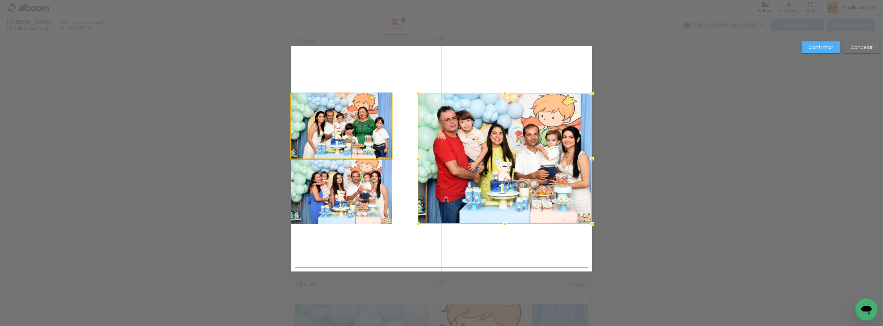
click at [370, 145] on quentale-photo at bounding box center [341, 125] width 101 height 64
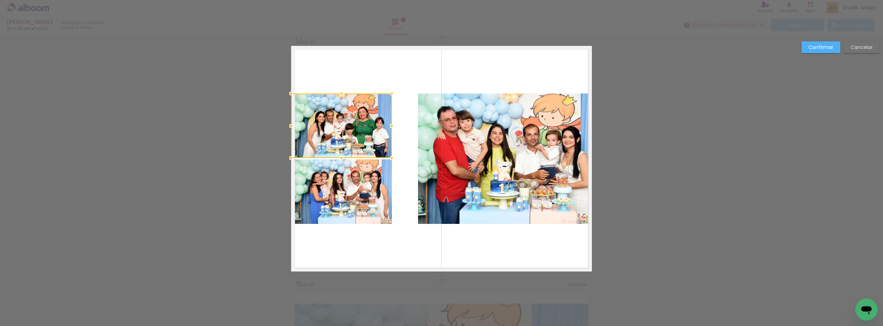
click at [376, 180] on quentale-photo at bounding box center [341, 191] width 101 height 64
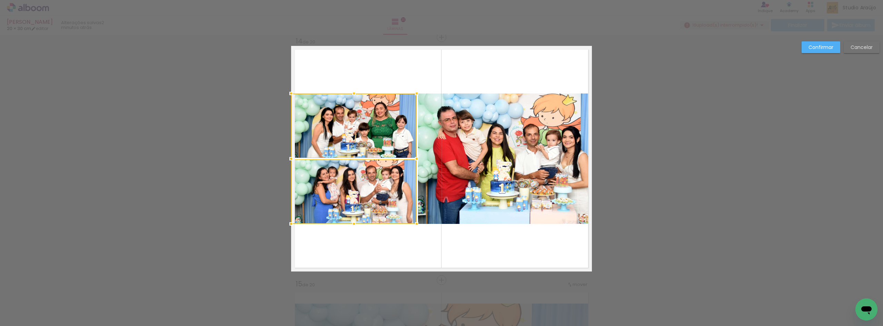
drag, startPoint x: 393, startPoint y: 158, endPoint x: 415, endPoint y: 161, distance: 22.3
click at [415, 161] on div at bounding box center [417, 159] width 14 height 14
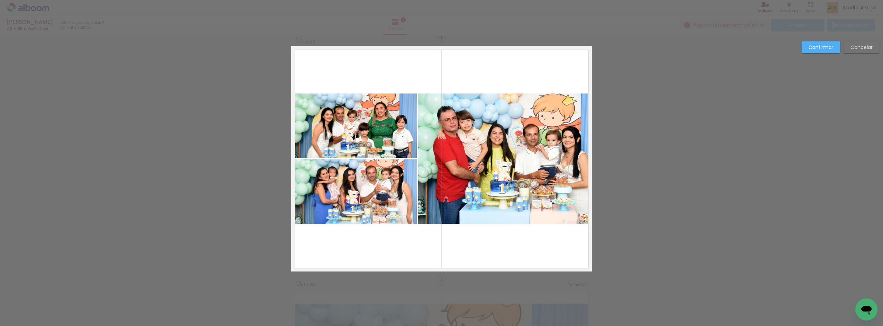
click at [386, 196] on quentale-photo at bounding box center [354, 191] width 126 height 64
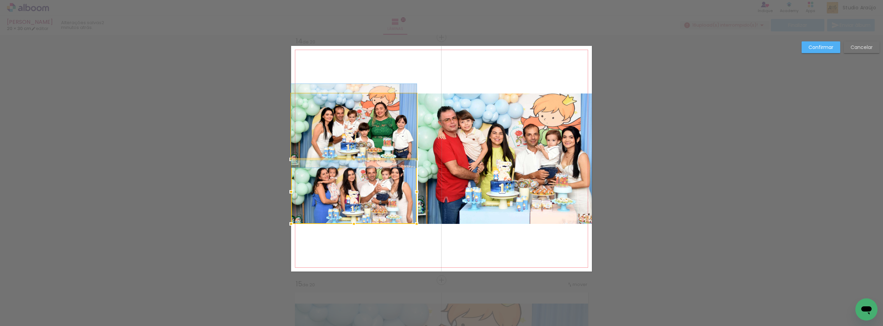
click at [394, 127] on quentale-photo at bounding box center [354, 125] width 126 height 64
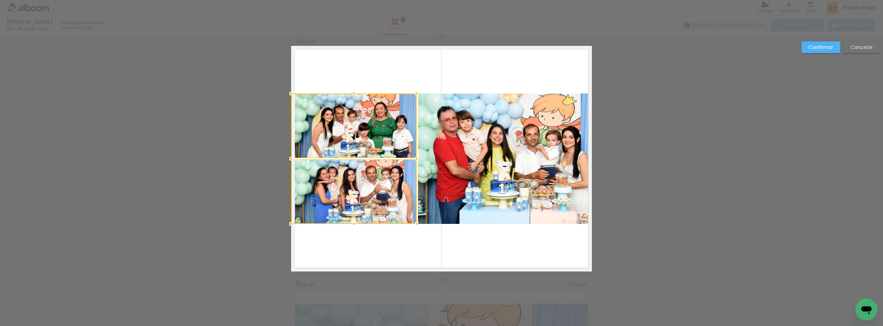
click at [447, 171] on quentale-photo at bounding box center [505, 158] width 174 height 130
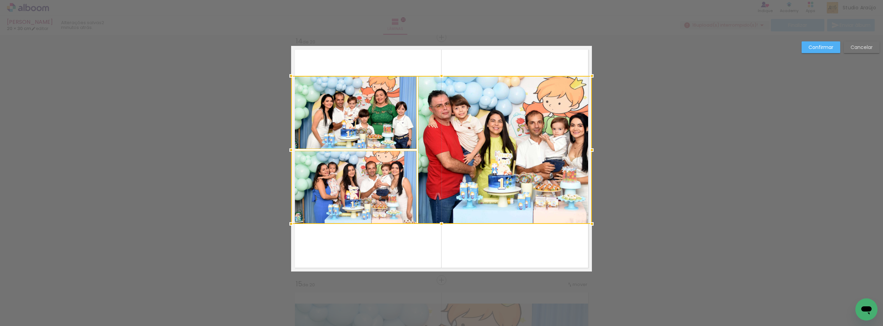
drag, startPoint x: 440, startPoint y: 91, endPoint x: 441, endPoint y: 73, distance: 17.6
click at [441, 73] on div at bounding box center [442, 76] width 14 height 14
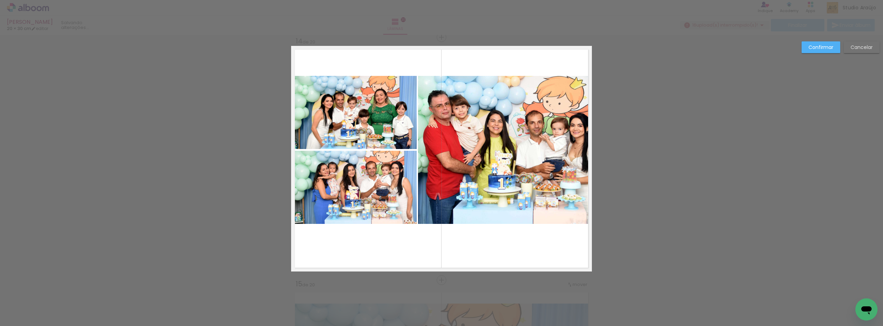
click at [387, 123] on quentale-photo at bounding box center [354, 112] width 126 height 73
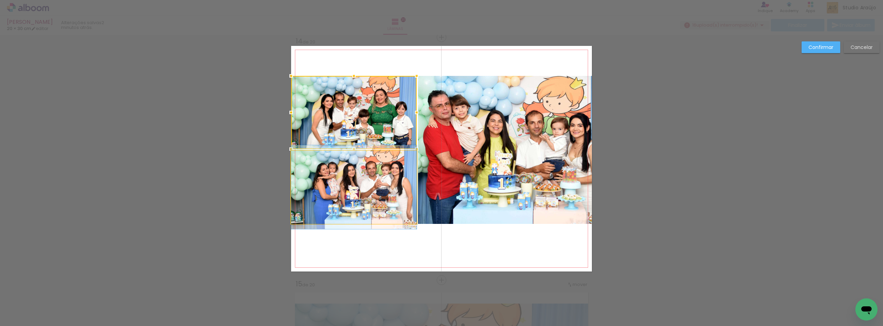
click at [372, 185] on quentale-photo at bounding box center [354, 187] width 126 height 73
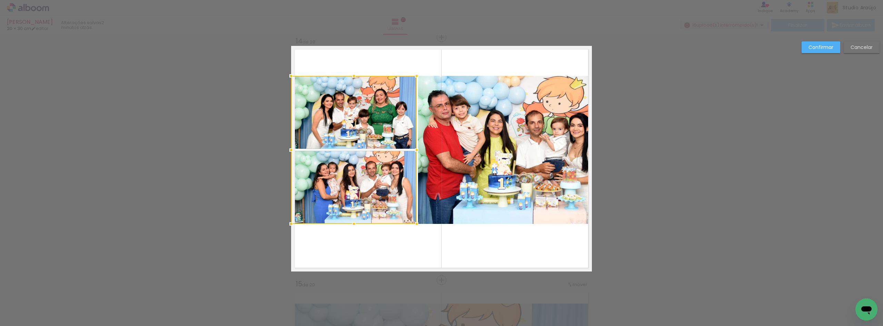
click at [440, 186] on quentale-photo at bounding box center [505, 150] width 174 height 148
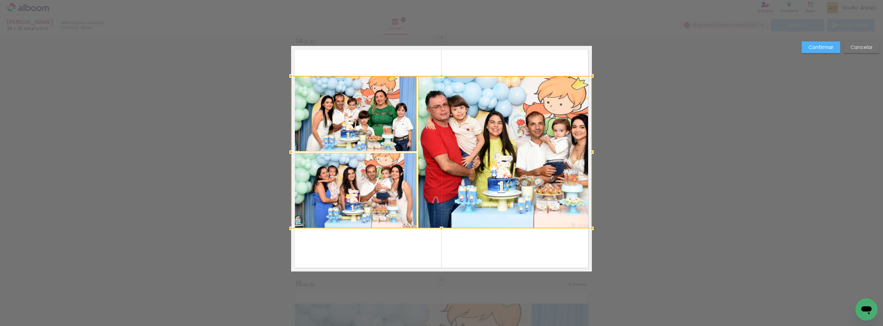
drag, startPoint x: 438, startPoint y: 222, endPoint x: 438, endPoint y: 226, distance: 4.5
click at [438, 226] on div at bounding box center [442, 228] width 14 height 14
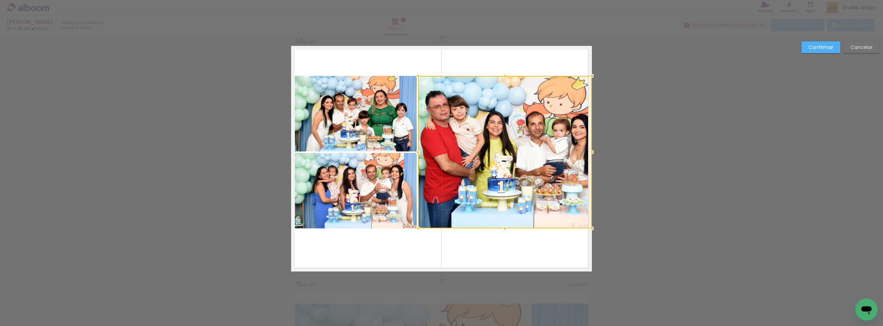
click at [806, 49] on paper-button "Confirmar" at bounding box center [821, 47] width 39 height 12
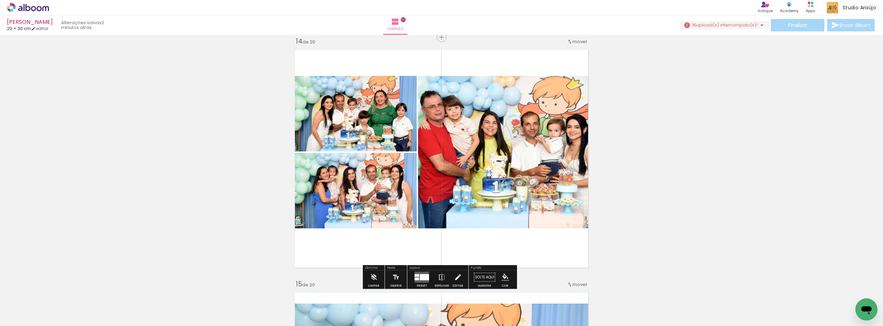
click at [455, 276] on iron-icon at bounding box center [458, 277] width 8 height 14
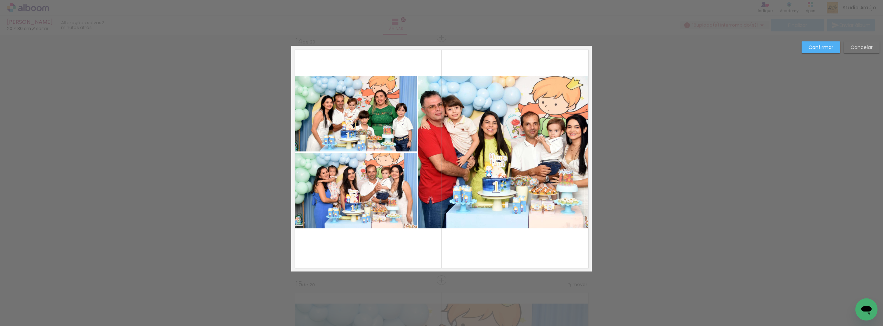
click at [389, 205] on quentale-photo at bounding box center [354, 191] width 126 height 76
click at [382, 148] on quentale-photo at bounding box center [354, 114] width 126 height 76
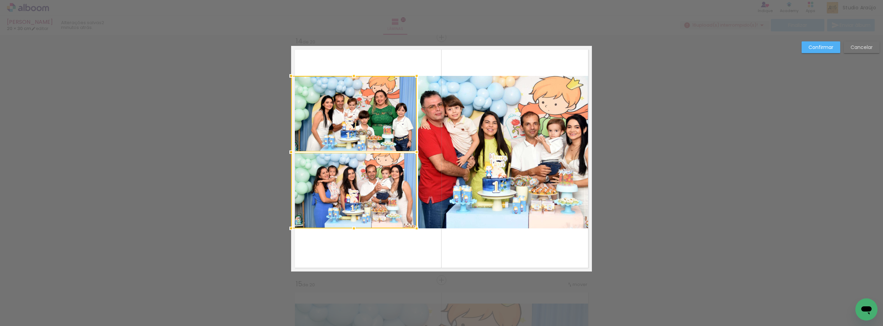
click at [493, 168] on quentale-photo at bounding box center [505, 152] width 174 height 152
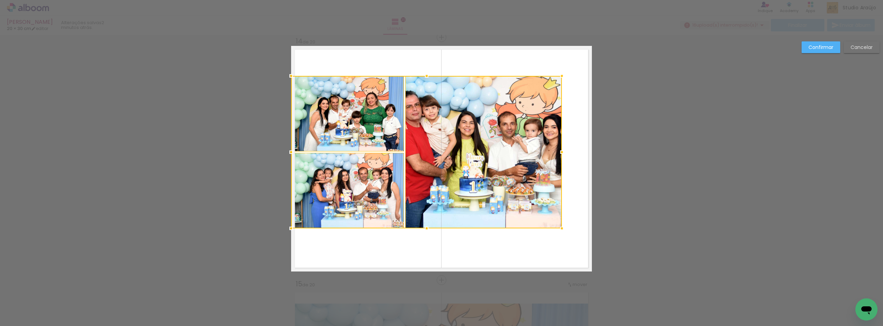
drag, startPoint x: 590, startPoint y: 152, endPoint x: 560, endPoint y: 154, distance: 30.0
click at [560, 154] on div at bounding box center [562, 152] width 14 height 14
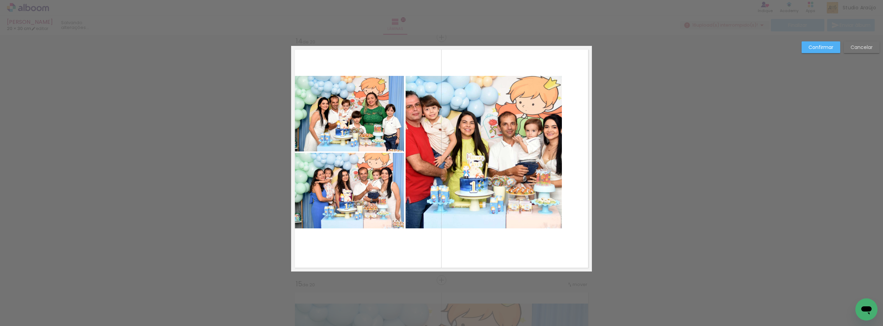
click at [517, 170] on quentale-photo at bounding box center [484, 152] width 156 height 152
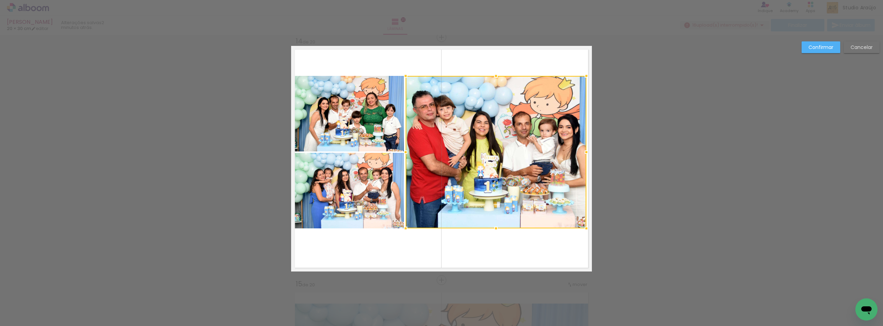
drag, startPoint x: 565, startPoint y: 154, endPoint x: 585, endPoint y: 156, distance: 20.8
click at [585, 156] on div at bounding box center [586, 152] width 14 height 14
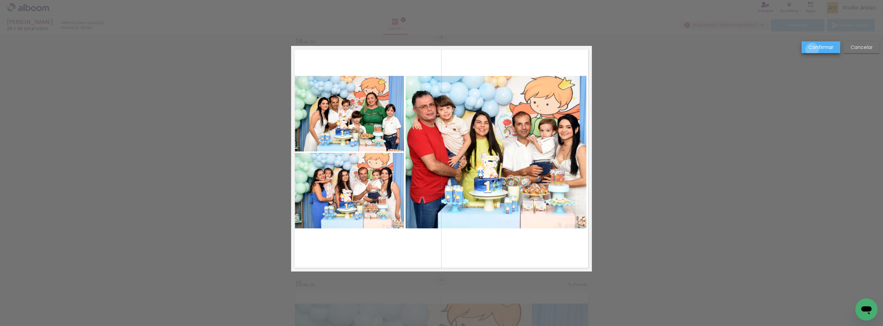
click at [0, 0] on slot "Confirmar" at bounding box center [0, 0] width 0 height 0
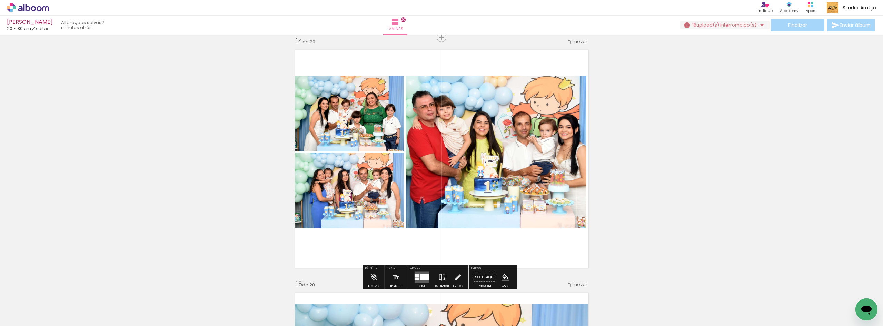
click at [801, 25] on div "Finalizar Enviar álbum" at bounding box center [778, 25] width 196 height 12
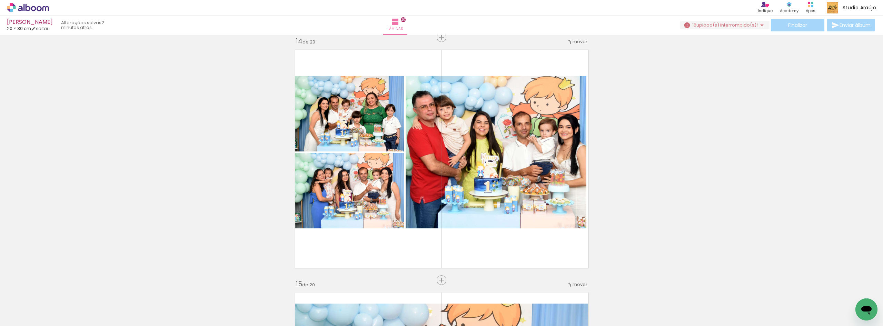
click at [801, 25] on div "Finalizar Enviar álbum" at bounding box center [778, 25] width 196 height 12
